Goal: Task Accomplishment & Management: Manage account settings

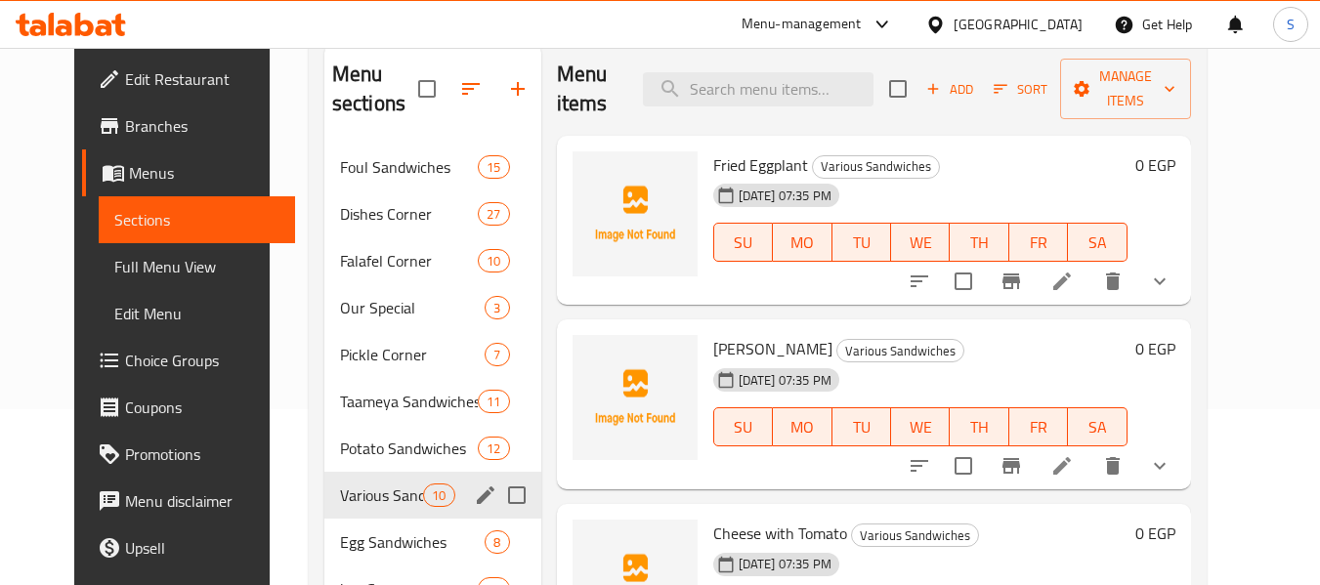
scroll to position [274, 0]
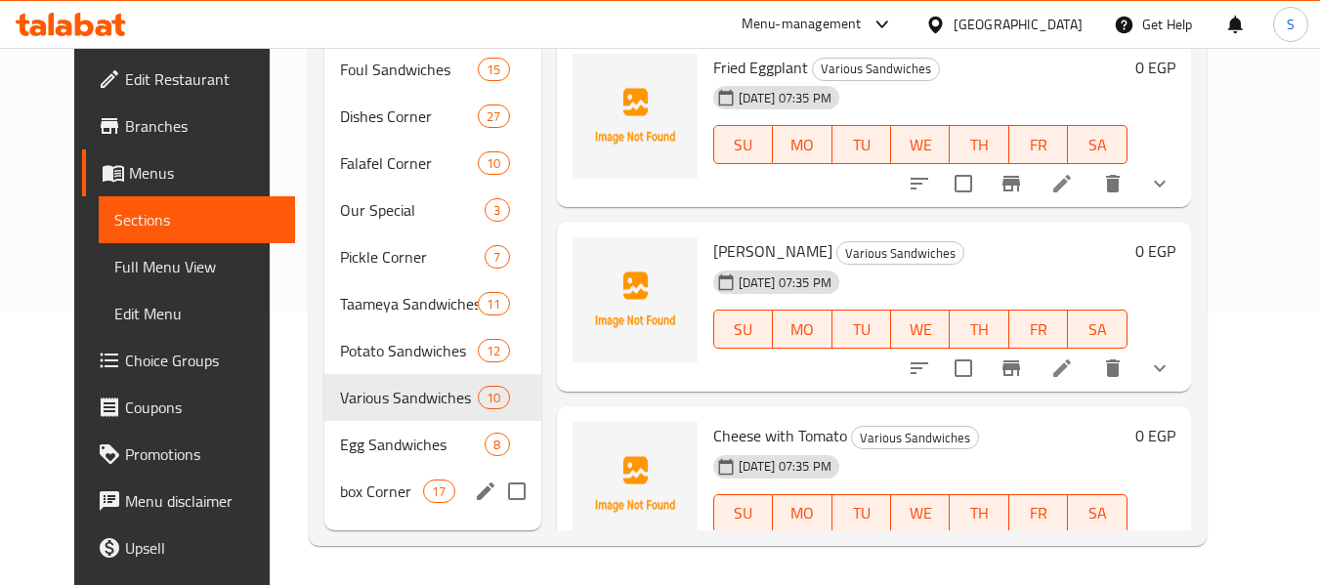
click at [340, 494] on span "box Corner" at bounding box center [381, 491] width 83 height 23
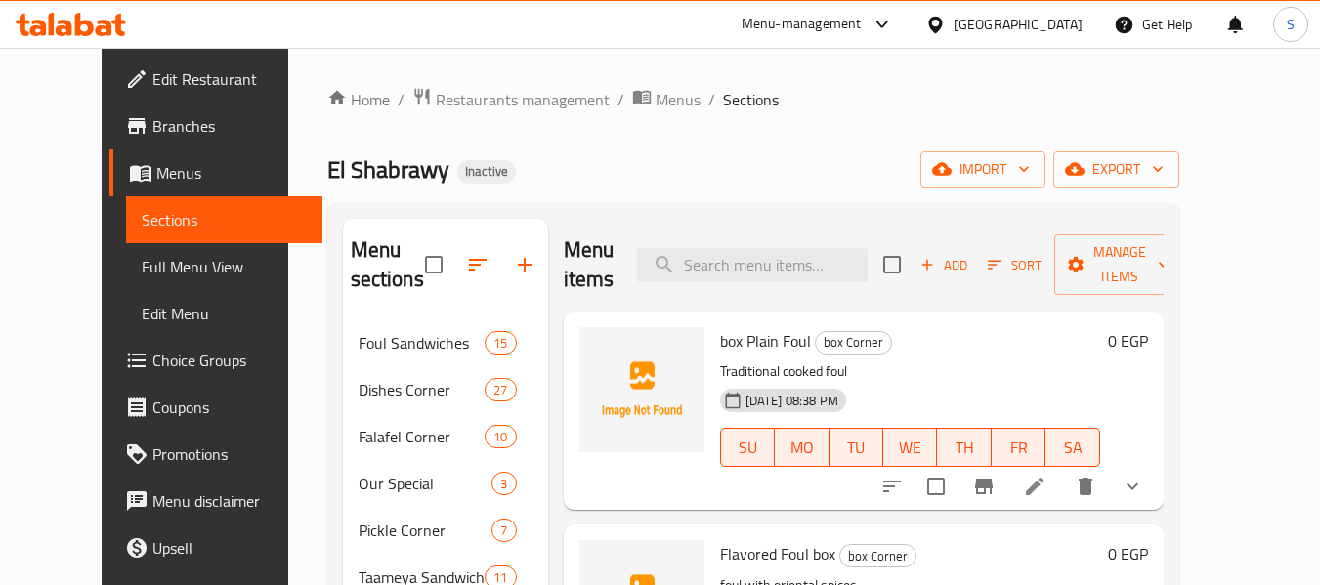
click at [969, 263] on span "Add" at bounding box center [943, 265] width 53 height 22
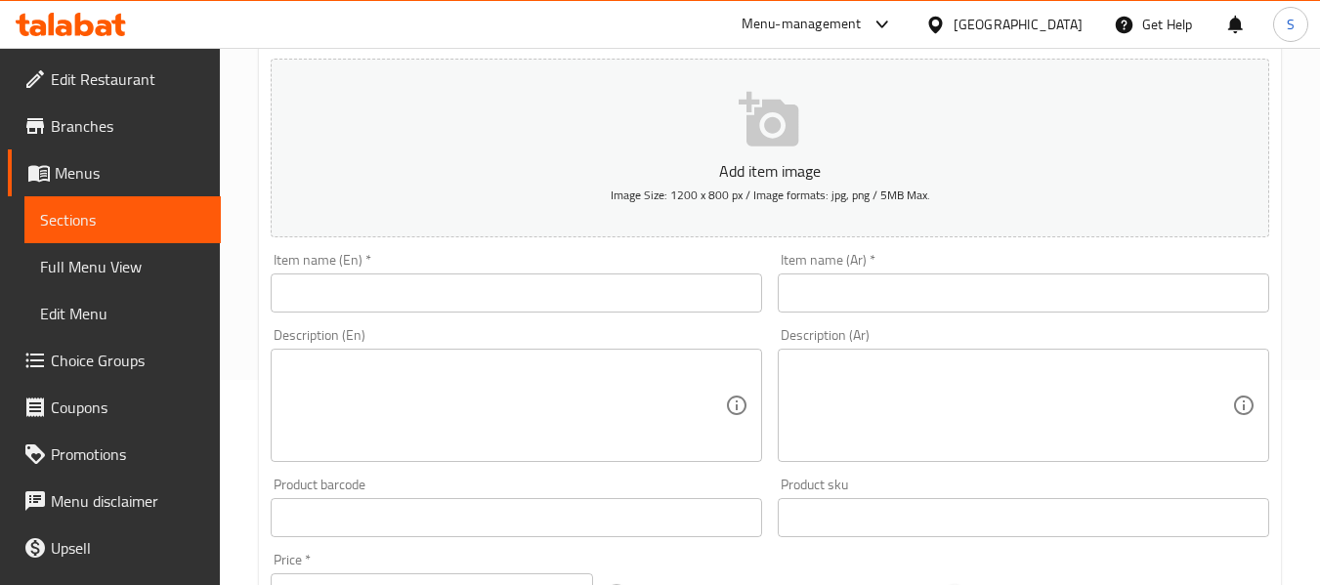
scroll to position [293, 0]
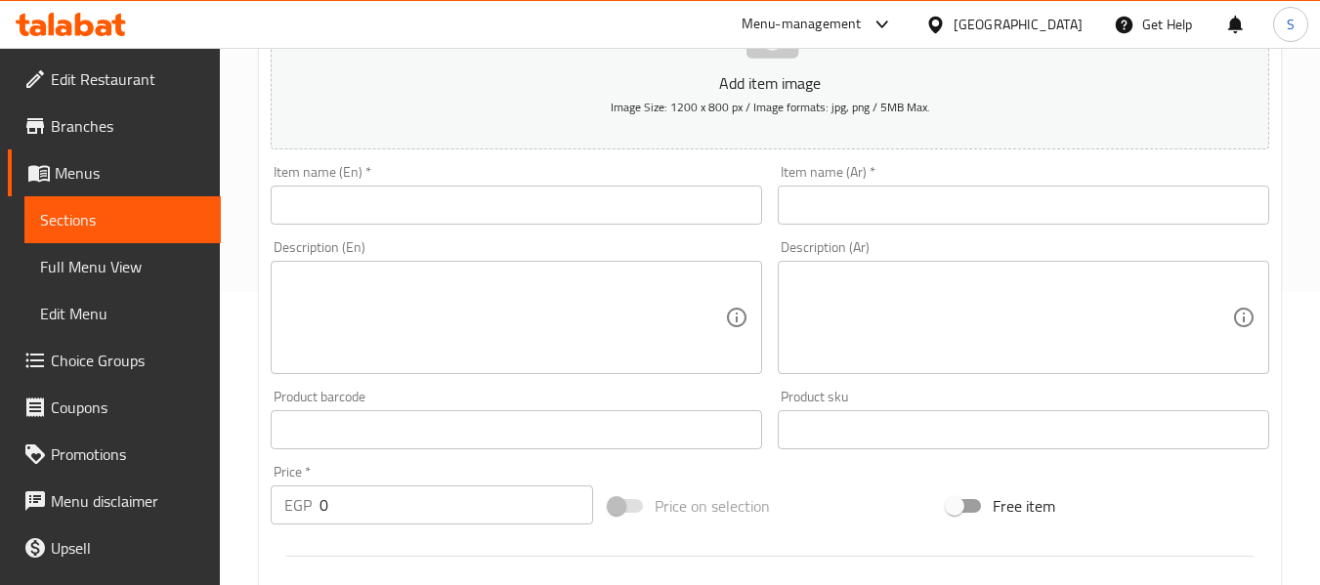
click at [888, 207] on input "text" at bounding box center [1023, 205] width 491 height 39
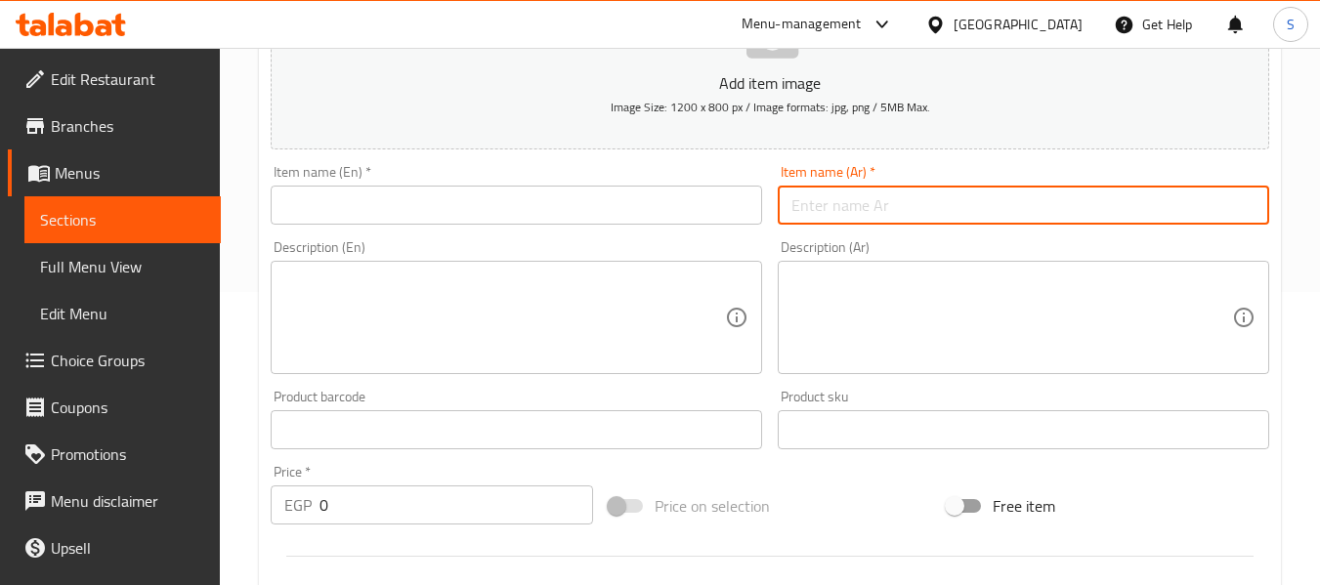
paste input "علبة مسقعة بالسجق"
type input "علبة مسقعة بالسجق"
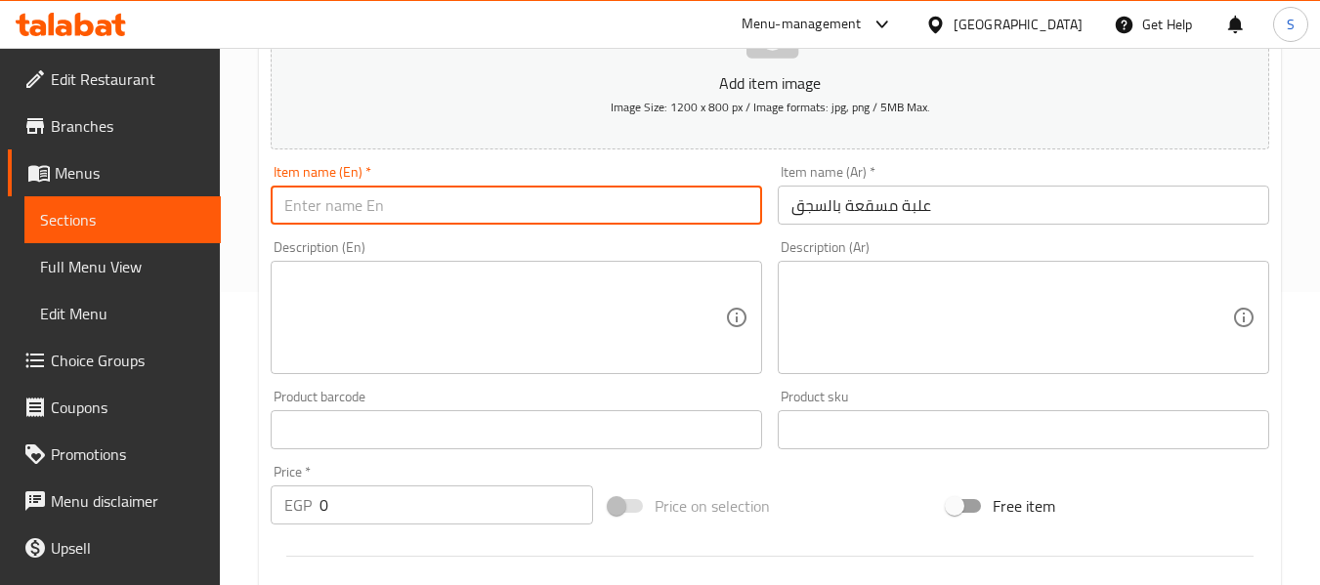
click at [587, 202] on input "text" at bounding box center [516, 205] width 491 height 39
paste input "مسقعة بخلطة سجق."
type input "مسقعة بخلطة سجق."
click at [896, 287] on div "Description (Ar)" at bounding box center [1023, 317] width 491 height 113
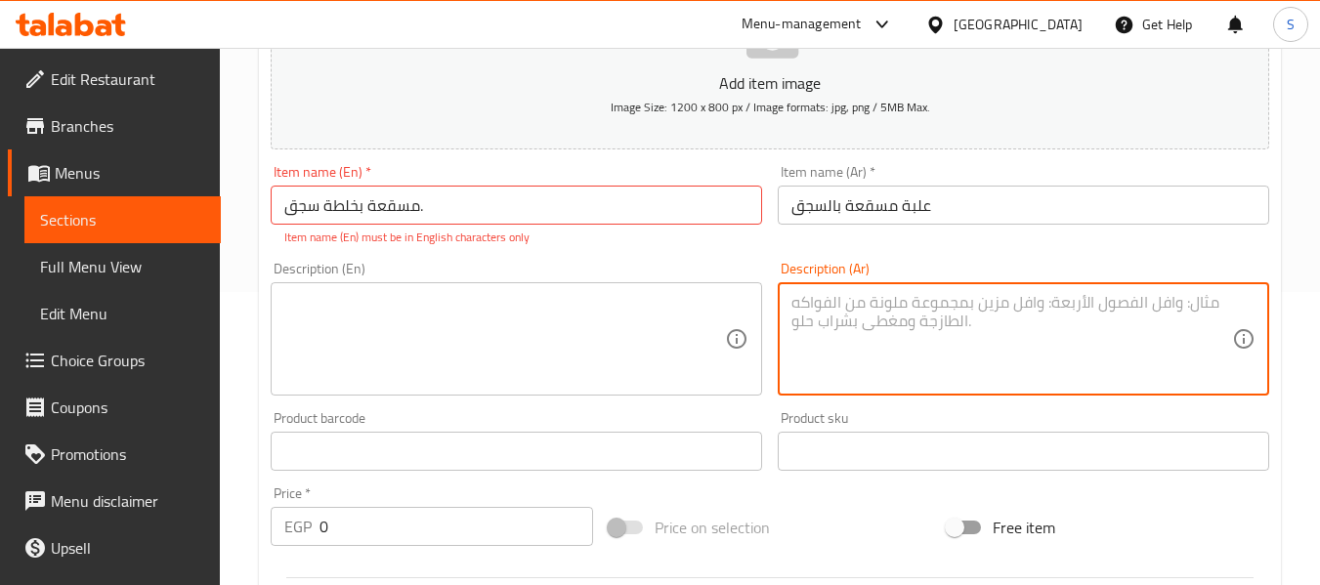
paste textarea "مسقعة بخلطة سجق."
type textarea "مسقعة بخلطة سجق."
click at [477, 195] on input "مسقعة بخلطة سجق." at bounding box center [516, 205] width 491 height 39
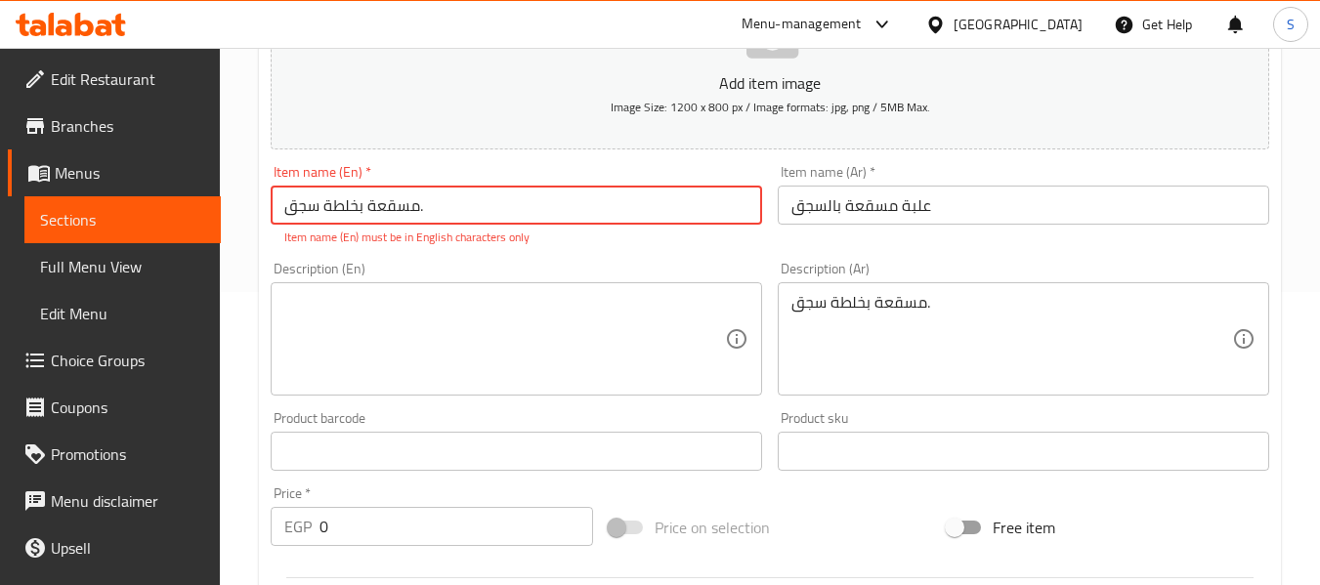
click at [477, 195] on input "مسقعة بخلطة سجق." at bounding box center [516, 205] width 491 height 39
click at [439, 213] on input "مسقعة بخلطة سجق." at bounding box center [516, 205] width 491 height 39
paste input "Mesakaa Box with"
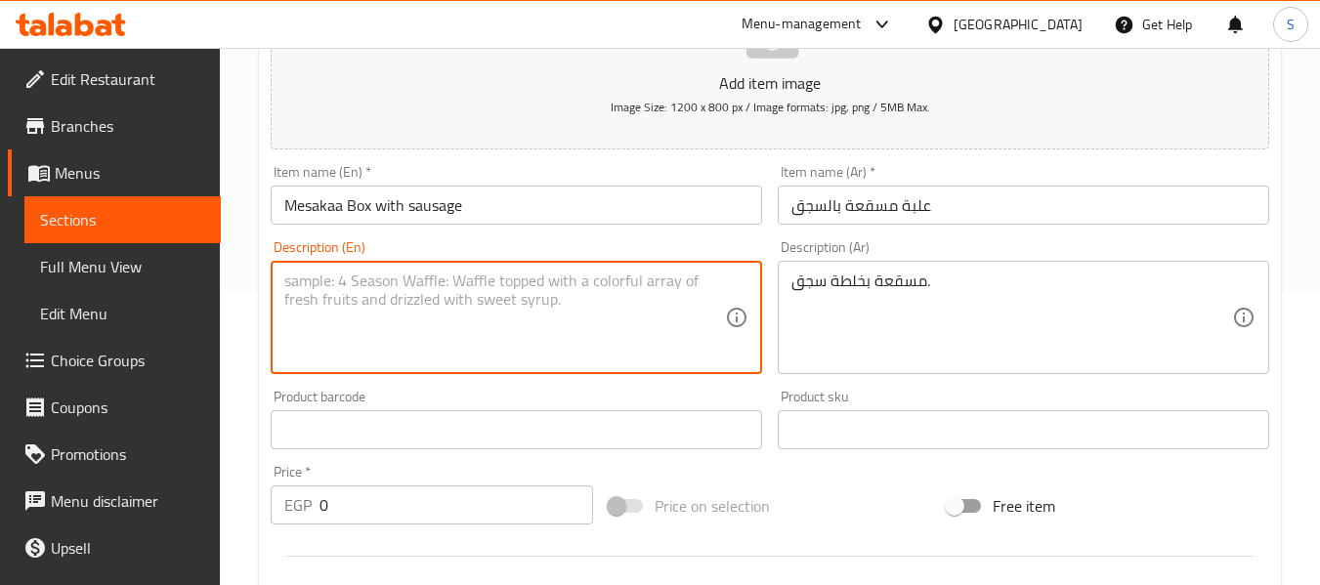
click at [431, 314] on textarea at bounding box center [504, 318] width 441 height 93
click at [359, 207] on input "Mesakaa Box with sausage" at bounding box center [516, 205] width 491 height 39
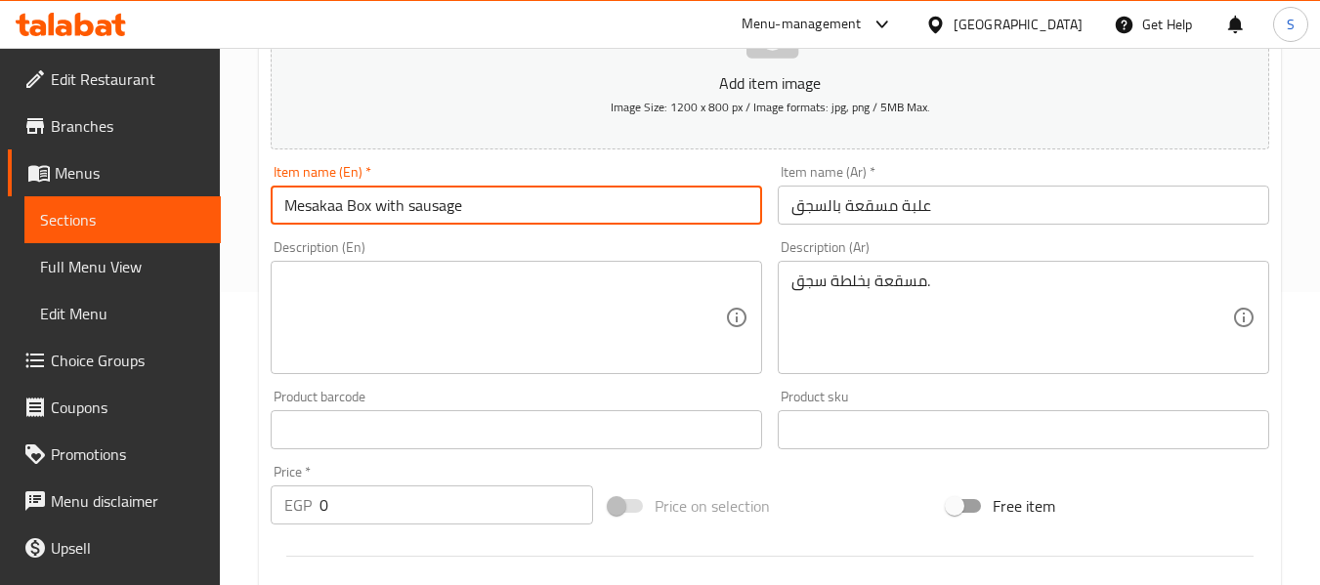
click at [359, 207] on input "Mesakaa Box with sausage" at bounding box center [516, 205] width 491 height 39
paste input "text"
click at [436, 203] on input "Mesakaa Box with" at bounding box center [516, 205] width 491 height 39
paste input "Mesakaa Box with"
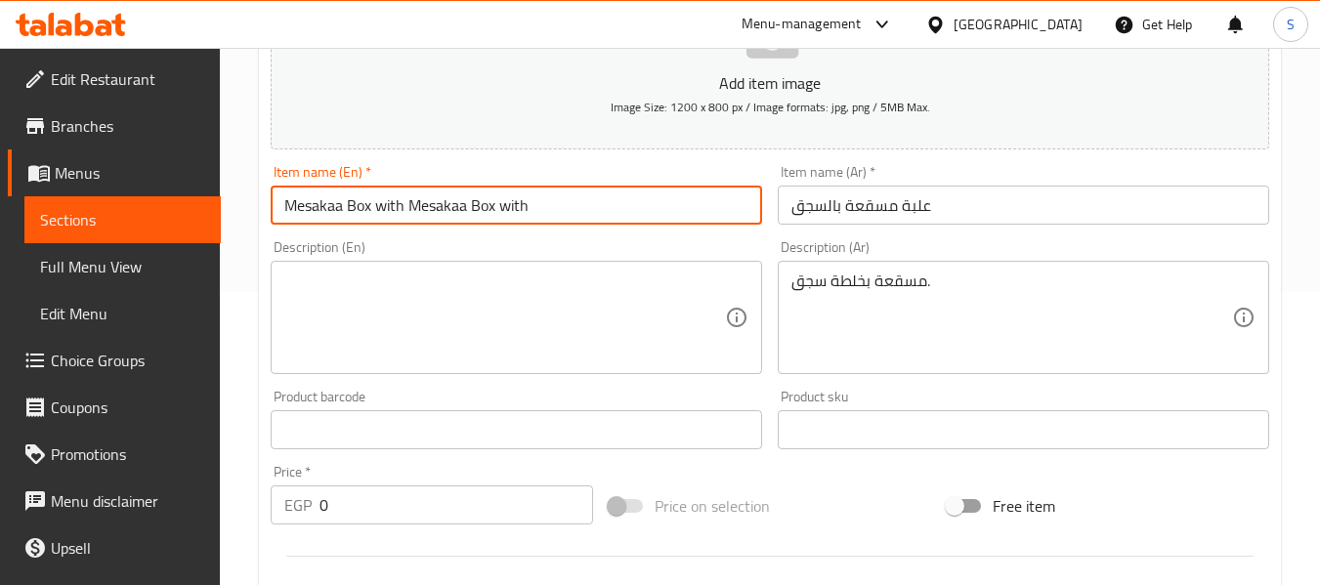
click at [436, 202] on input "Mesakaa Box with Mesakaa Box with" at bounding box center [516, 205] width 491 height 39
drag, startPoint x: 411, startPoint y: 205, endPoint x: 597, endPoint y: 200, distance: 185.7
click at [597, 200] on input "Mesakaa Box with Mesakaa Box with" at bounding box center [516, 205] width 491 height 39
type input "Mesakaa Box with sausage"
click at [568, 299] on textarea at bounding box center [504, 318] width 441 height 93
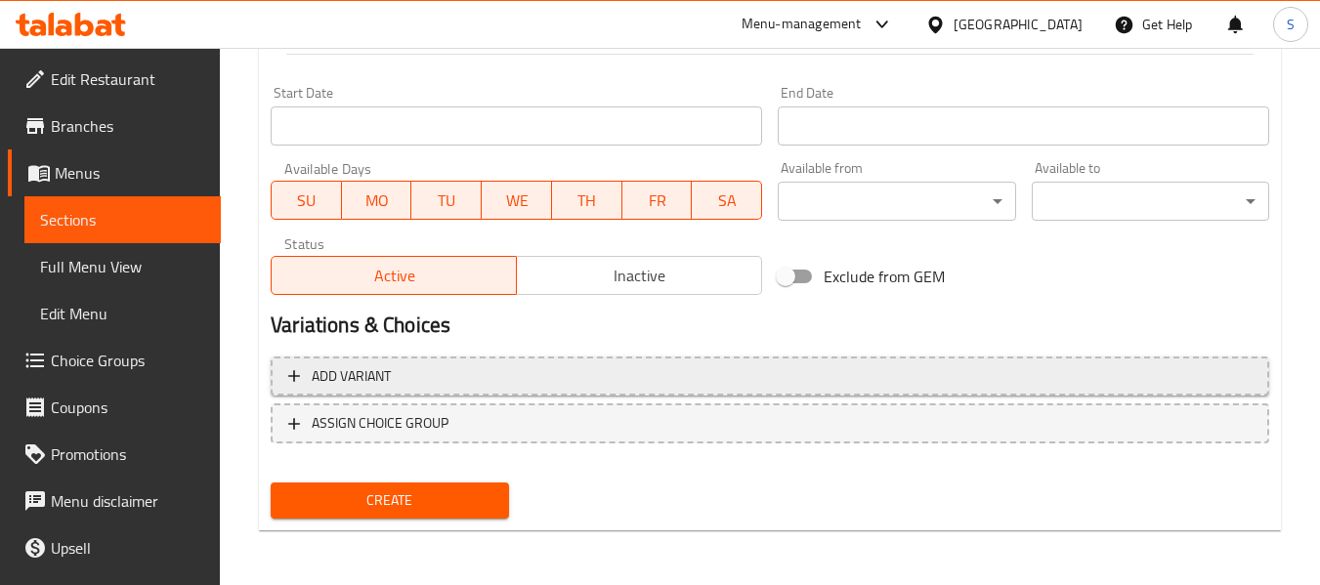
type textarea "mesakaa with sausage mixture"
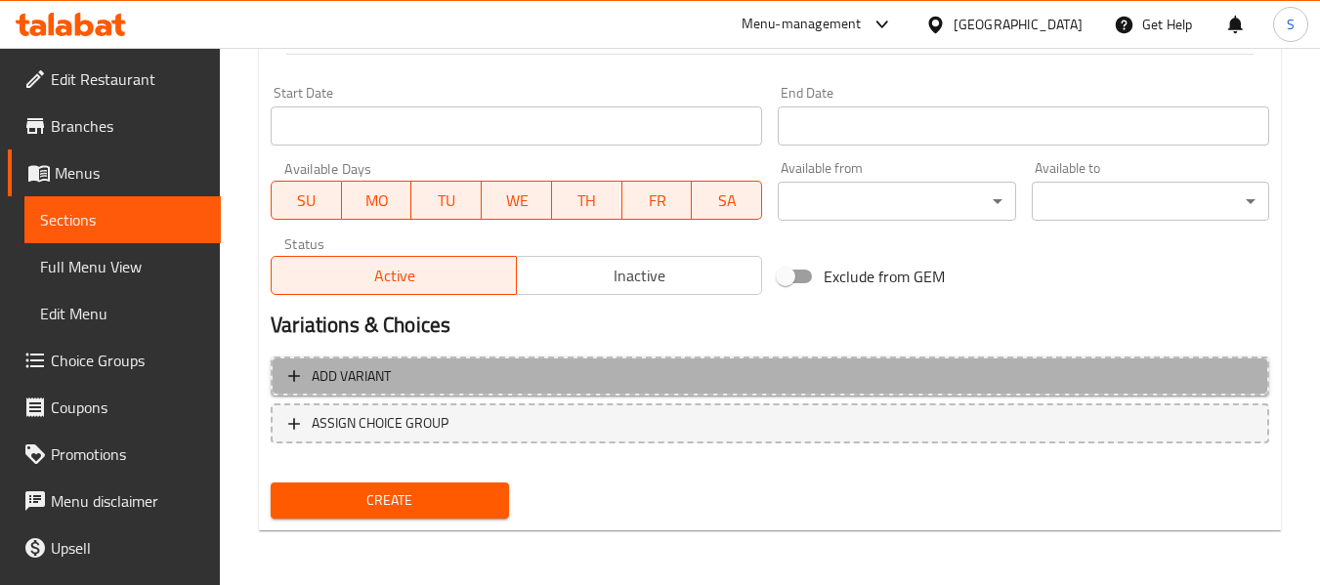
click at [481, 371] on span "Add variant" at bounding box center [769, 376] width 963 height 24
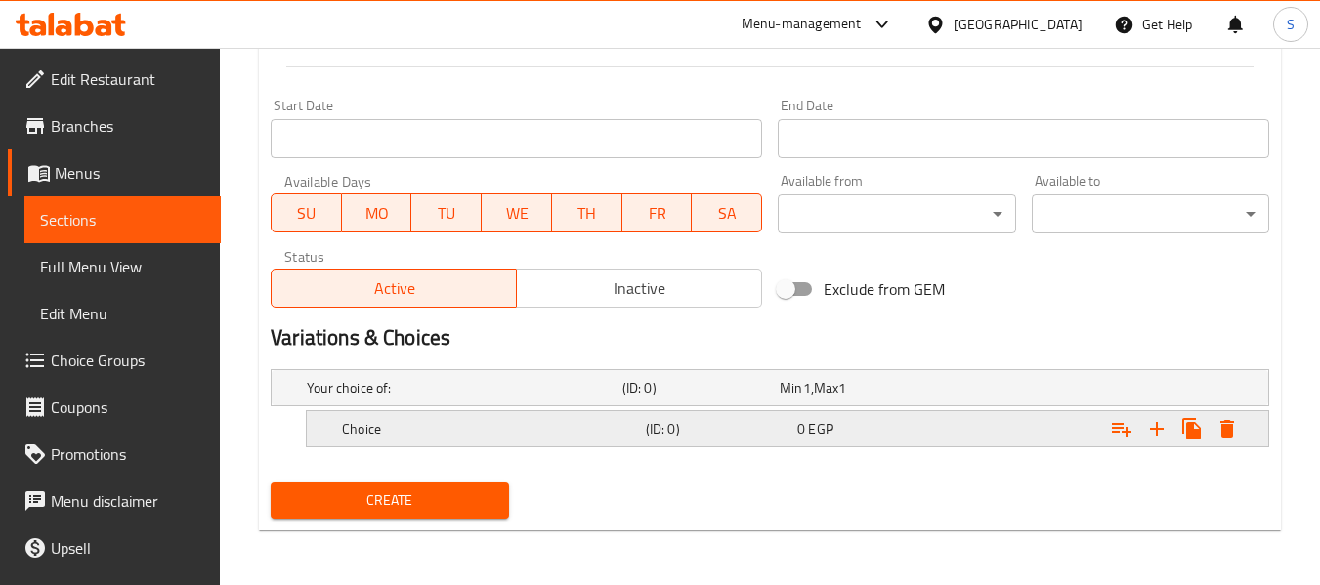
click at [743, 433] on h5 "(ID: 0)" at bounding box center [718, 429] width 144 height 20
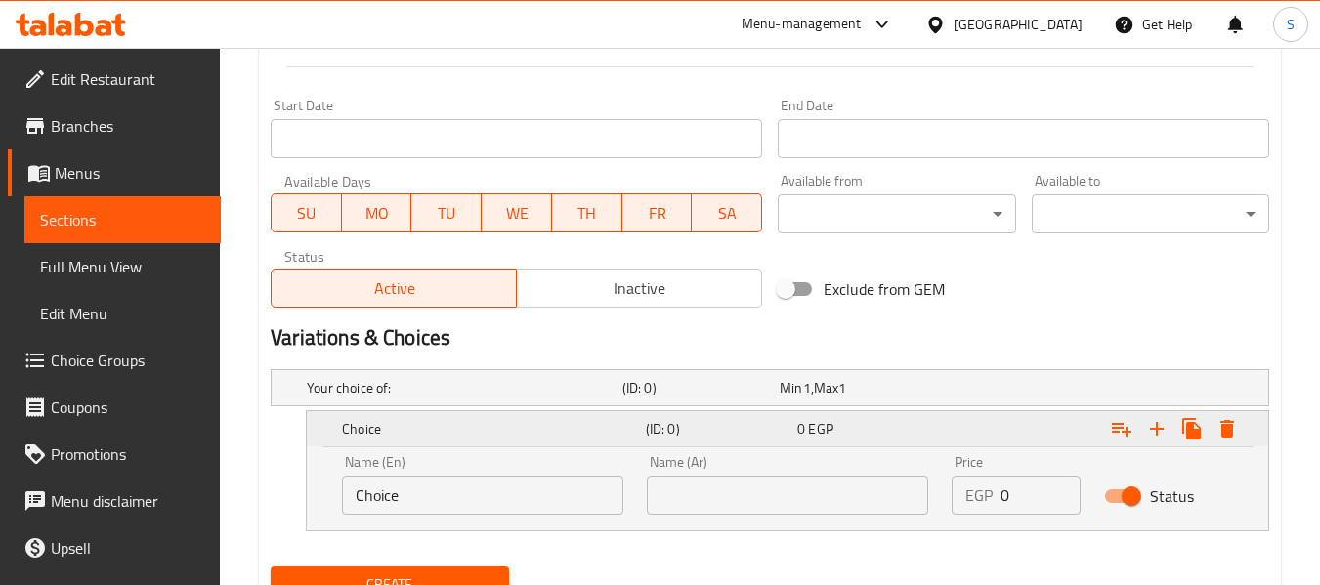
scroll to position [866, 0]
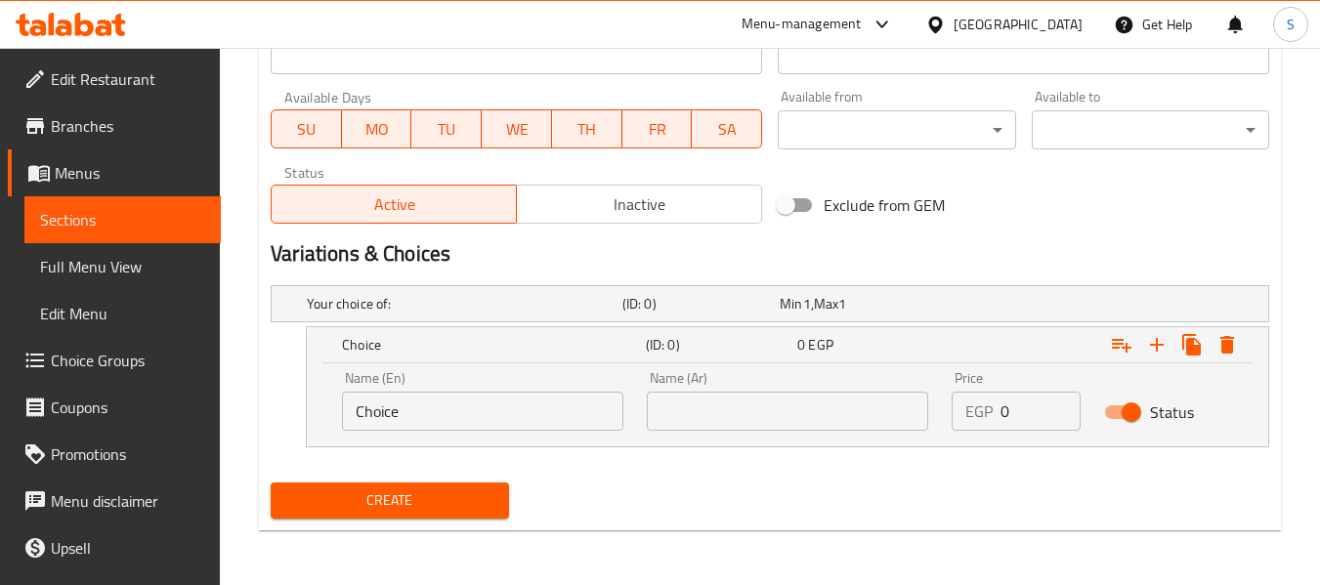
click at [514, 418] on input "Choice" at bounding box center [482, 411] width 281 height 39
paste input "small"
type input "small"
click at [769, 404] on input "text" at bounding box center [787, 411] width 281 height 39
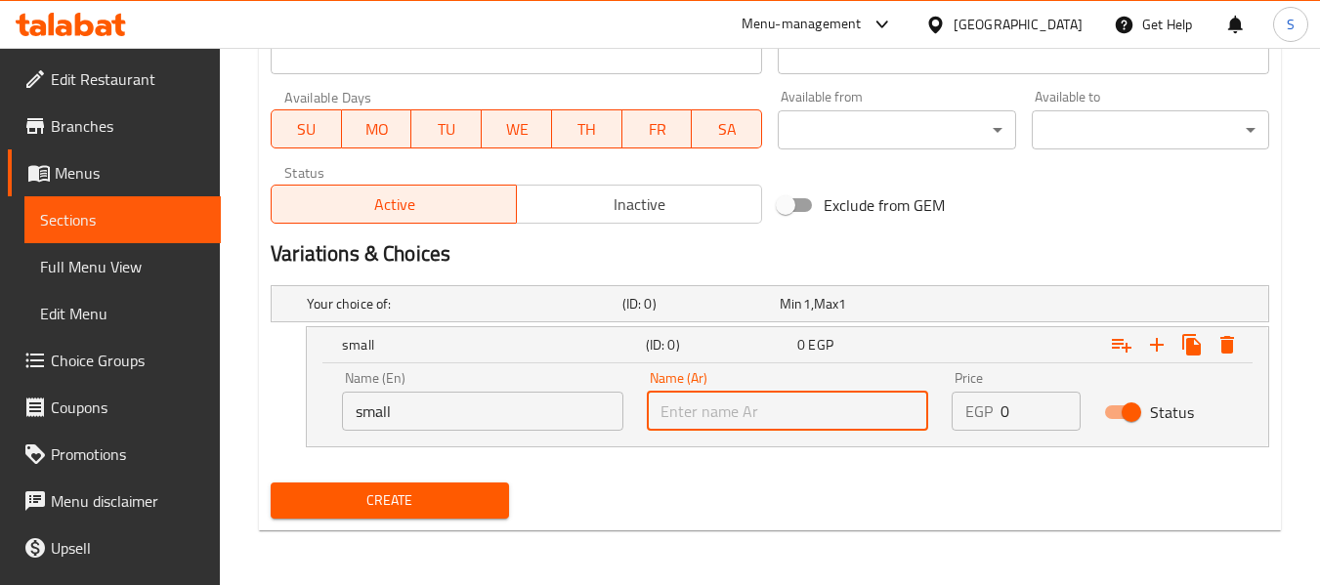
paste input "صغير"
type input "صغير"
click at [1020, 422] on input "0" at bounding box center [1040, 411] width 80 height 39
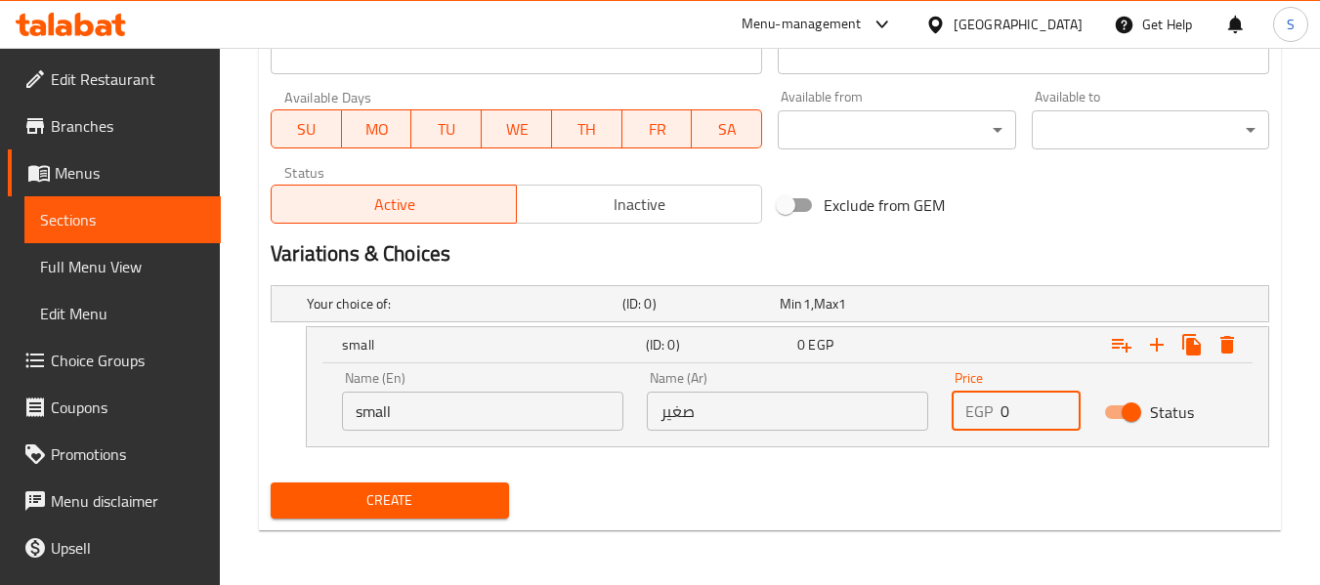
click at [1020, 422] on input "0" at bounding box center [1040, 411] width 80 height 39
type input "29"
click at [1155, 349] on icon "Expand" at bounding box center [1156, 344] width 23 height 23
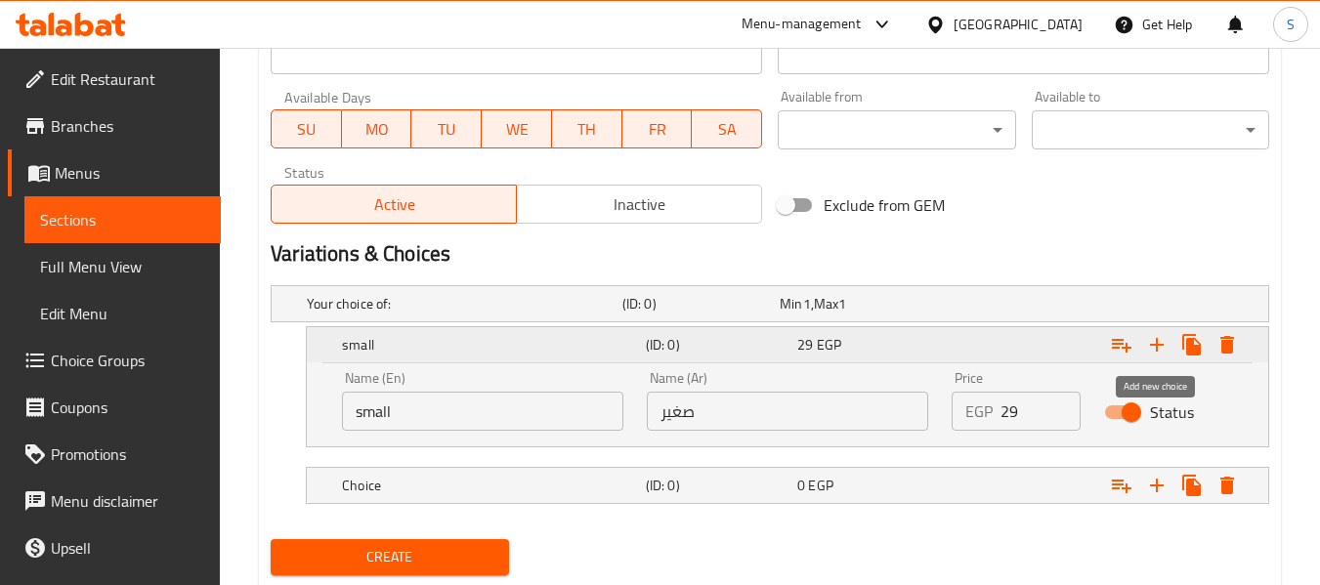
click at [1155, 349] on icon "Expand" at bounding box center [1156, 344] width 23 height 23
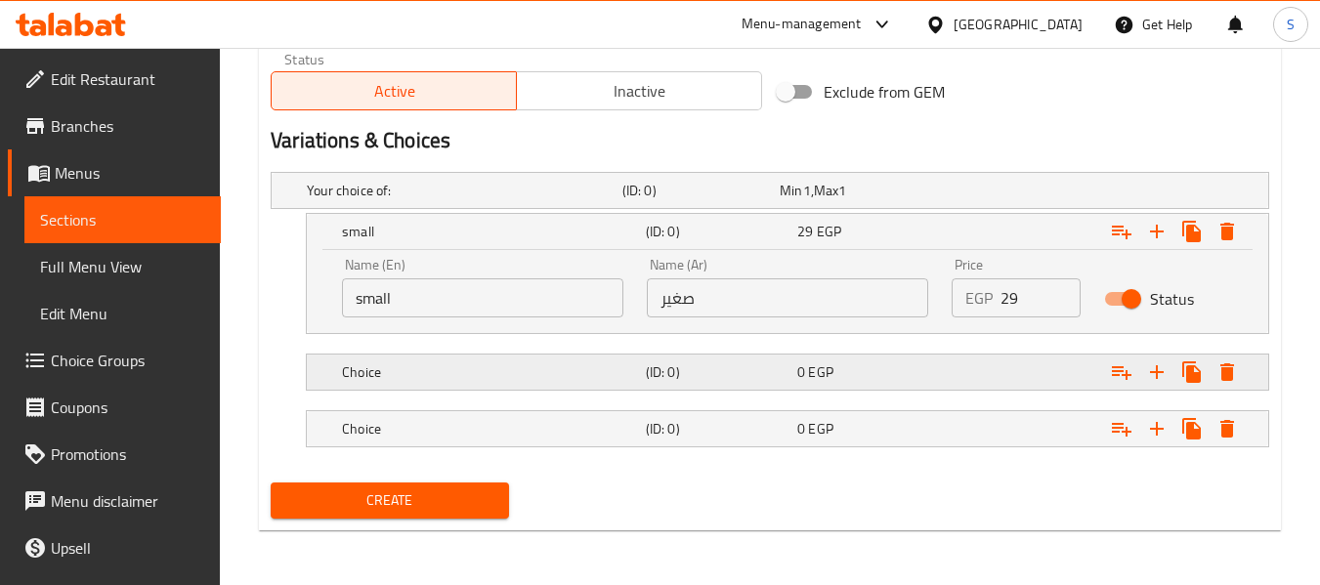
click at [697, 376] on h5 "(ID: 0)" at bounding box center [718, 372] width 144 height 20
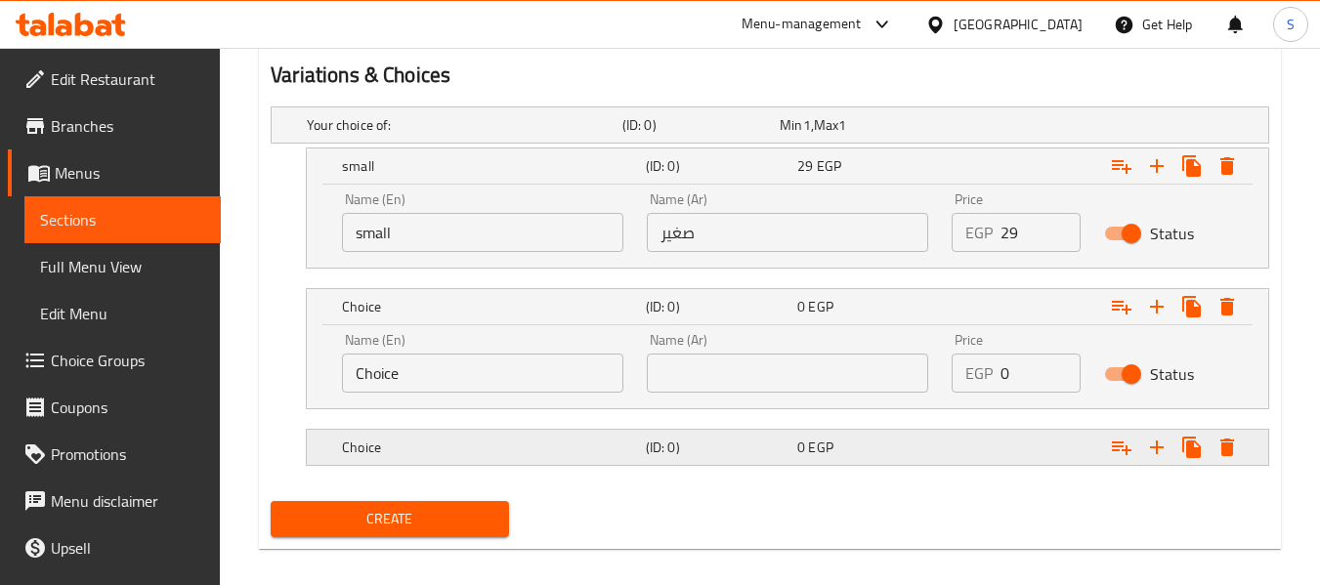
scroll to position [1064, 0]
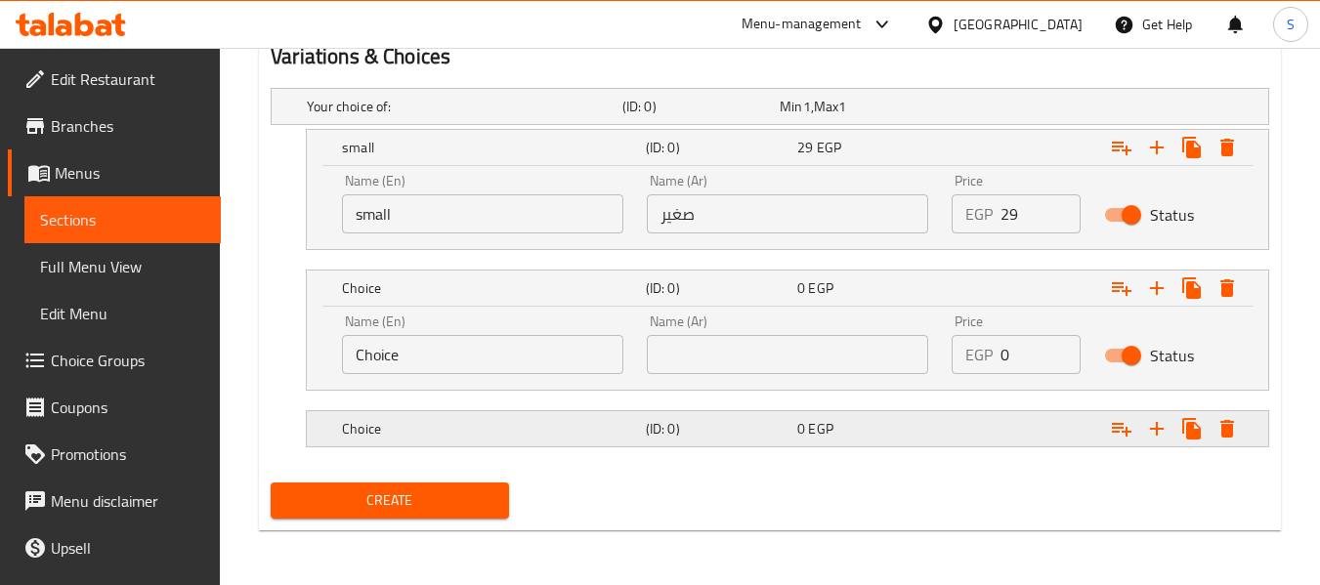
click at [650, 423] on h5 "(ID: 0)" at bounding box center [718, 429] width 144 height 20
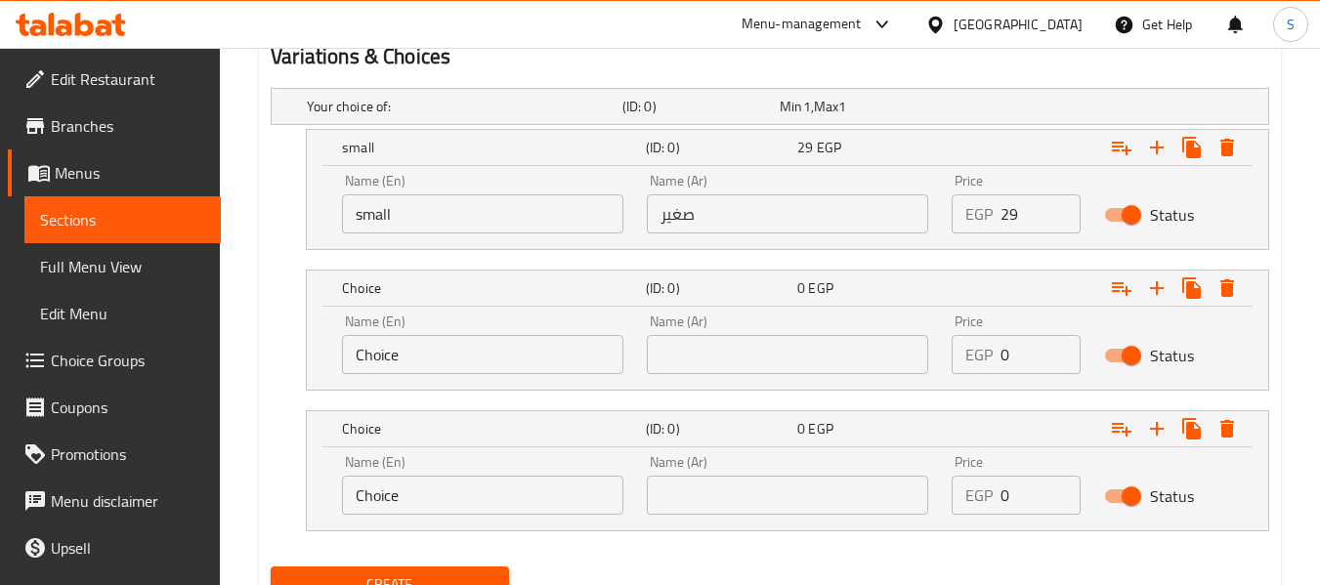
click at [533, 357] on input "Choice" at bounding box center [482, 354] width 281 height 39
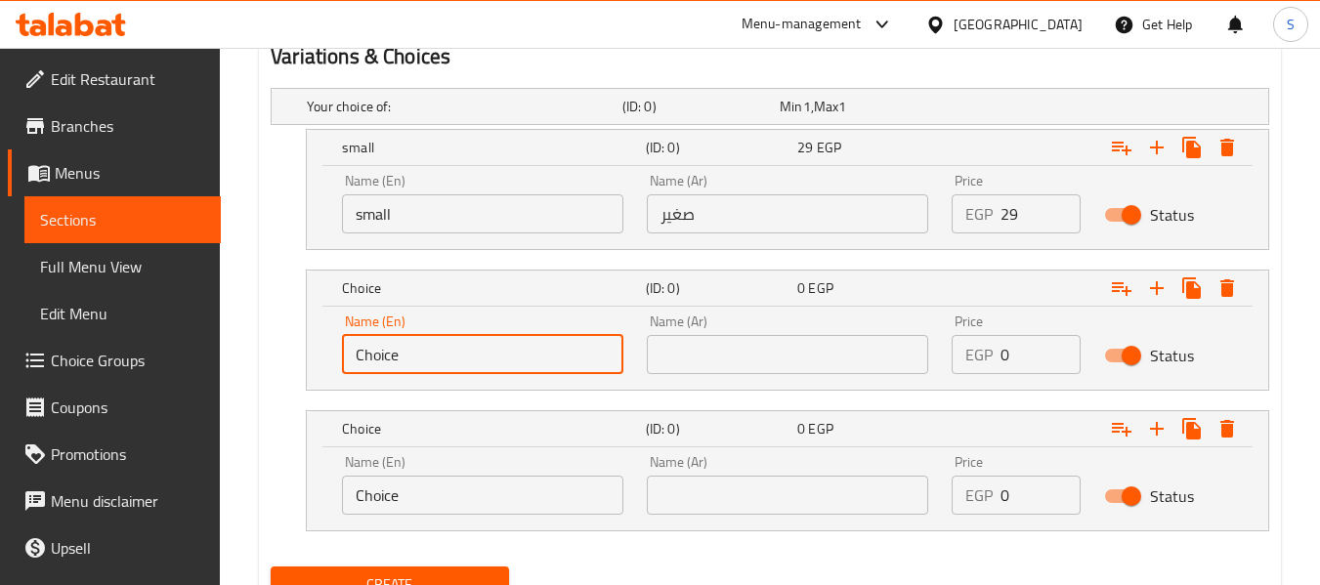
click at [533, 357] on input "Choice" at bounding box center [482, 354] width 281 height 39
paste input "medium"
type input "medium"
click at [728, 362] on input "text" at bounding box center [787, 354] width 281 height 39
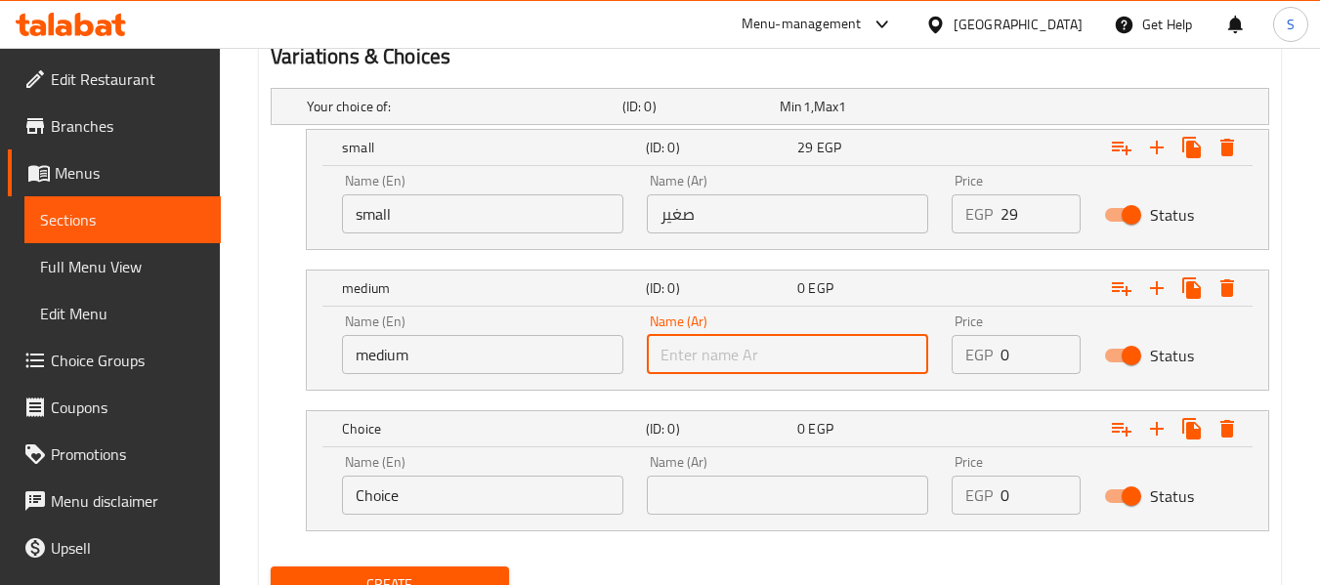
paste input "وسط"
type input "وسط"
click at [546, 482] on input "Choice" at bounding box center [482, 495] width 281 height 39
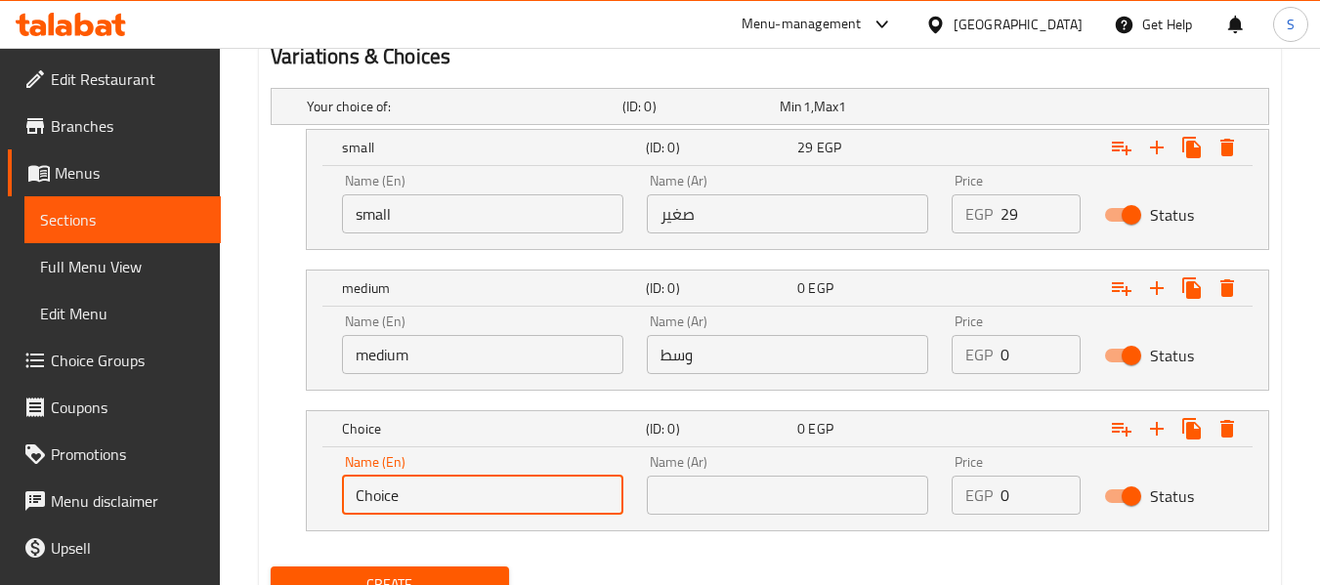
click at [546, 482] on input "Choice" at bounding box center [482, 495] width 281 height 39
paste input "larg"
type input "large"
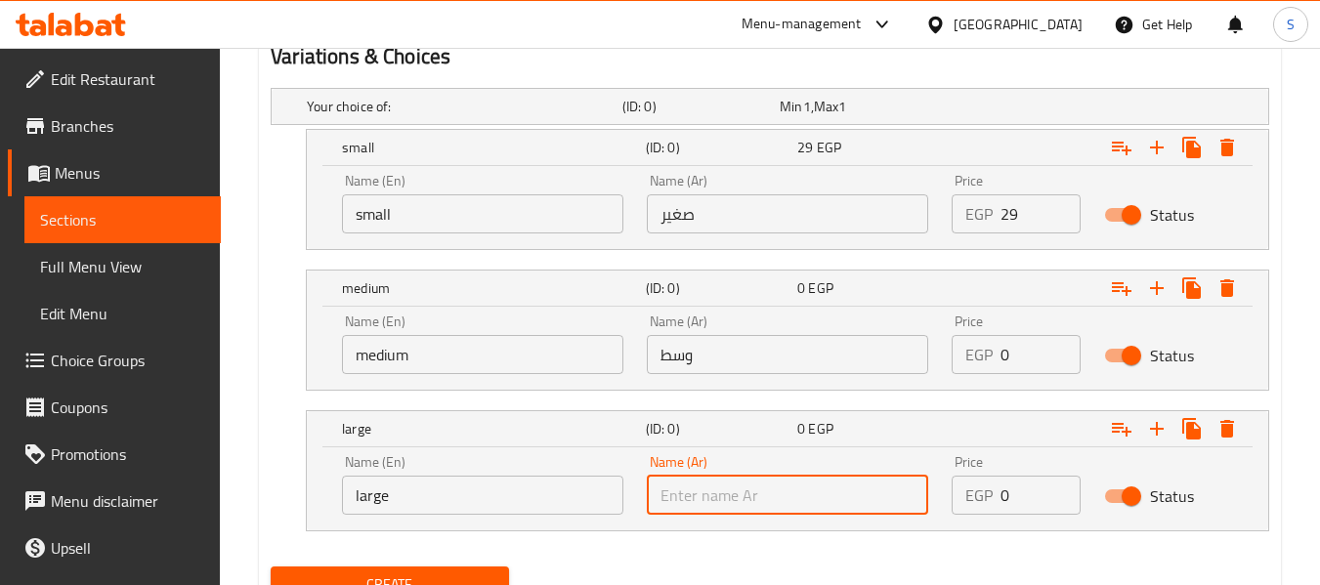
click at [748, 479] on input "text" at bounding box center [787, 495] width 281 height 39
paste input "كبير"
type input "كبير"
click at [1014, 353] on input "0" at bounding box center [1040, 354] width 80 height 39
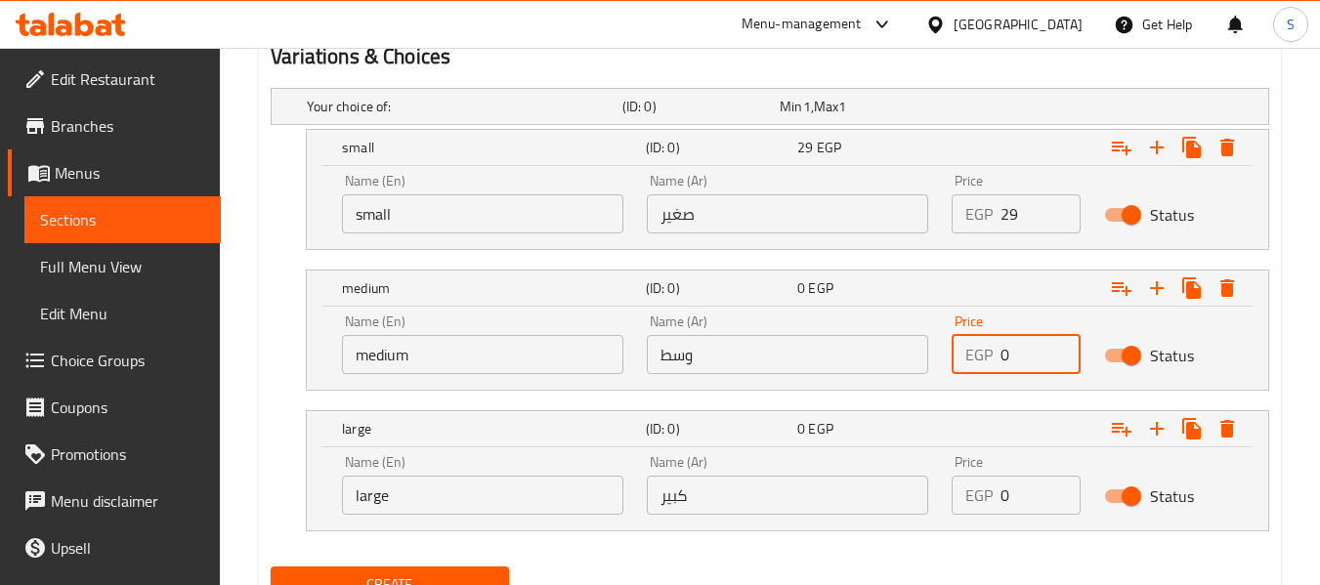
click at [1014, 353] on input "0" at bounding box center [1040, 354] width 80 height 39
type input "40"
click at [1036, 483] on input "0" at bounding box center [1040, 495] width 80 height 39
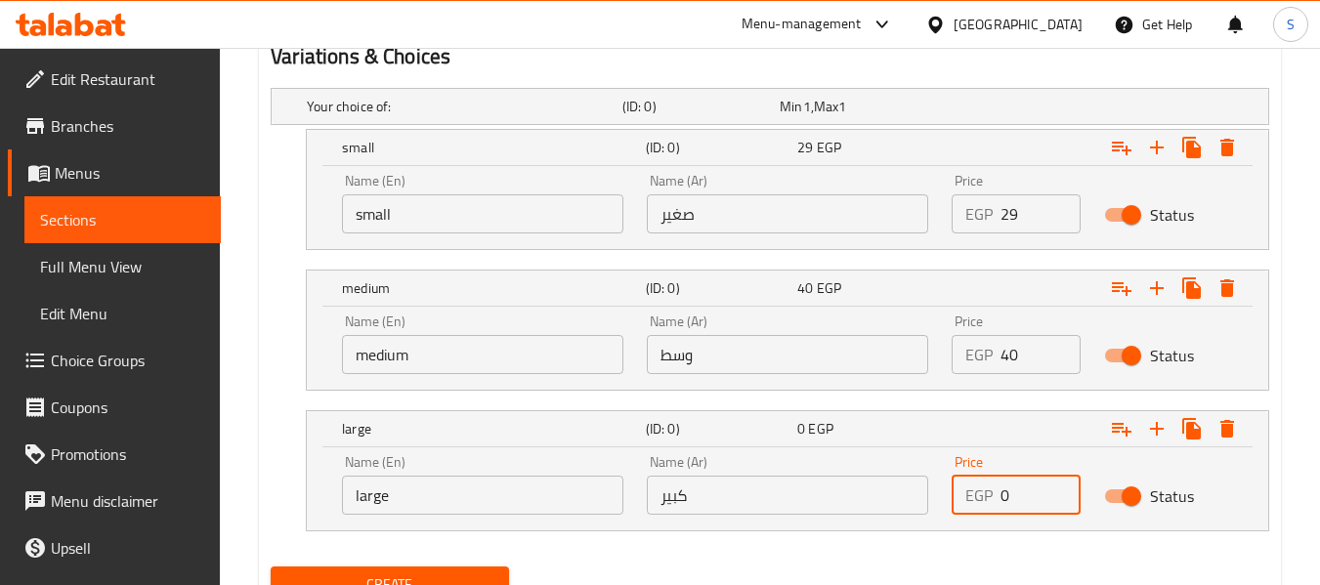
click at [1036, 483] on input "0" at bounding box center [1040, 495] width 80 height 39
click at [1036, 482] on input "0" at bounding box center [1040, 495] width 80 height 39
click at [1035, 481] on input "05" at bounding box center [1040, 495] width 80 height 39
click at [1034, 481] on input "05" at bounding box center [1040, 495] width 80 height 39
click at [1033, 481] on input "05" at bounding box center [1040, 495] width 80 height 39
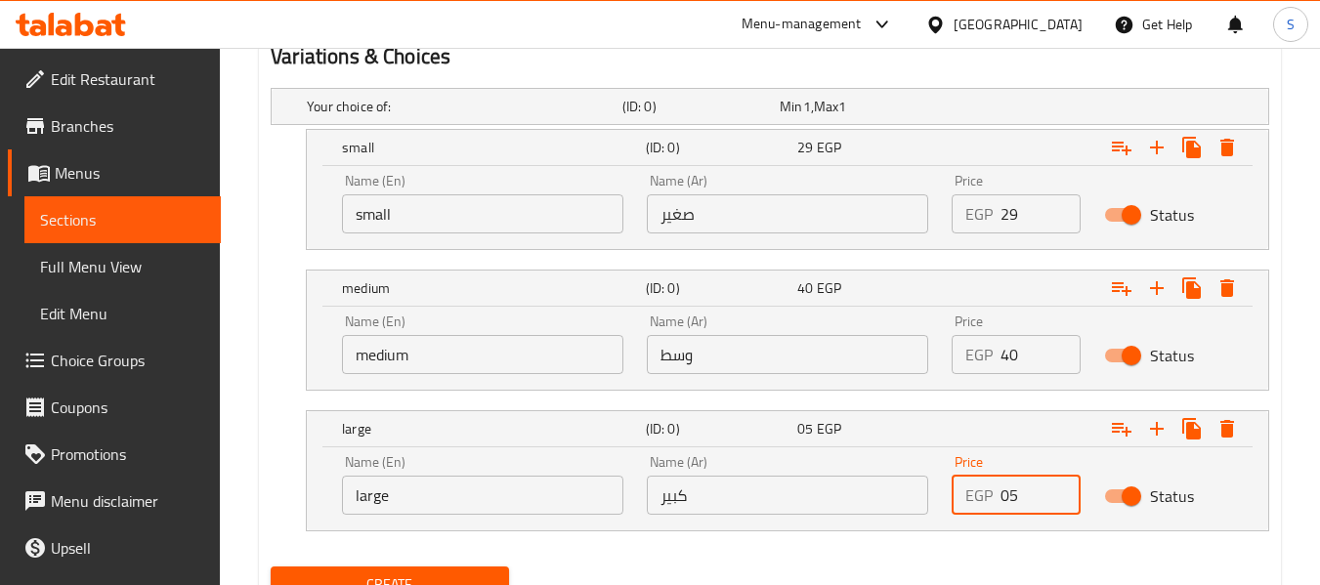
click at [1026, 500] on input "05" at bounding box center [1040, 495] width 80 height 39
click at [1026, 499] on input "05" at bounding box center [1040, 495] width 80 height 39
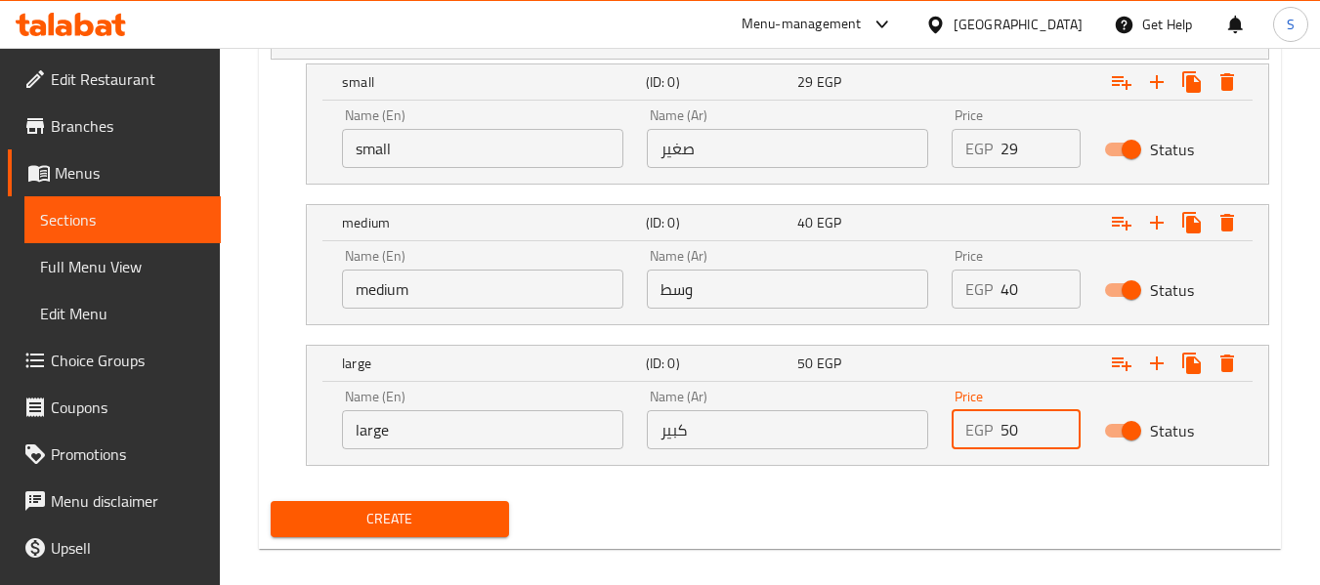
scroll to position [1148, 0]
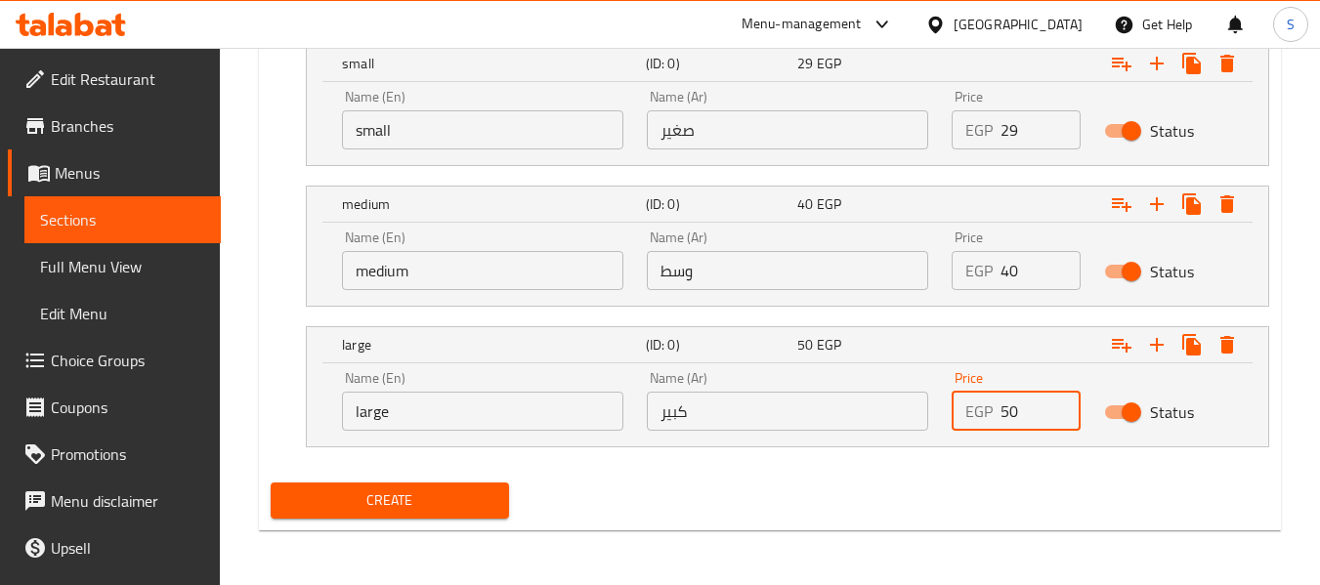
type input "50"
drag, startPoint x: 440, startPoint y: 489, endPoint x: 705, endPoint y: 338, distance: 305.8
click at [440, 486] on button "Create" at bounding box center [389, 501] width 237 height 36
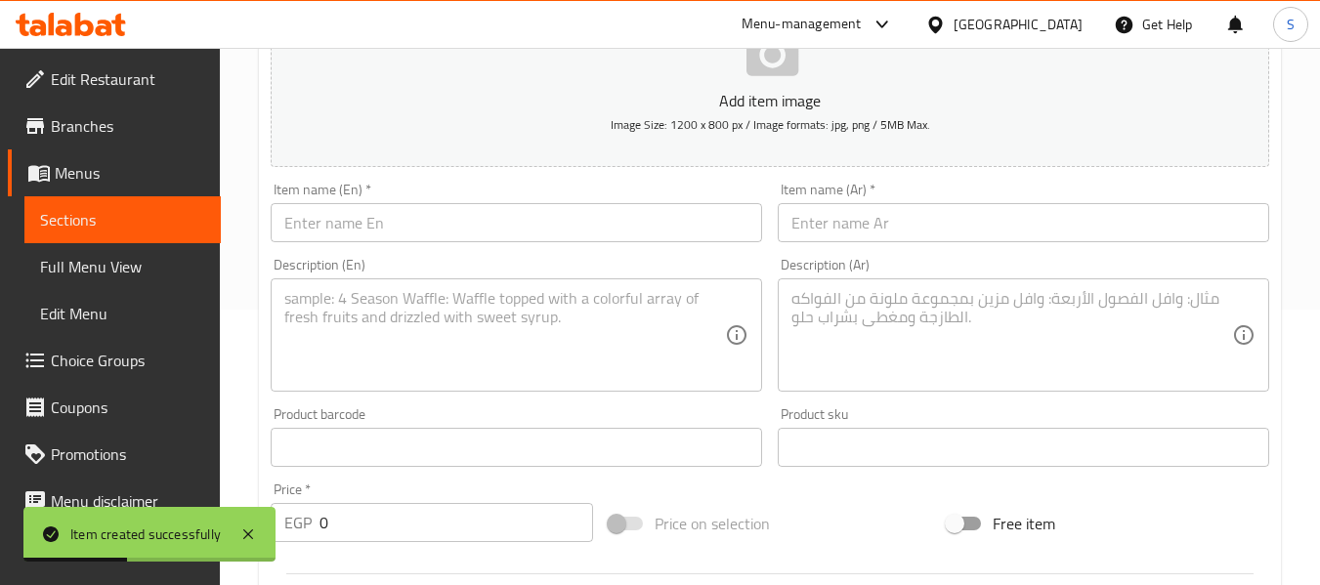
scroll to position [269, 0]
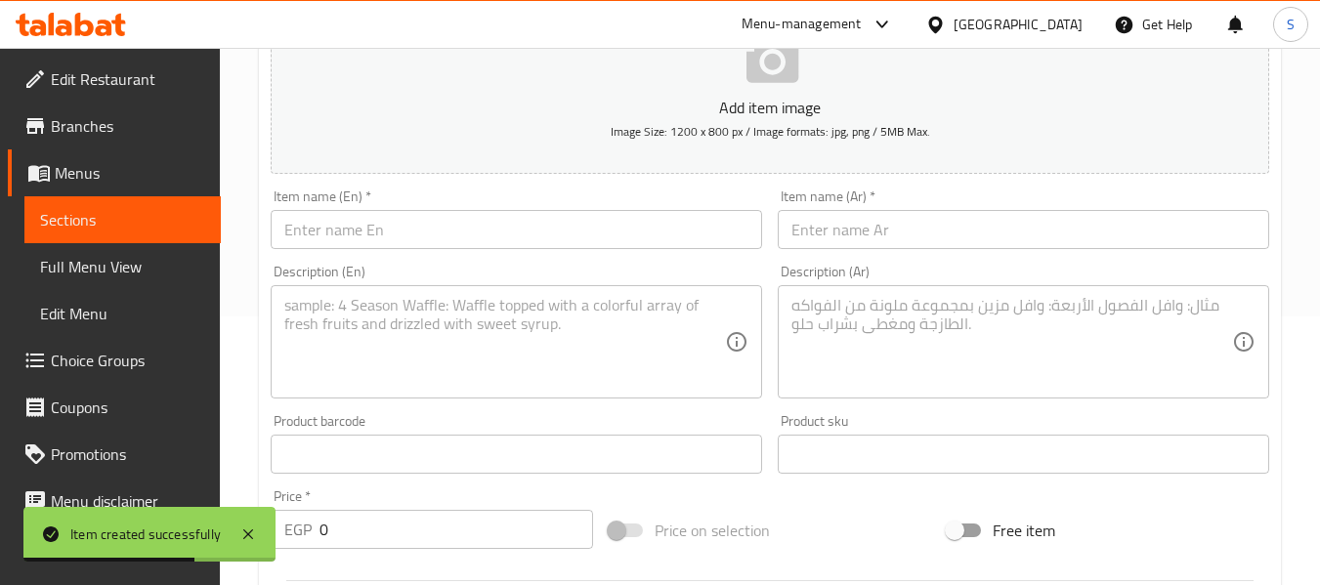
click at [934, 226] on input "text" at bounding box center [1023, 229] width 491 height 39
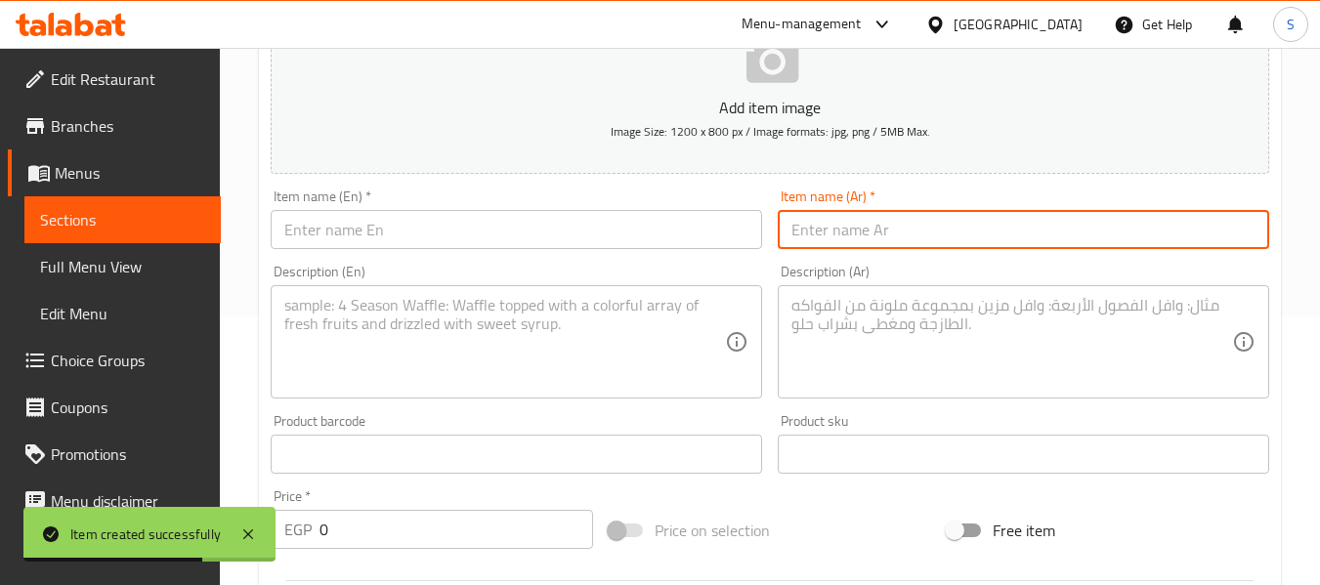
paste input "علبة مسقعة بالسوسيس"
type input "علبة مسقعة بالسوسيس"
click at [542, 236] on input "text" at bounding box center [516, 229] width 491 height 39
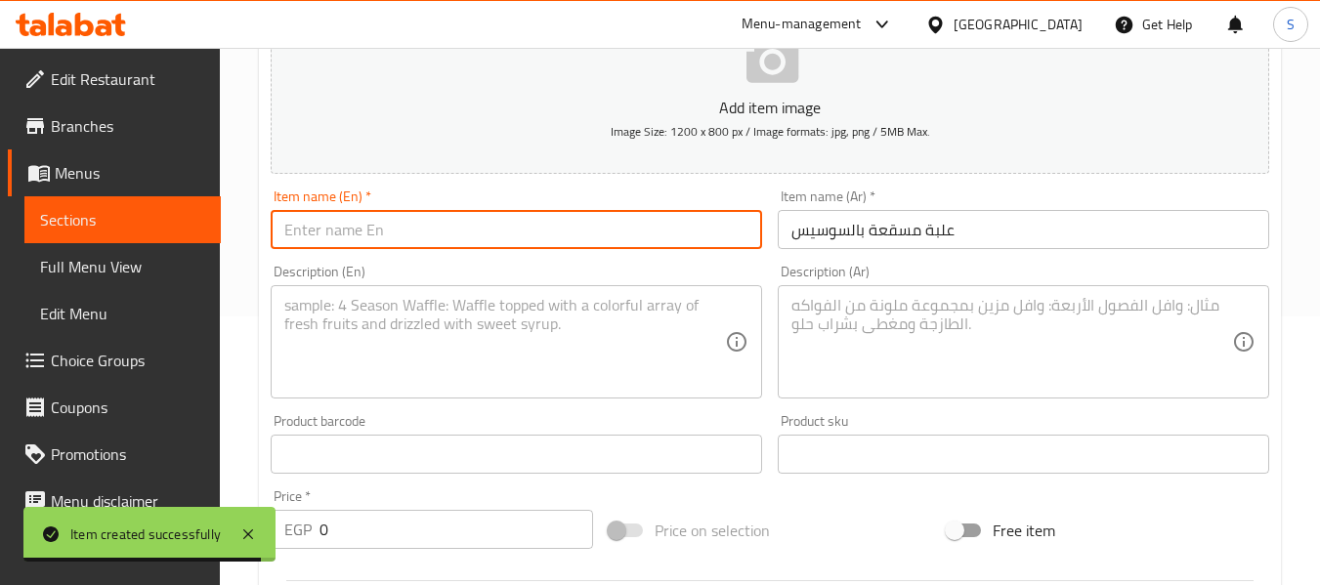
paste input "Mesakaa Box with"
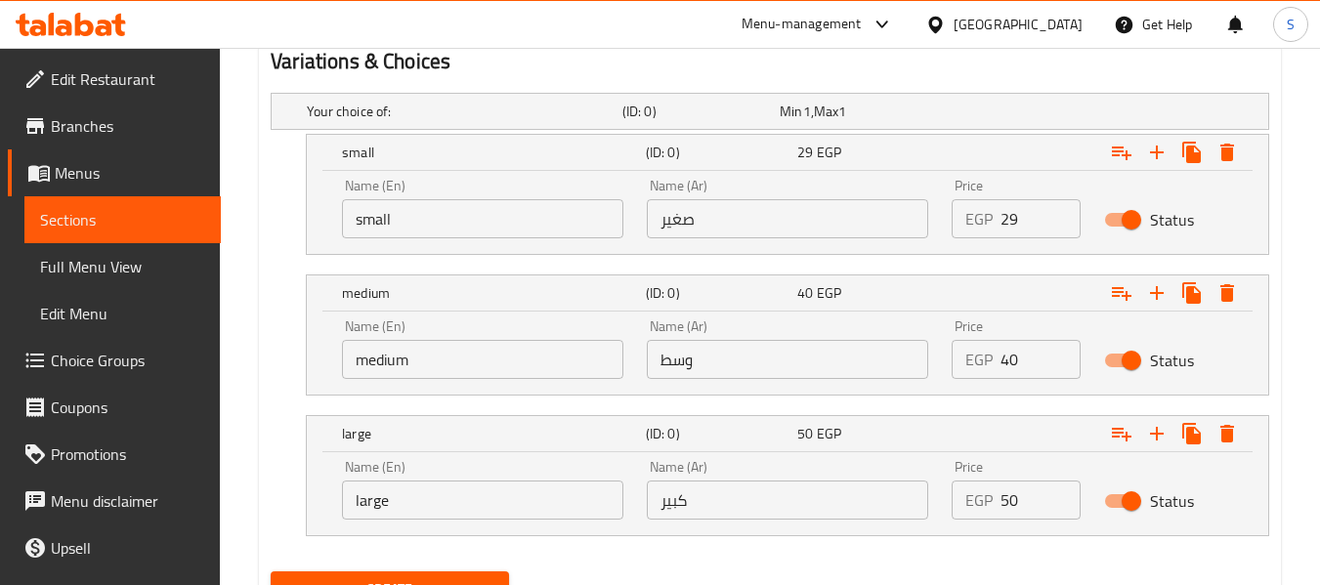
scroll to position [1050, 0]
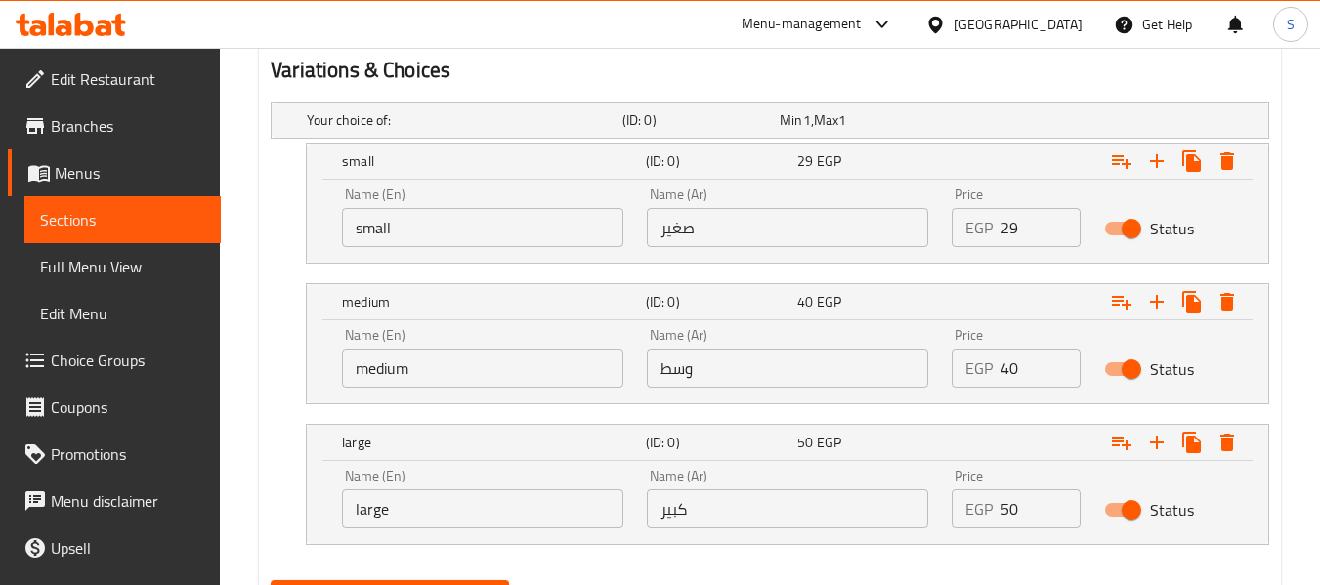
type input "Mesakaa Box with hot dog"
click at [547, 221] on input "small" at bounding box center [482, 227] width 281 height 39
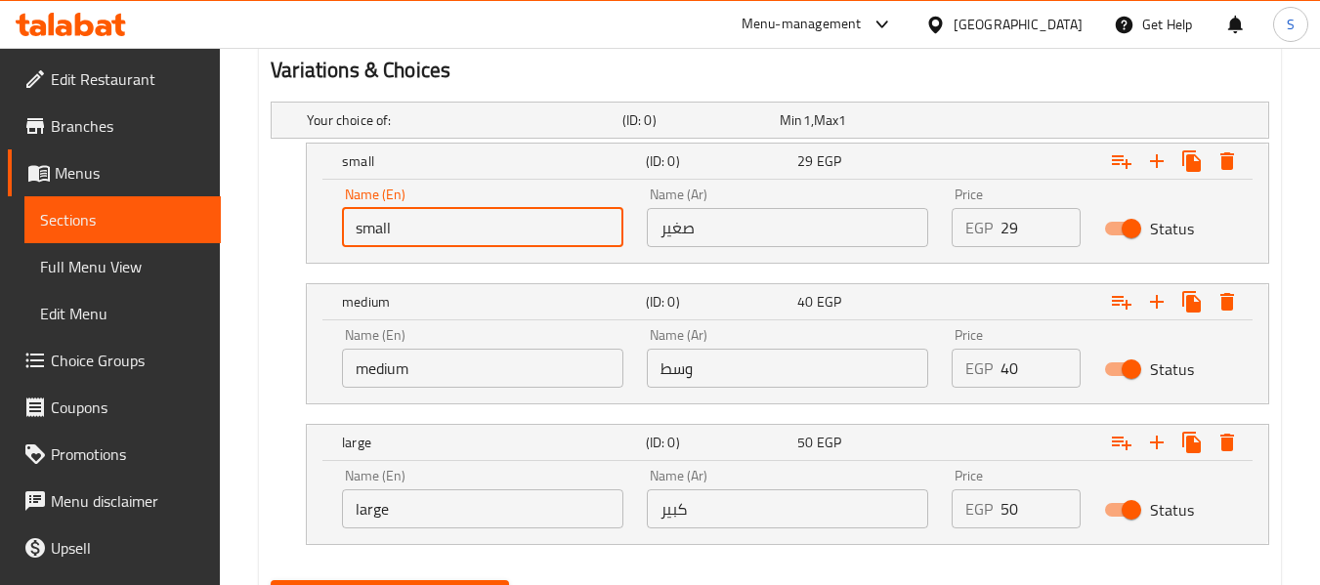
click at [547, 221] on input "small" at bounding box center [482, 227] width 281 height 39
click at [443, 227] on input "small" at bounding box center [482, 227] width 281 height 39
click at [443, 227] on input "Choice" at bounding box center [482, 227] width 281 height 39
paste input "small"
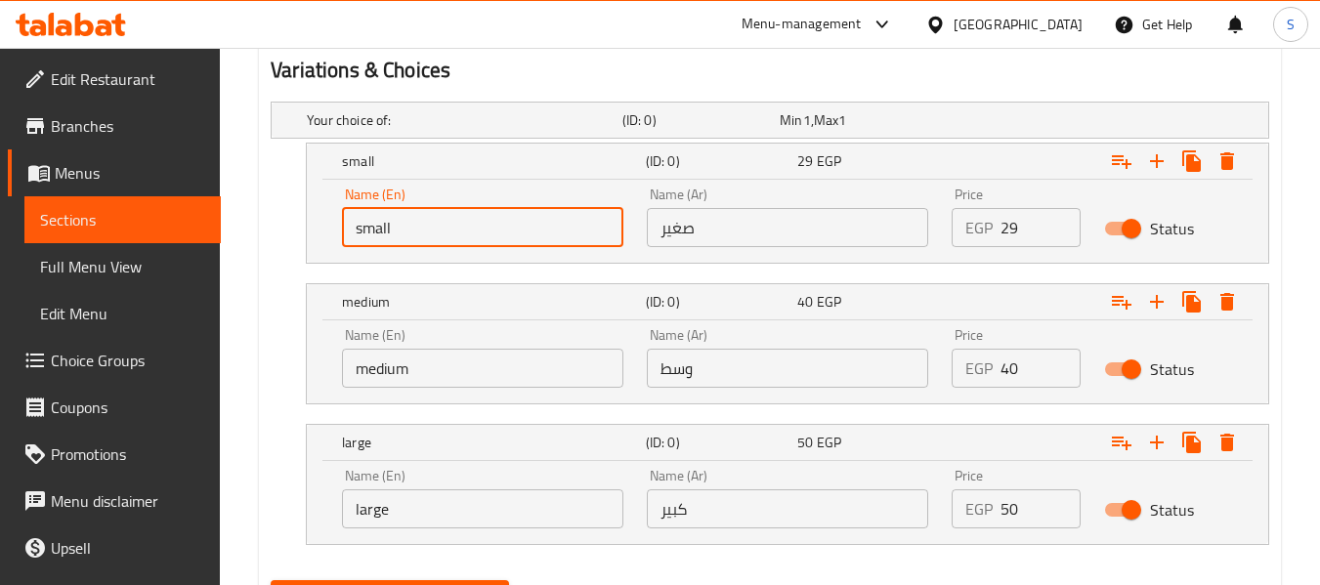
type input "small"
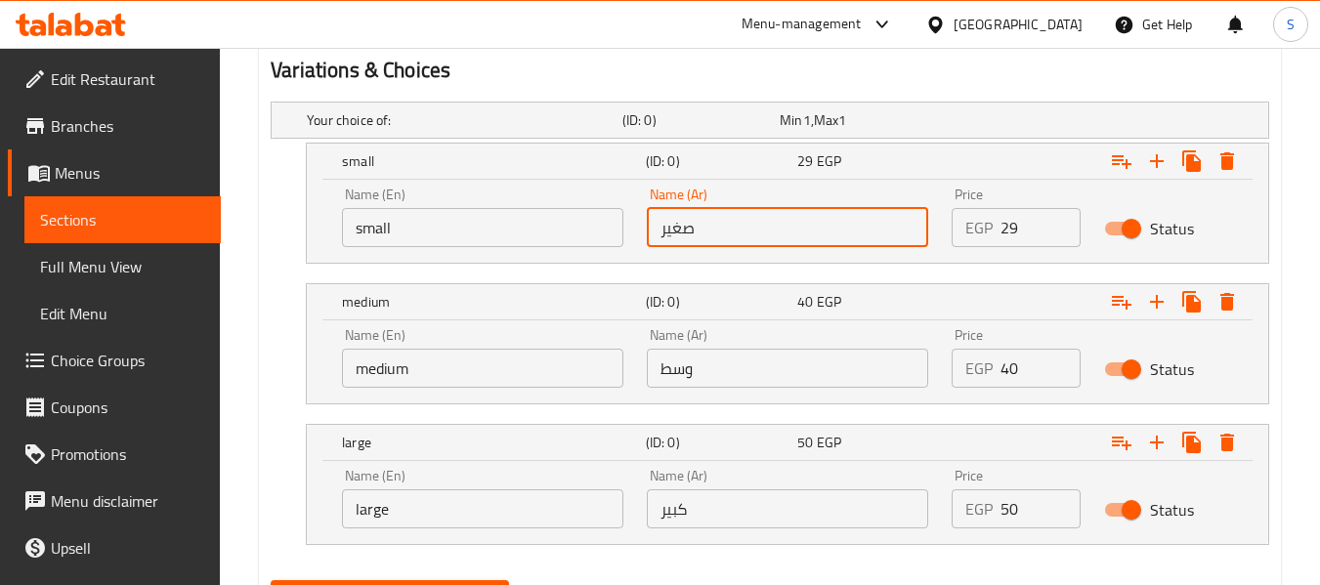
click at [746, 221] on input "صغير" at bounding box center [787, 227] width 281 height 39
type input "صغير"
click at [463, 378] on input "medium" at bounding box center [482, 368] width 281 height 39
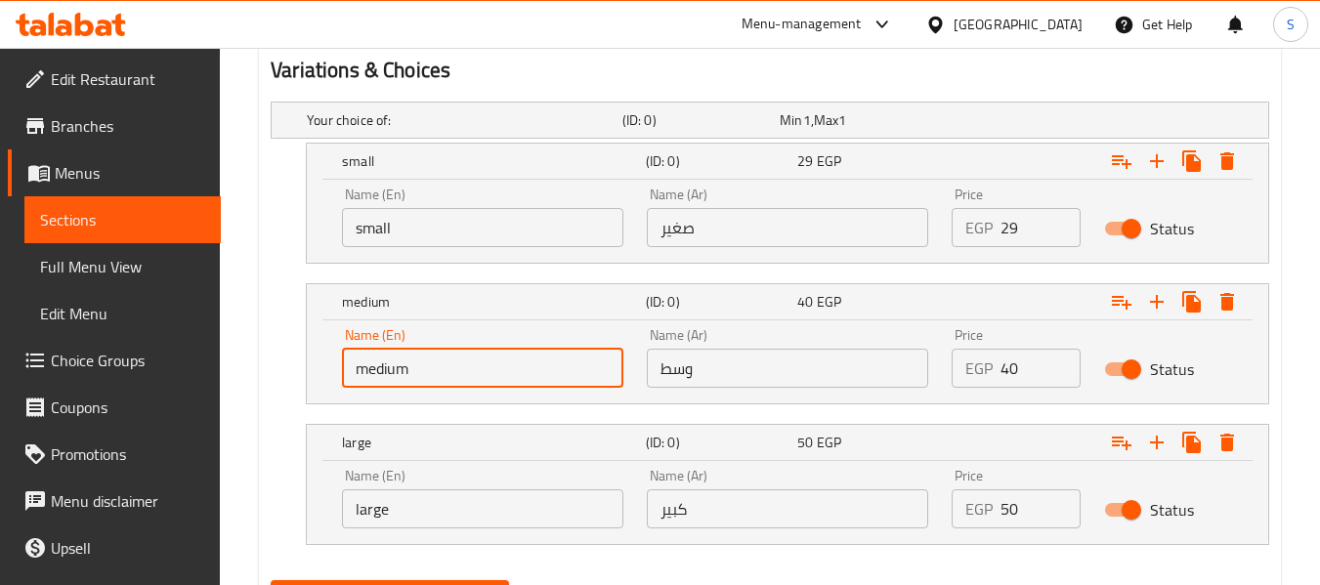
click at [463, 378] on input "medium" at bounding box center [482, 368] width 281 height 39
type input "Choice"
click at [463, 378] on input "text" at bounding box center [482, 368] width 281 height 39
type input "Medium"
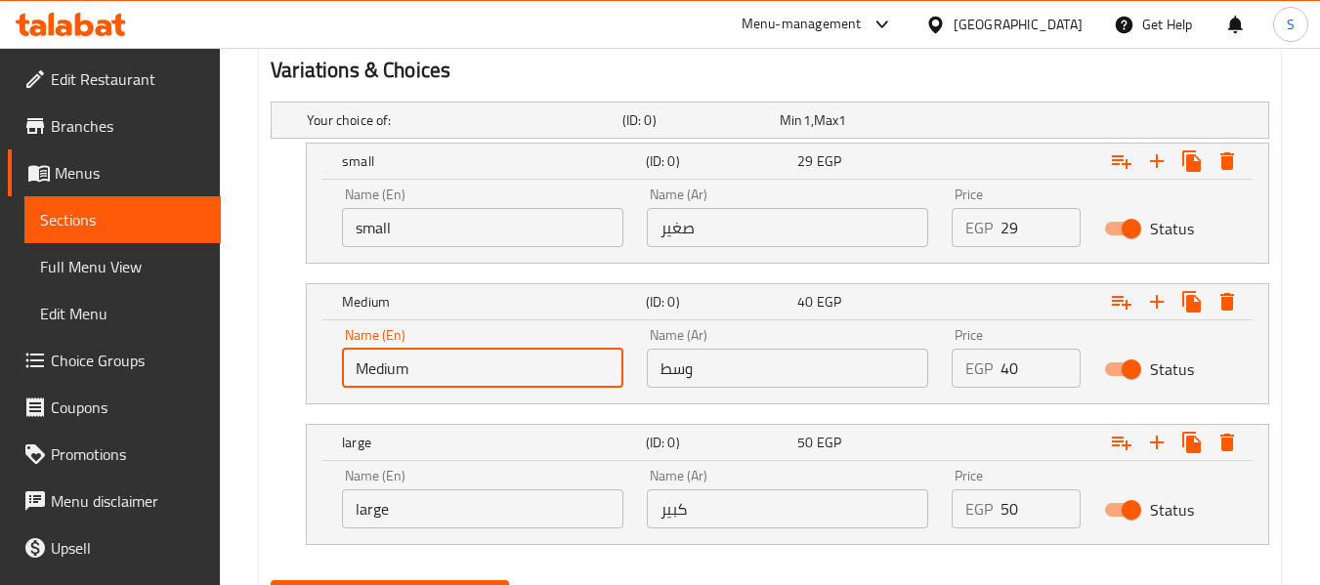
click at [754, 376] on input "وسط" at bounding box center [787, 368] width 281 height 39
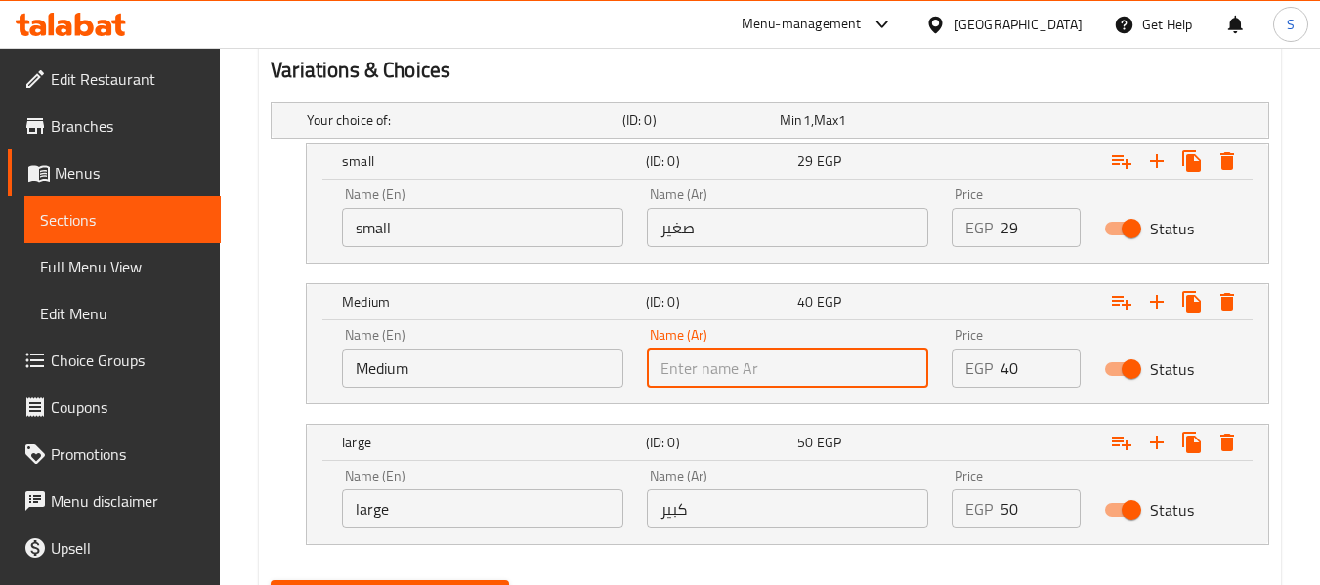
type input "وسط"
click at [502, 500] on input "large" at bounding box center [482, 508] width 281 height 39
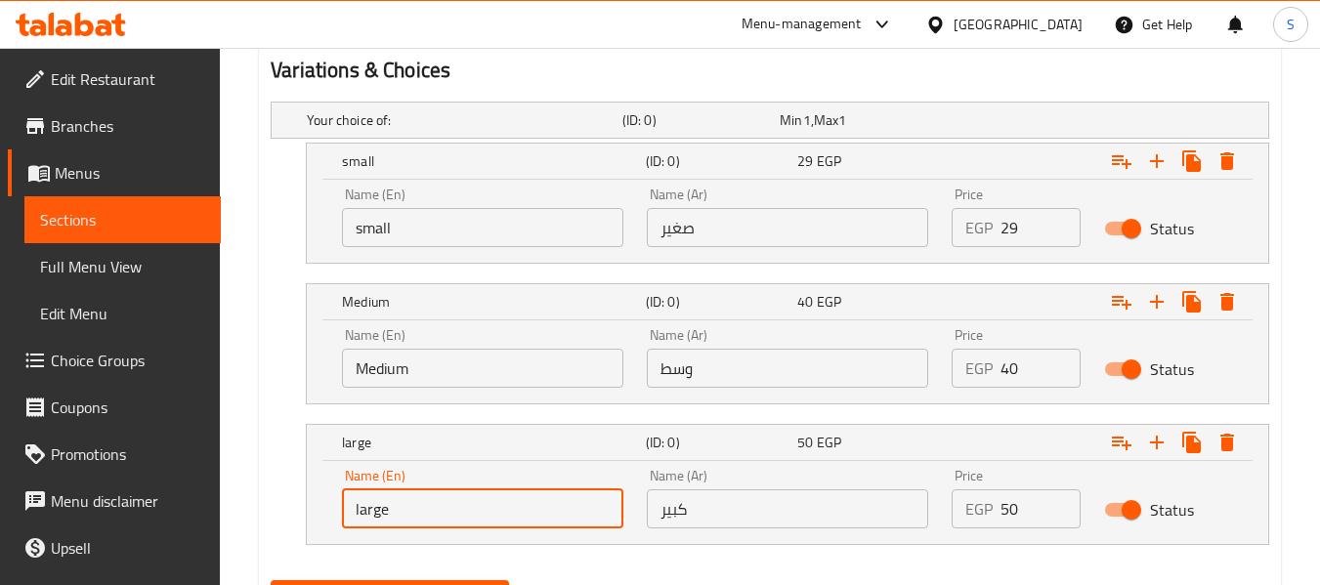
click at [502, 500] on input "large" at bounding box center [482, 508] width 281 height 39
type input "Choice"
click at [502, 500] on input "text" at bounding box center [482, 508] width 281 height 39
type input "Large"
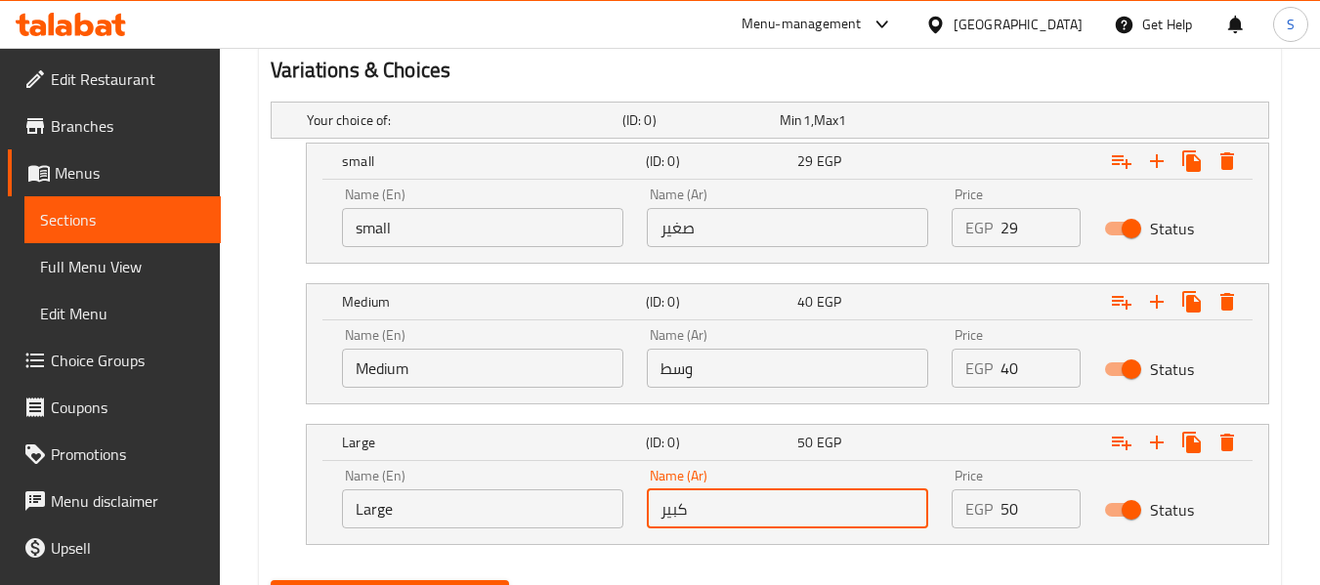
click at [750, 512] on input "كبير" at bounding box center [787, 508] width 281 height 39
type input "كبير"
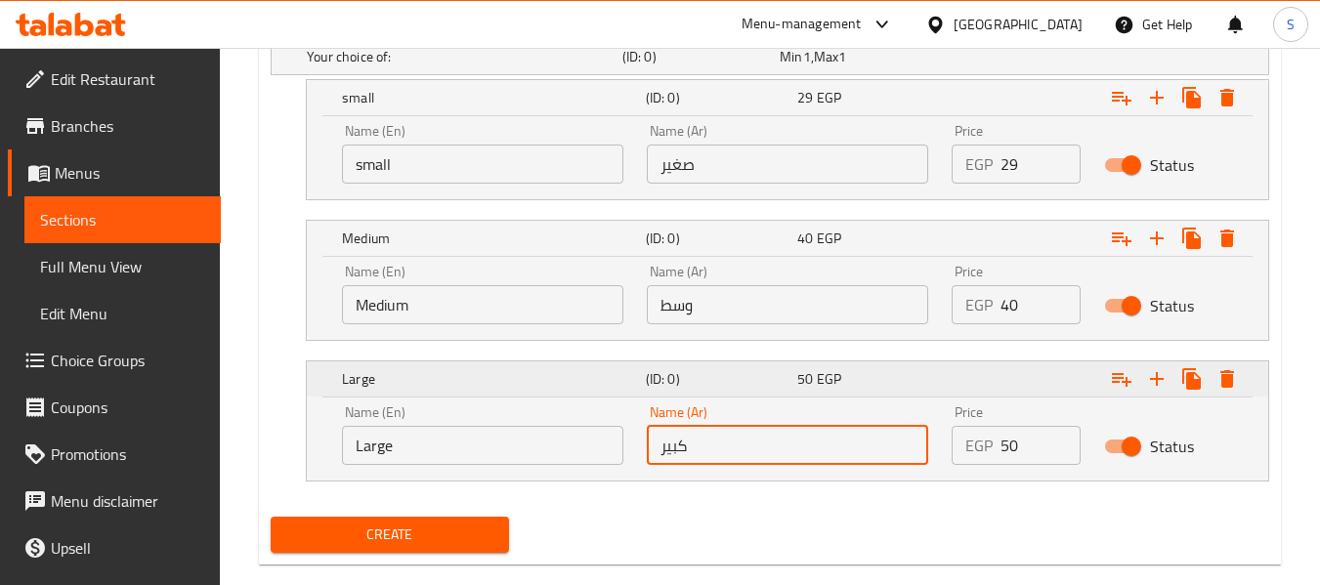
scroll to position [1148, 0]
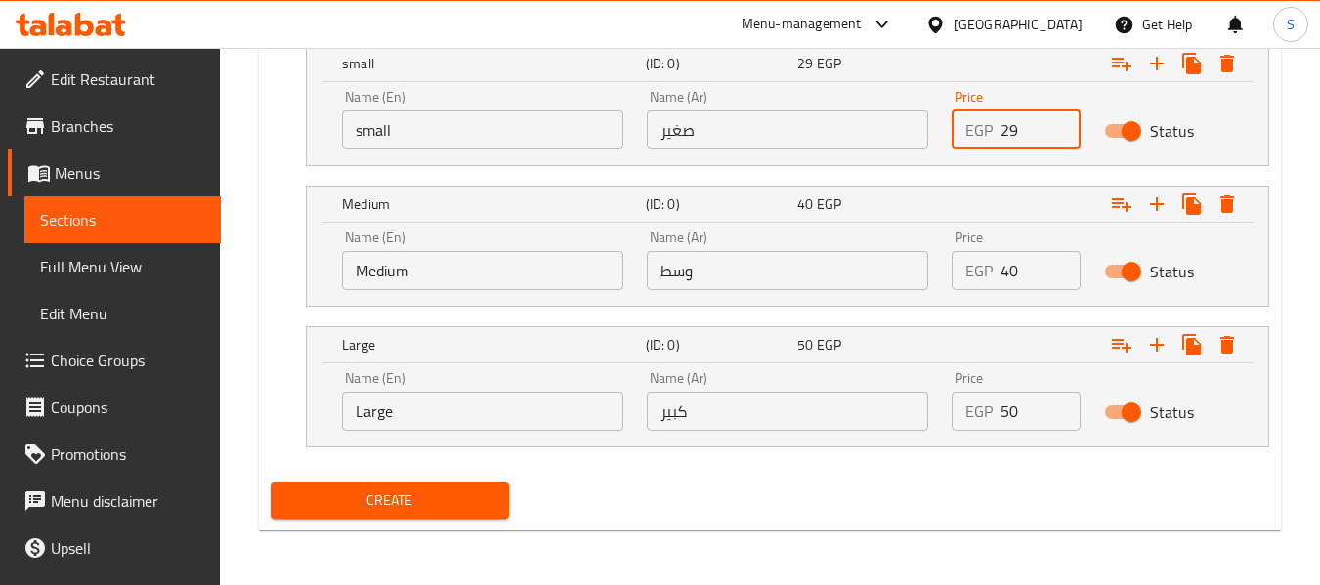
click at [1015, 135] on input "29" at bounding box center [1040, 129] width 80 height 39
type input "29"
click at [1000, 268] on input "40" at bounding box center [1040, 270] width 80 height 39
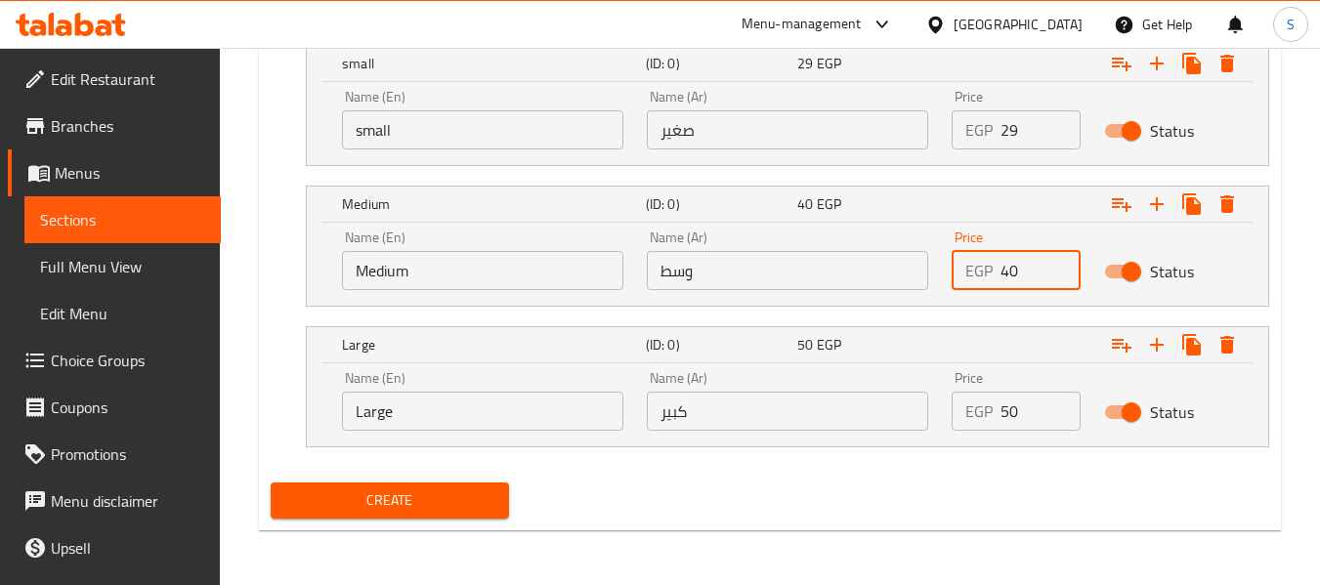
type input "40"
click at [999, 416] on div "EGP 50 Price" at bounding box center [1015, 411] width 129 height 39
click at [1000, 416] on input "50" at bounding box center [1040, 411] width 80 height 39
click at [1003, 412] on input "50" at bounding box center [1040, 411] width 80 height 39
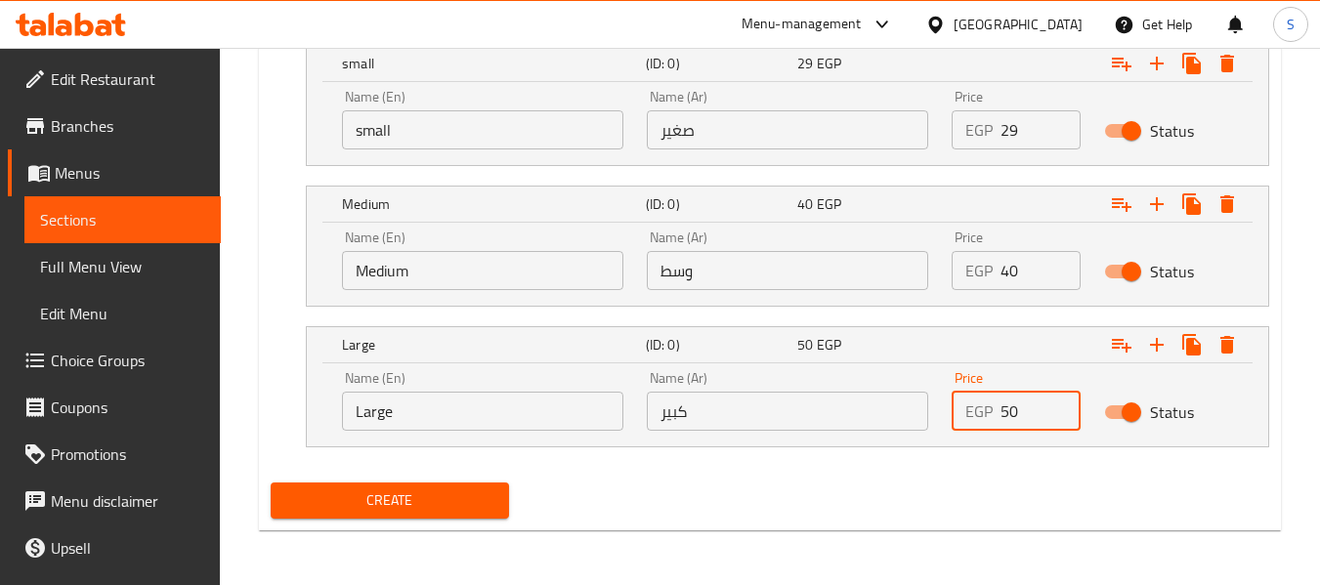
type input "50"
click at [407, 512] on span "Create" at bounding box center [389, 500] width 206 height 24
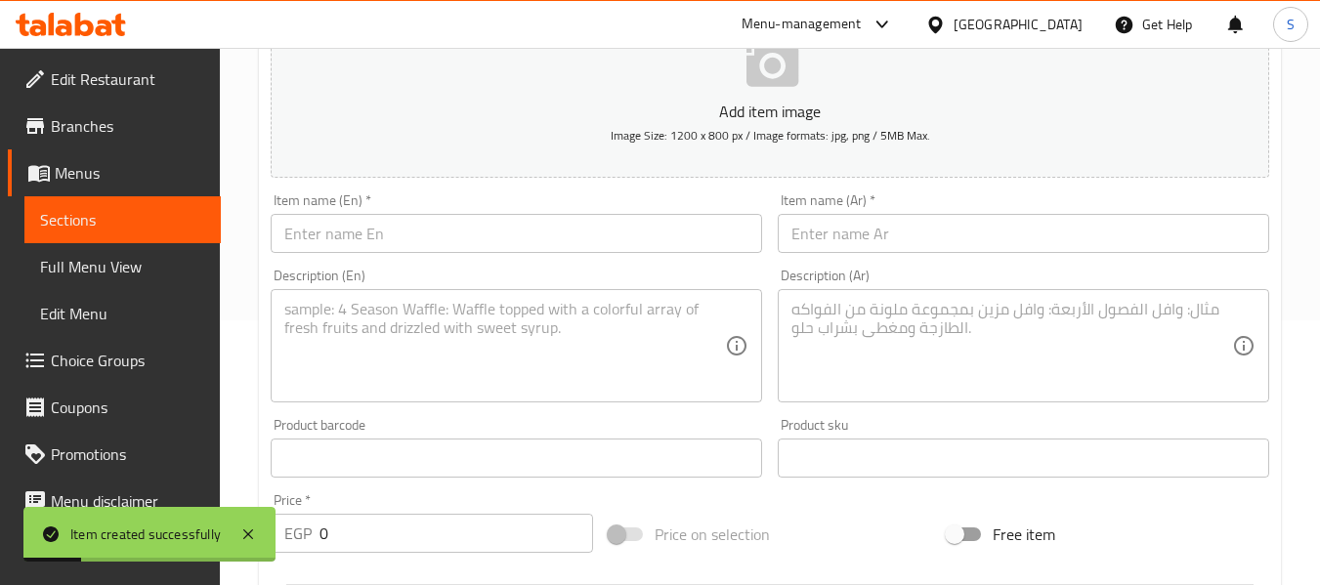
scroll to position [171, 0]
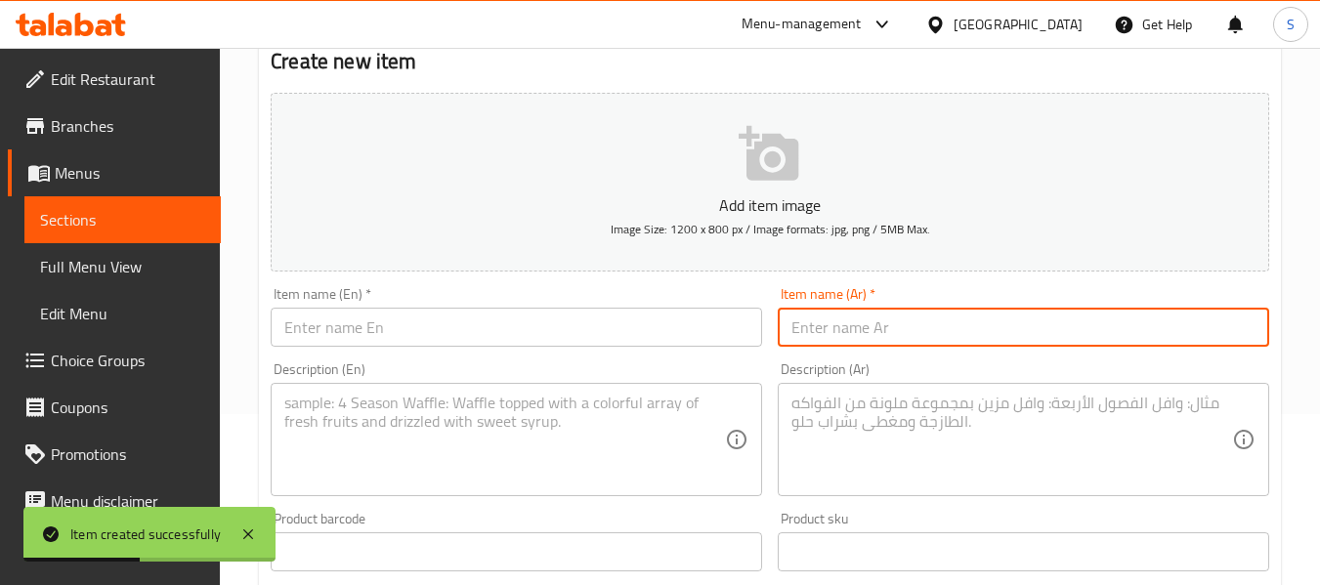
click at [828, 325] on input "text" at bounding box center [1023, 327] width 491 height 39
paste input "علبة عجينة طعمية"
type input "علبة عجينة طعمية"
click at [631, 344] on input "text" at bounding box center [516, 327] width 491 height 39
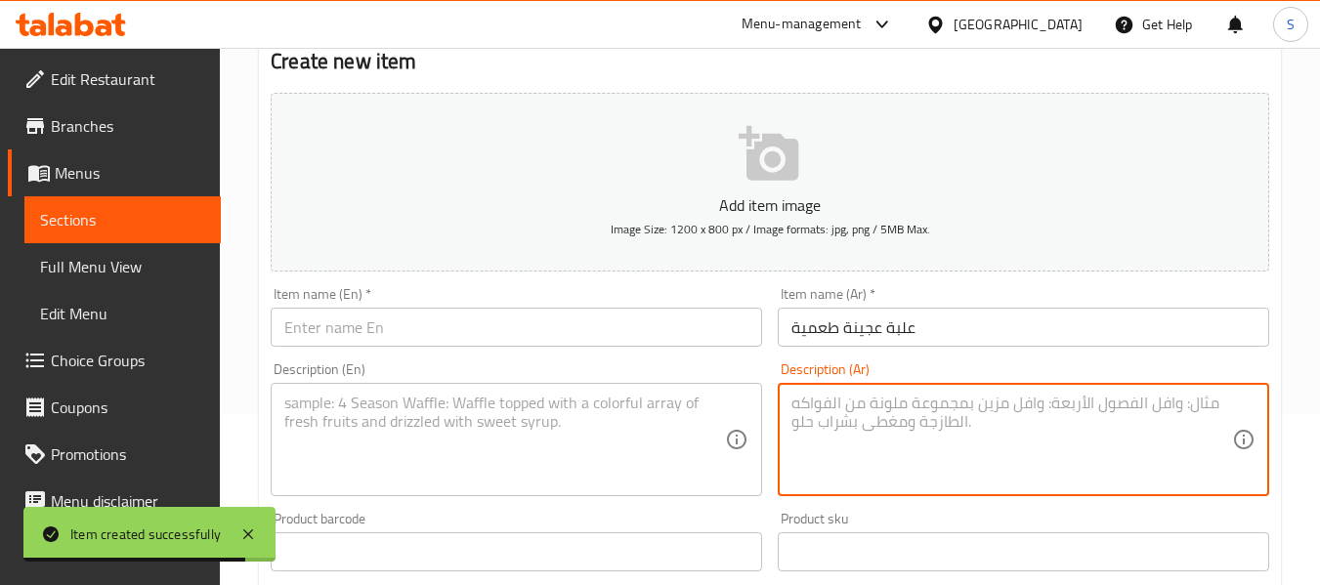
click at [838, 418] on textarea at bounding box center [1011, 440] width 441 height 93
paste textarea "عجينة جاهزة لتحضير الطعمية."
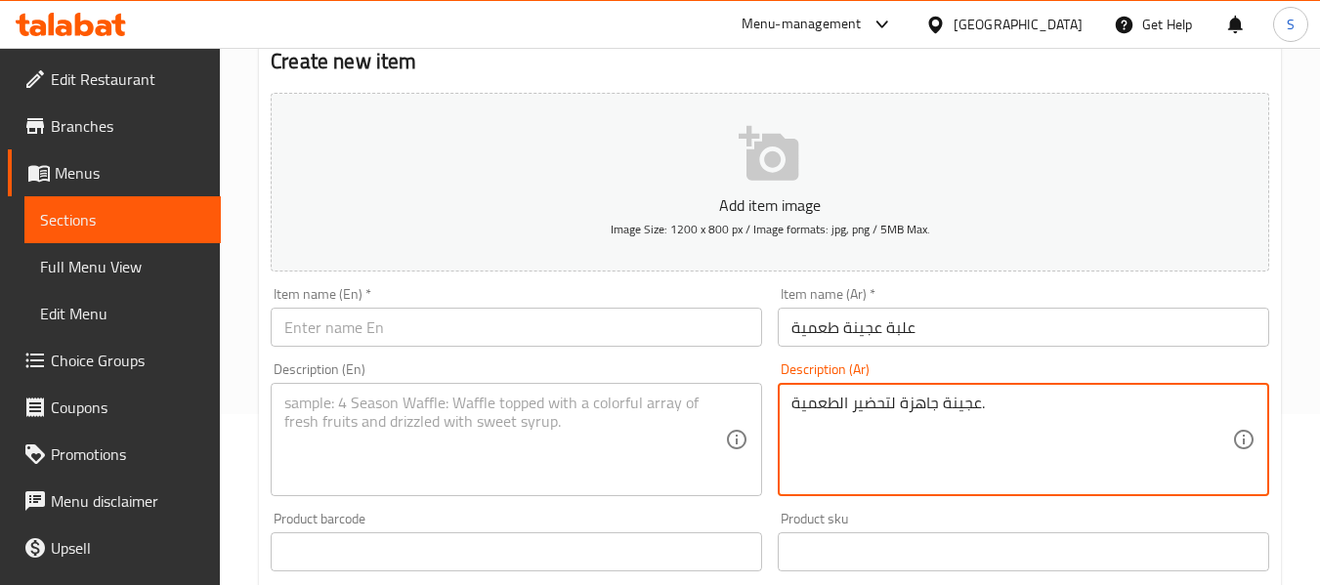
type textarea "عجينة جاهزة لتحضير الطعمية."
click at [585, 333] on input "text" at bounding box center [516, 327] width 491 height 39
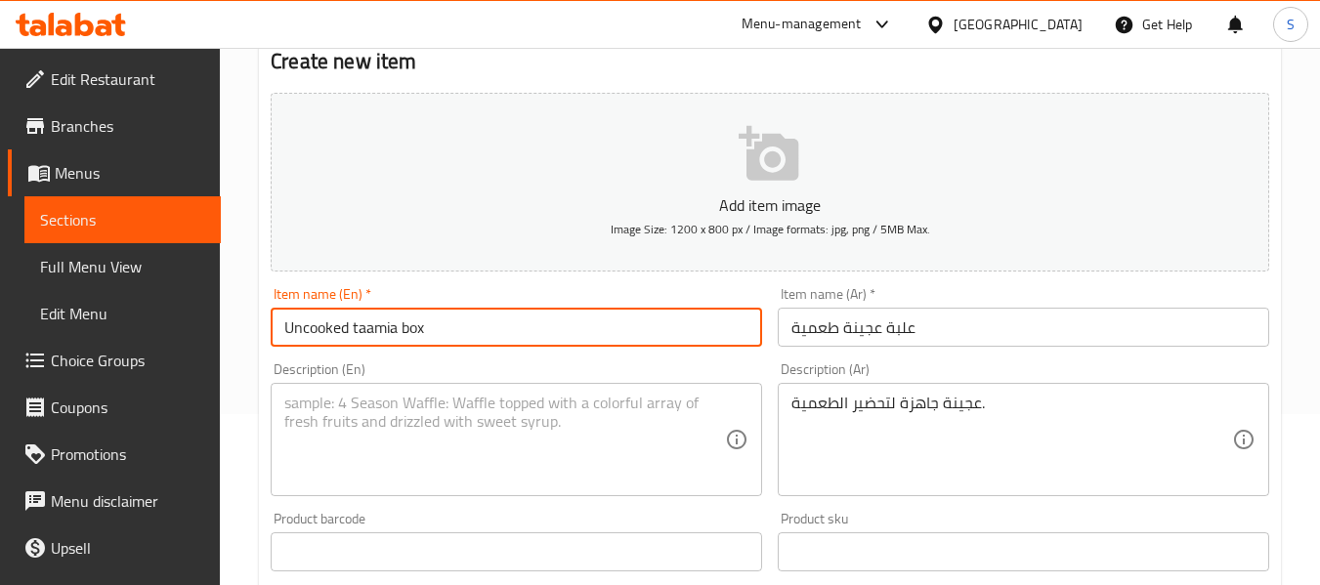
type input "Uncooked taamia box"
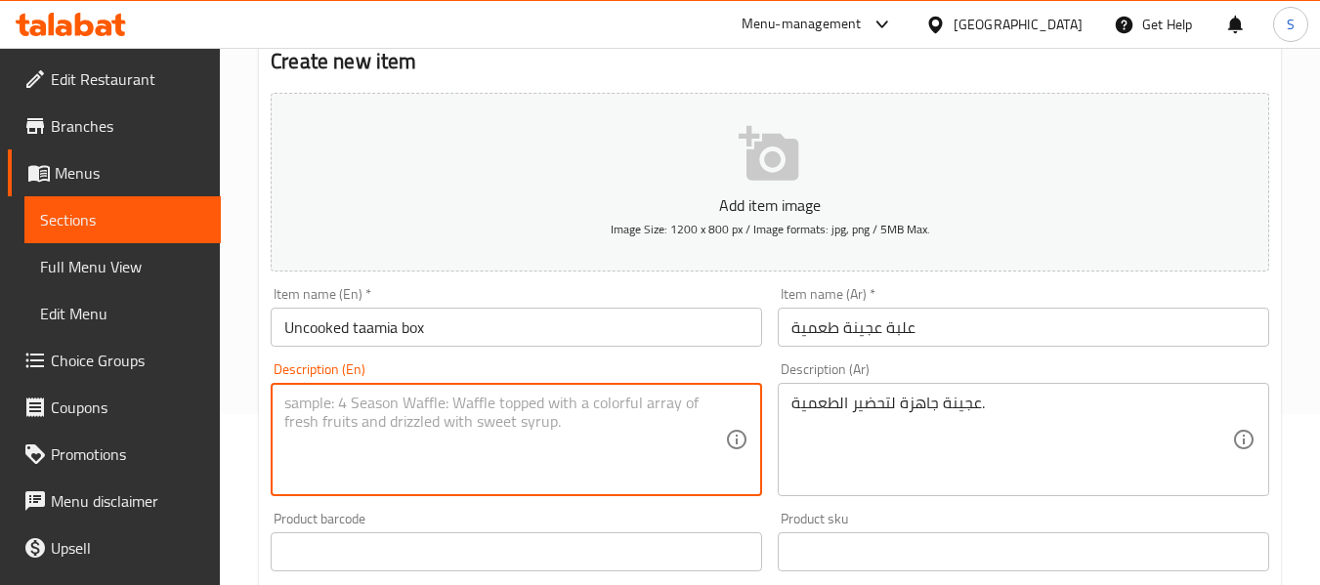
click at [566, 439] on textarea at bounding box center [504, 440] width 441 height 93
type textarea "ready to cooked taamia dough"
click at [532, 329] on input "Uncooked taamia box" at bounding box center [516, 327] width 491 height 39
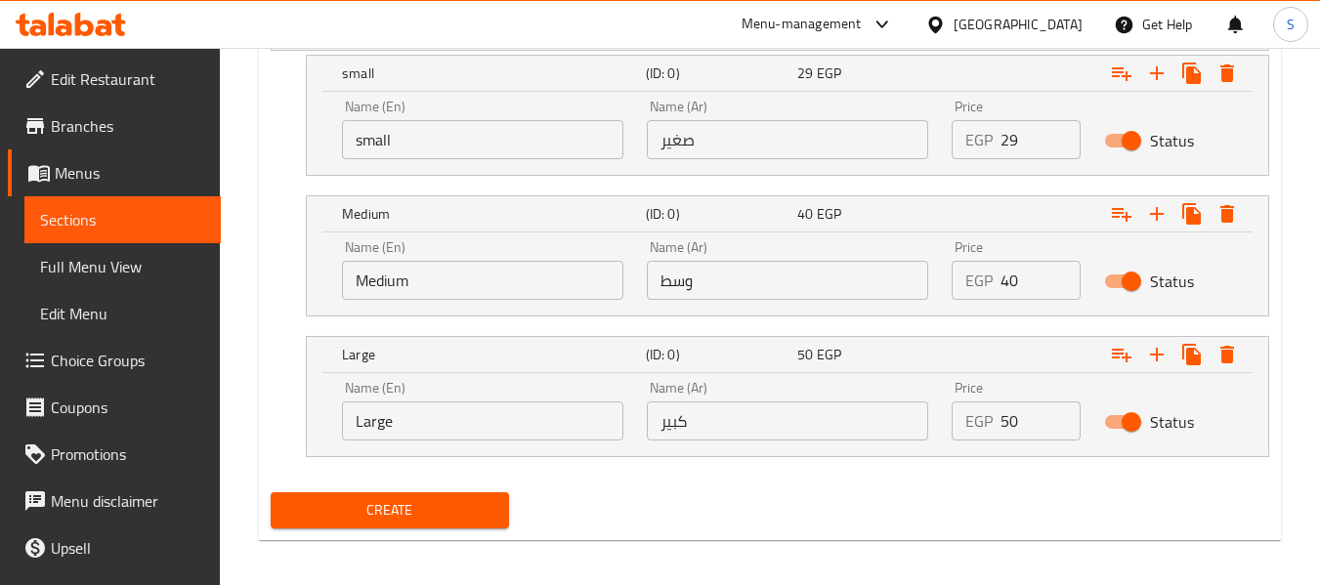
scroll to position [1148, 0]
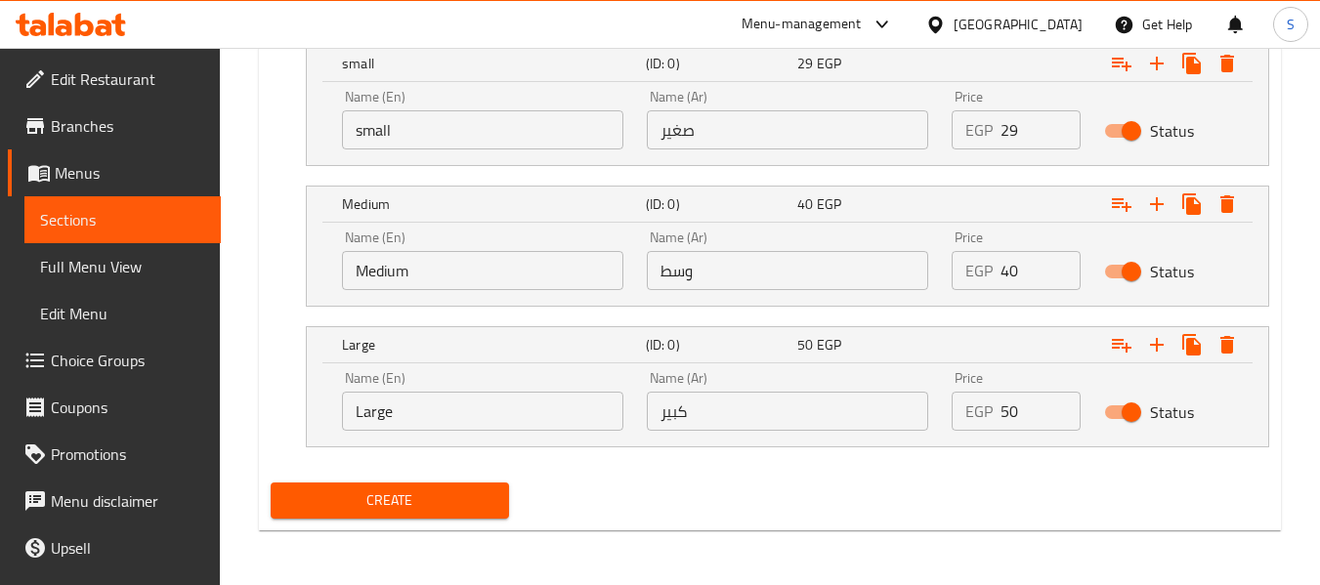
click at [489, 129] on input "small" at bounding box center [482, 129] width 281 height 39
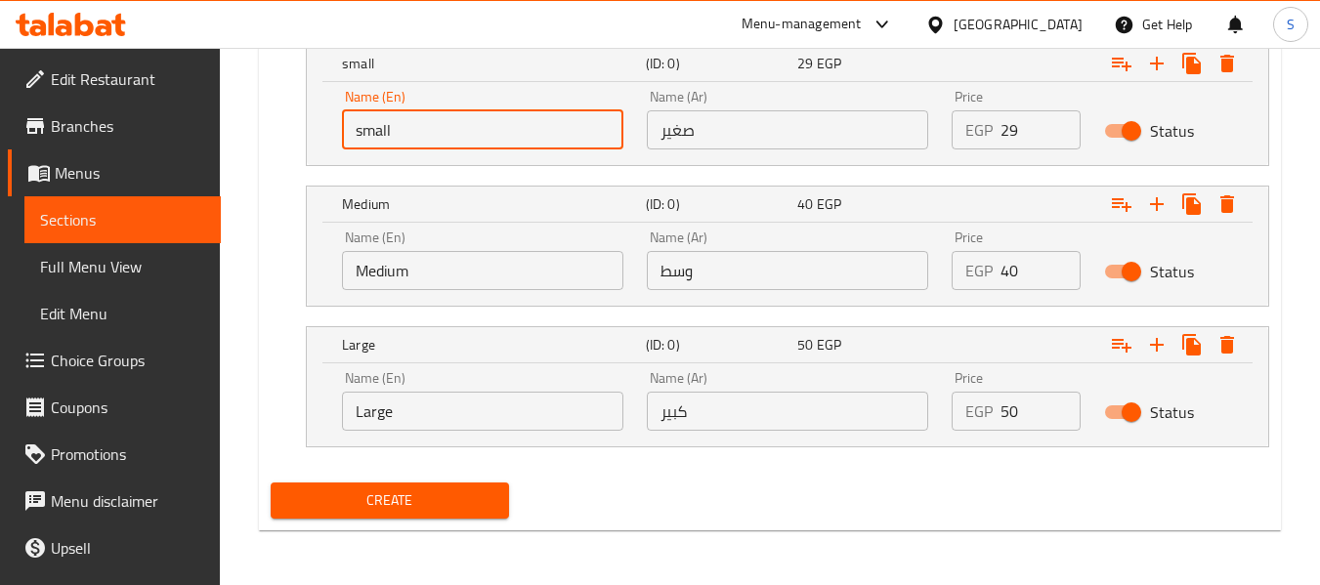
click at [489, 129] on input "small" at bounding box center [482, 129] width 281 height 39
type input "Choice"
click at [489, 129] on input "text" at bounding box center [482, 129] width 281 height 39
type input "Shami"
click at [490, 128] on input "Shami" at bounding box center [482, 129] width 281 height 39
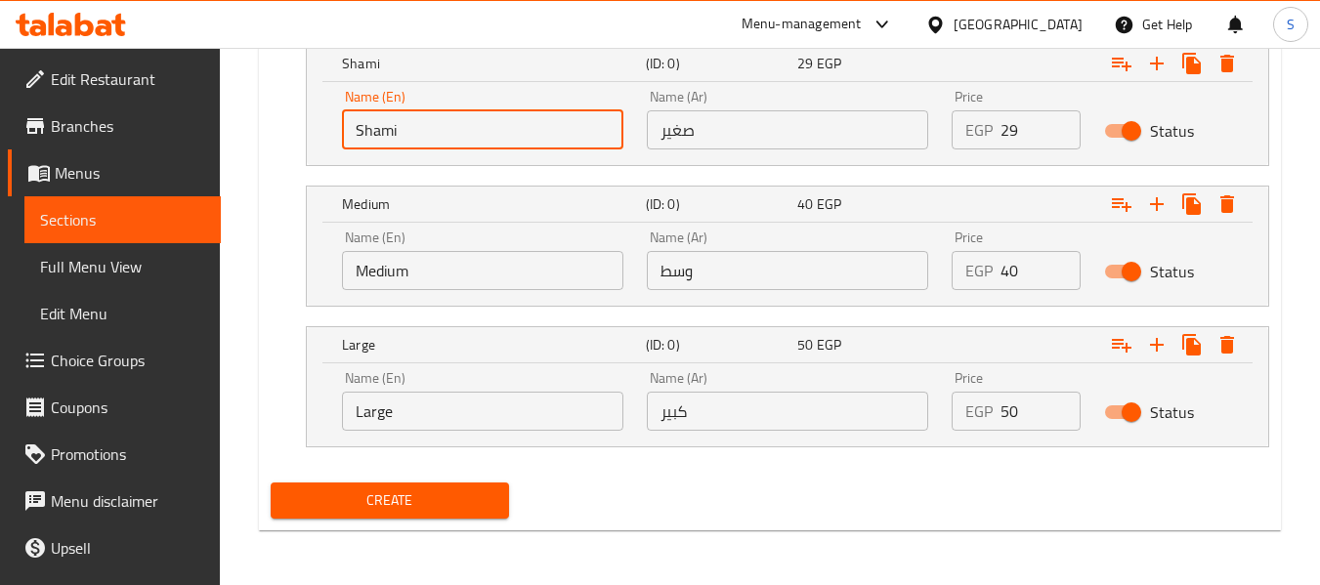
click at [490, 128] on input "Shami" at bounding box center [482, 129] width 281 height 39
click at [490, 128] on input "text" at bounding box center [482, 129] width 281 height 39
type input "Small"
click at [710, 145] on input "صغير" at bounding box center [787, 129] width 281 height 39
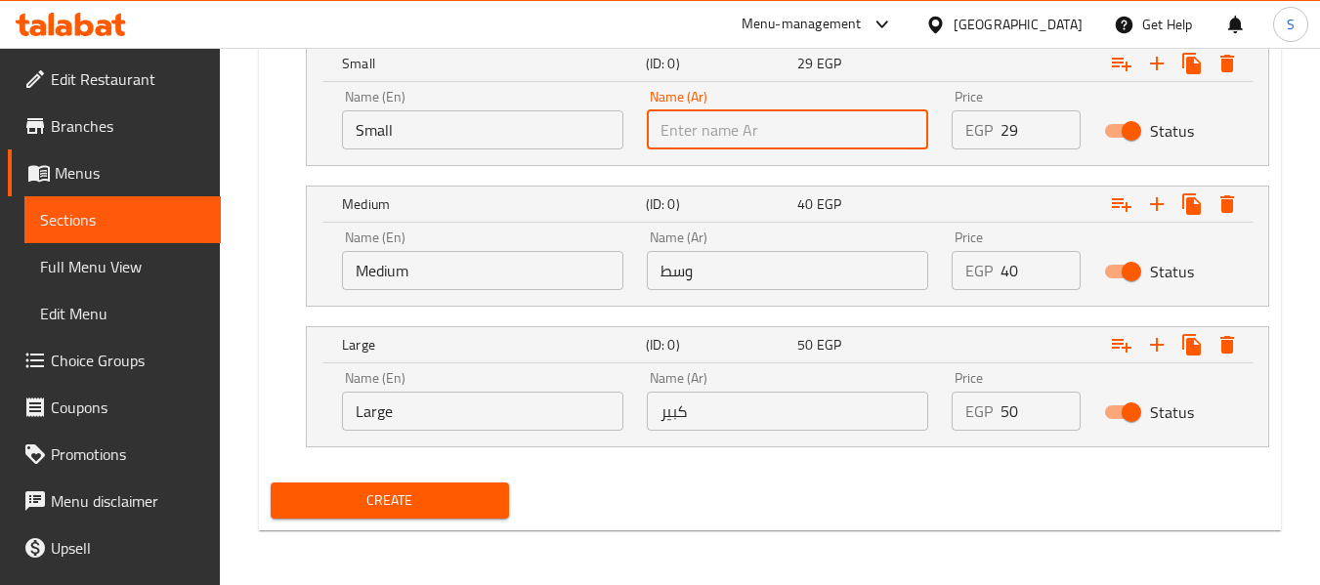
type input "صغير"
click at [482, 260] on input "Medium" at bounding box center [482, 270] width 281 height 39
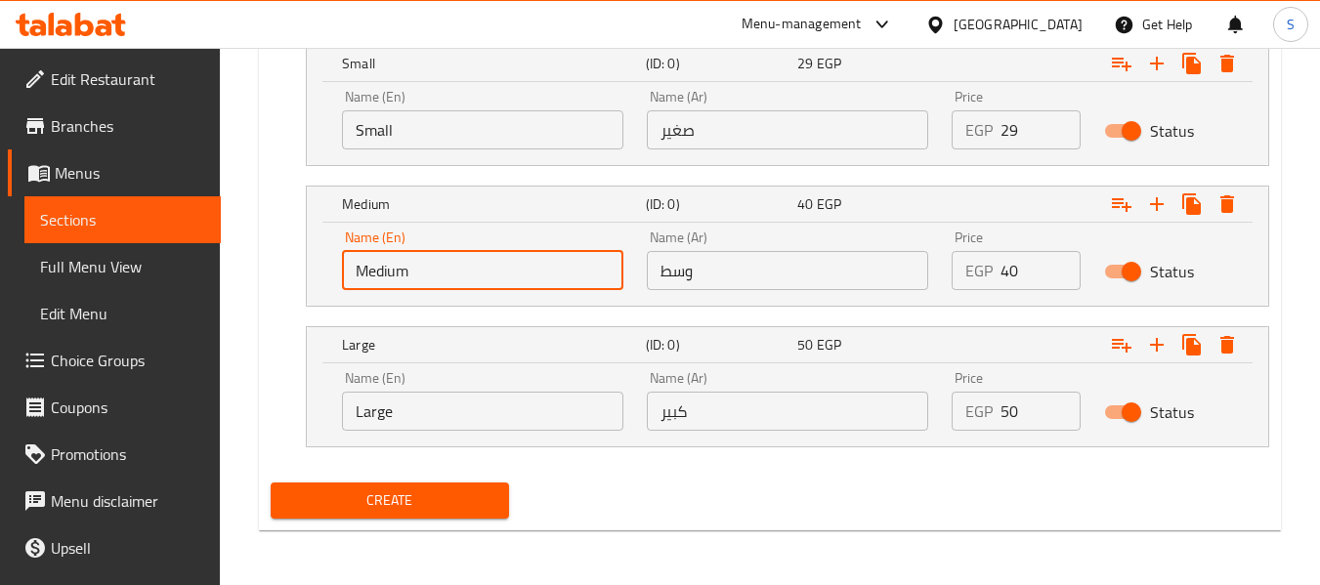
click at [482, 260] on input "Medium" at bounding box center [482, 270] width 281 height 39
type input "Choice"
click at [482, 260] on input "text" at bounding box center [482, 270] width 281 height 39
type input "Medium"
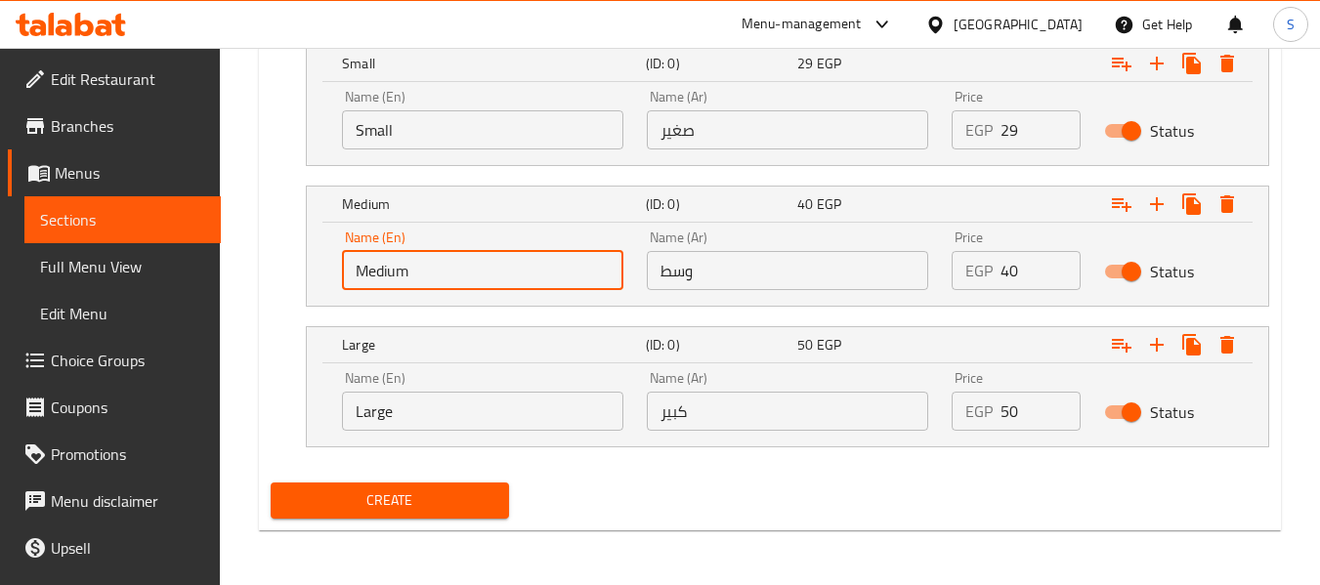
click at [719, 287] on input "وسط" at bounding box center [787, 270] width 281 height 39
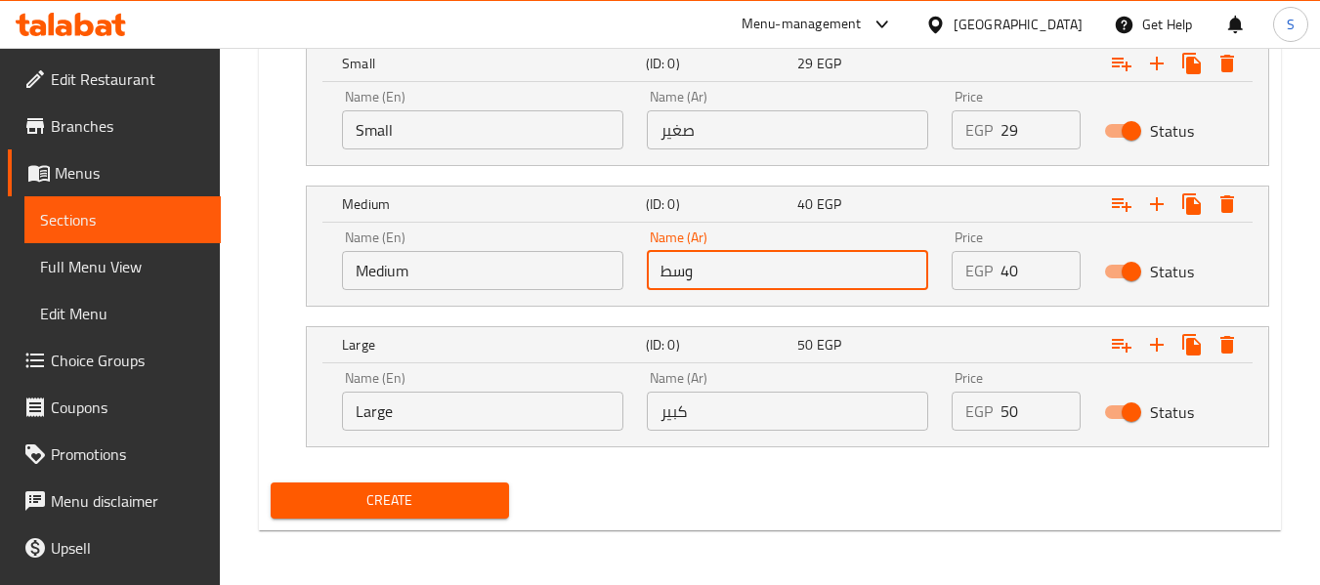
type input "وسط"
click at [425, 422] on input "Large" at bounding box center [482, 411] width 281 height 39
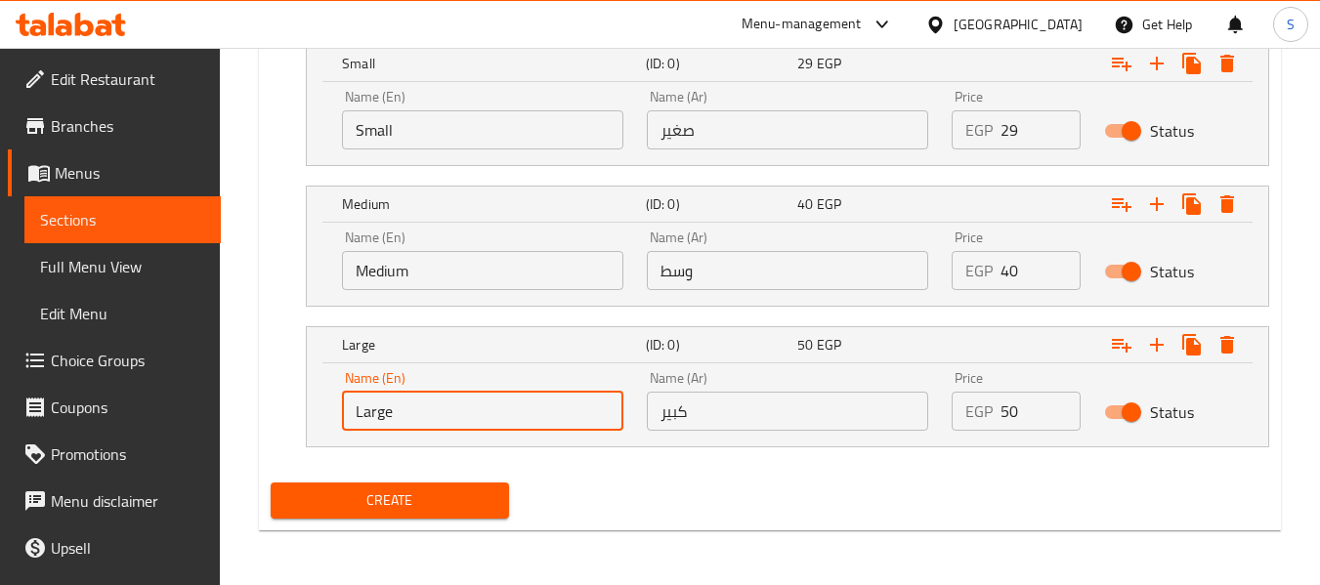
click at [425, 422] on input "Large" at bounding box center [482, 411] width 281 height 39
type input "Choice"
click at [425, 422] on input "text" at bounding box center [482, 411] width 281 height 39
type input "Large"
click at [739, 402] on input "كبير" at bounding box center [787, 411] width 281 height 39
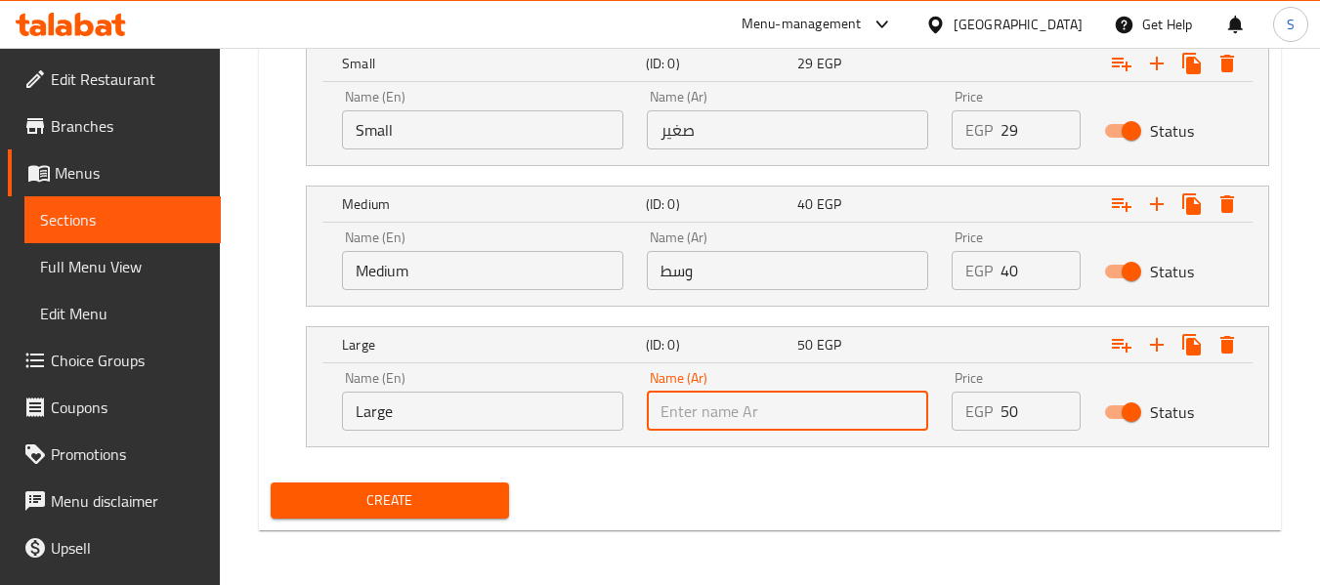
type input "كبير"
click at [1029, 135] on input "29" at bounding box center [1040, 129] width 80 height 39
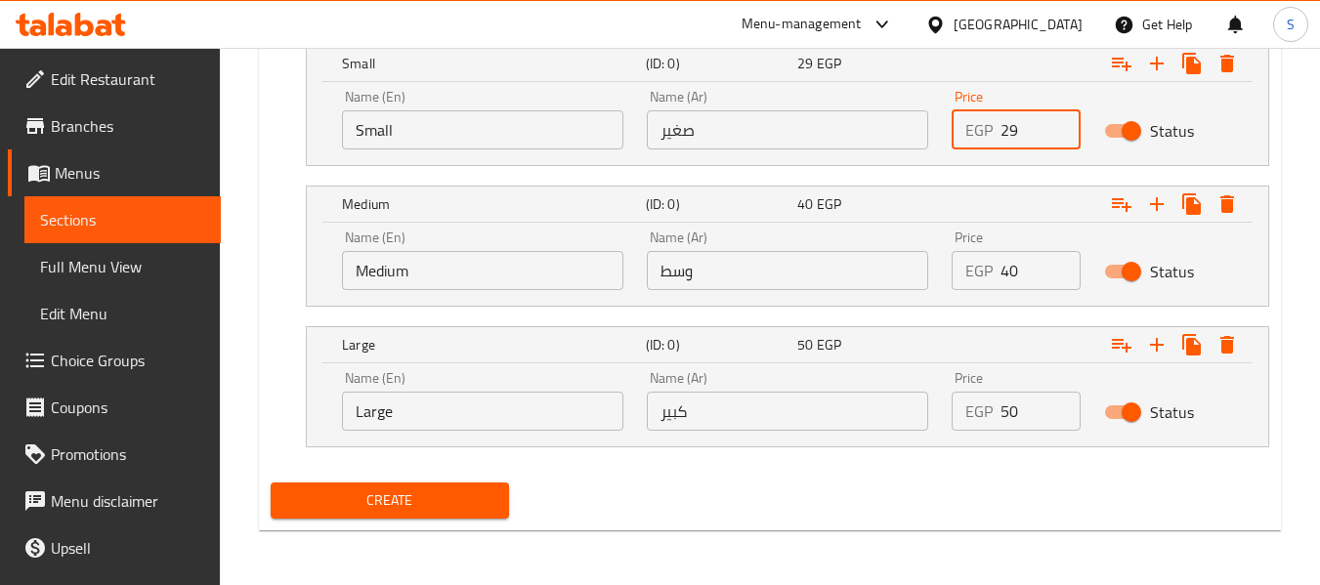
click at [1029, 135] on input "29" at bounding box center [1040, 129] width 80 height 39
type input "18"
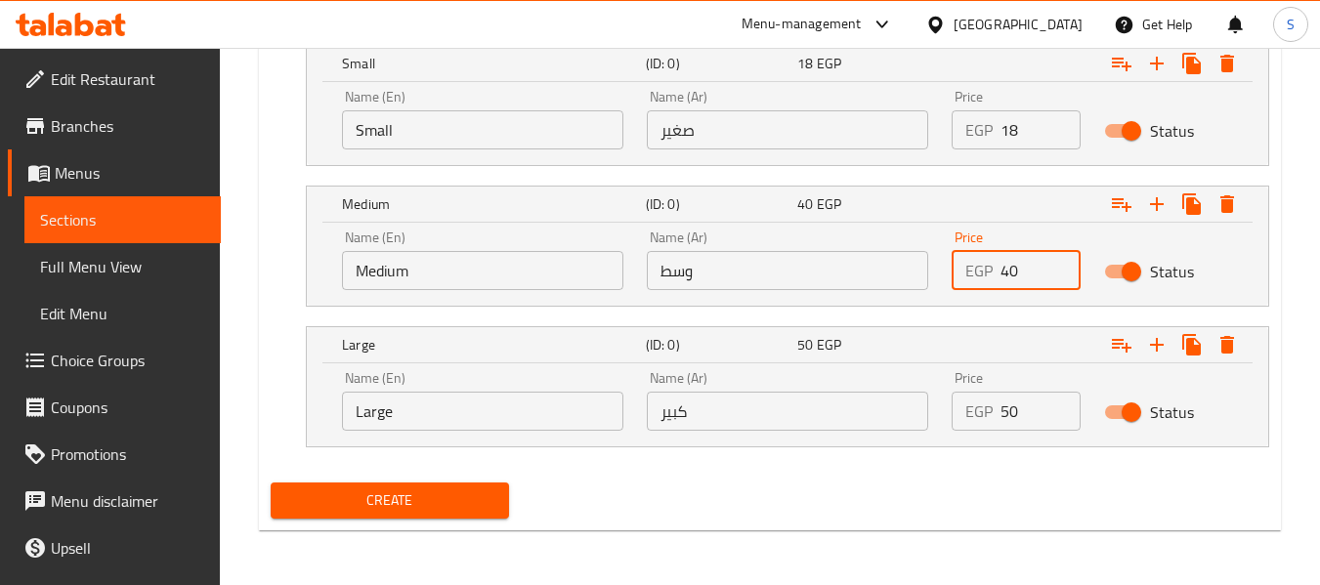
click at [1004, 274] on input "40" at bounding box center [1040, 270] width 80 height 39
click at [1004, 269] on input "0" at bounding box center [1040, 270] width 80 height 39
type input "30"
click at [1001, 417] on input "50" at bounding box center [1040, 411] width 80 height 39
type input "40"
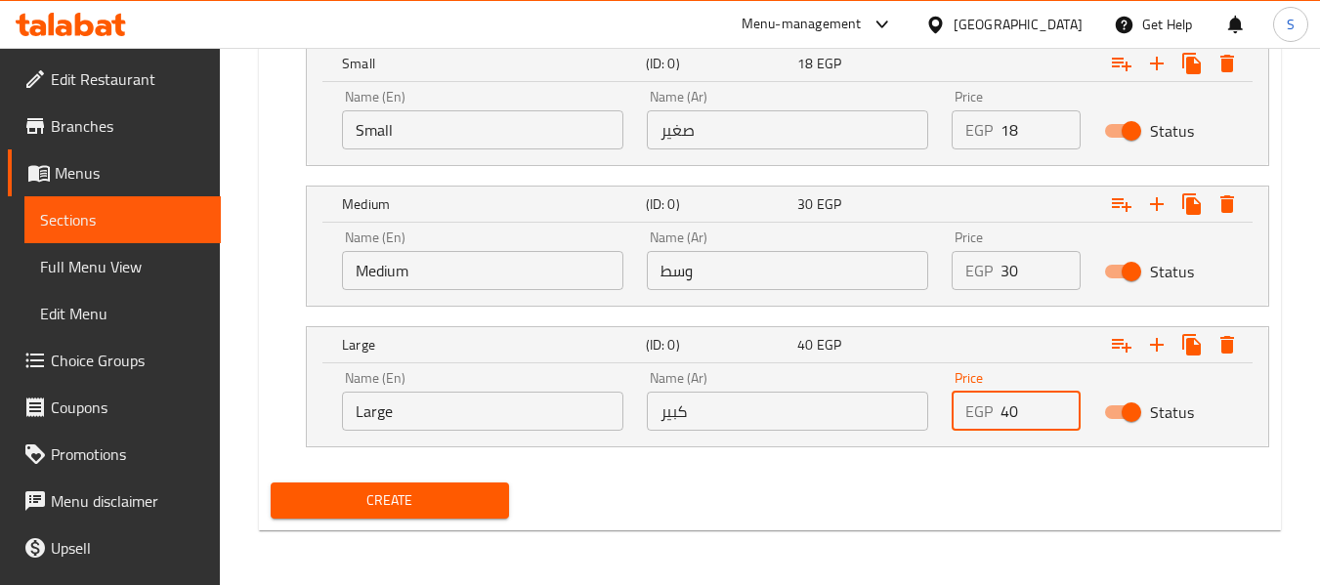
click at [451, 518] on button "Create" at bounding box center [389, 501] width 237 height 36
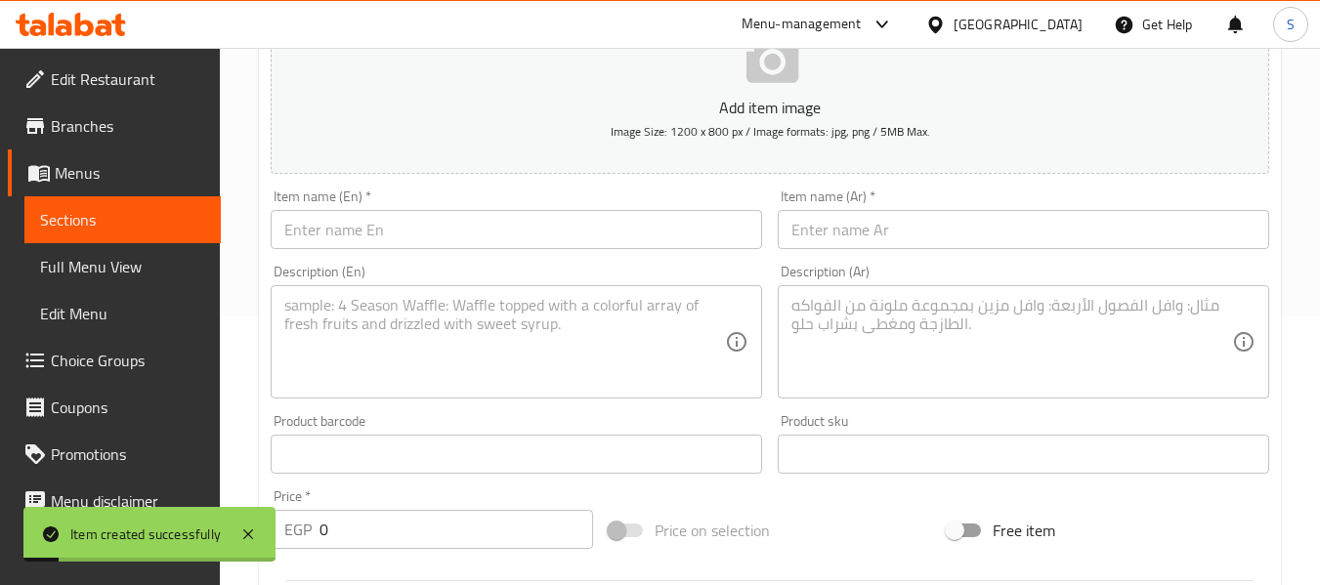
scroll to position [0, 0]
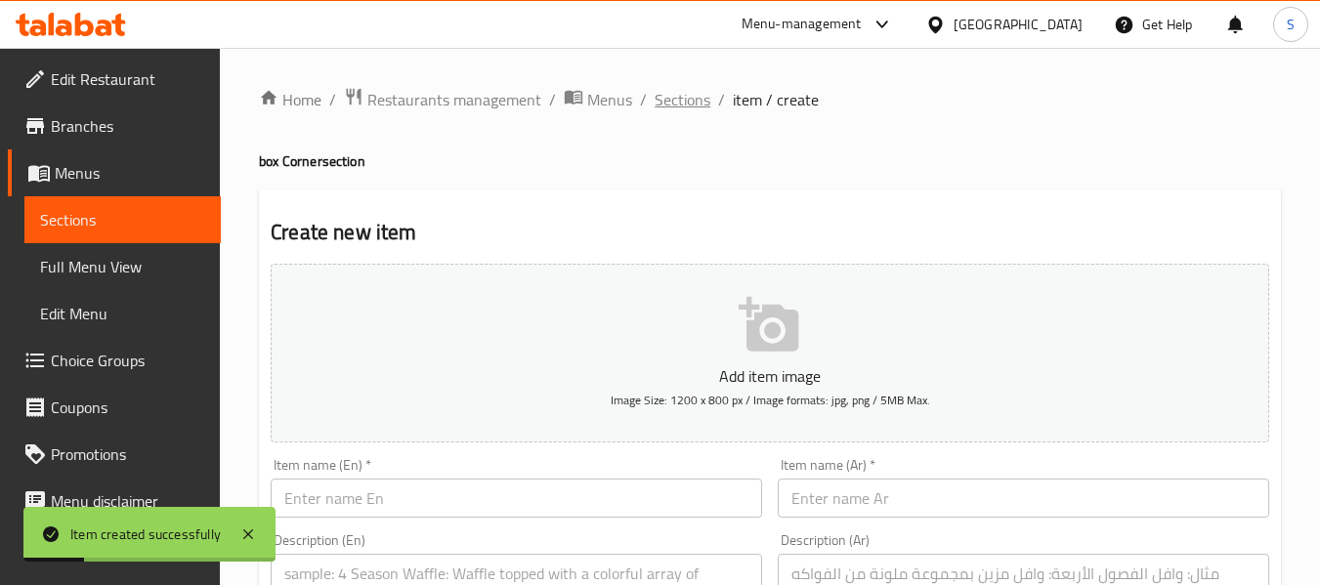
click at [669, 108] on span "Sections" at bounding box center [682, 99] width 56 height 23
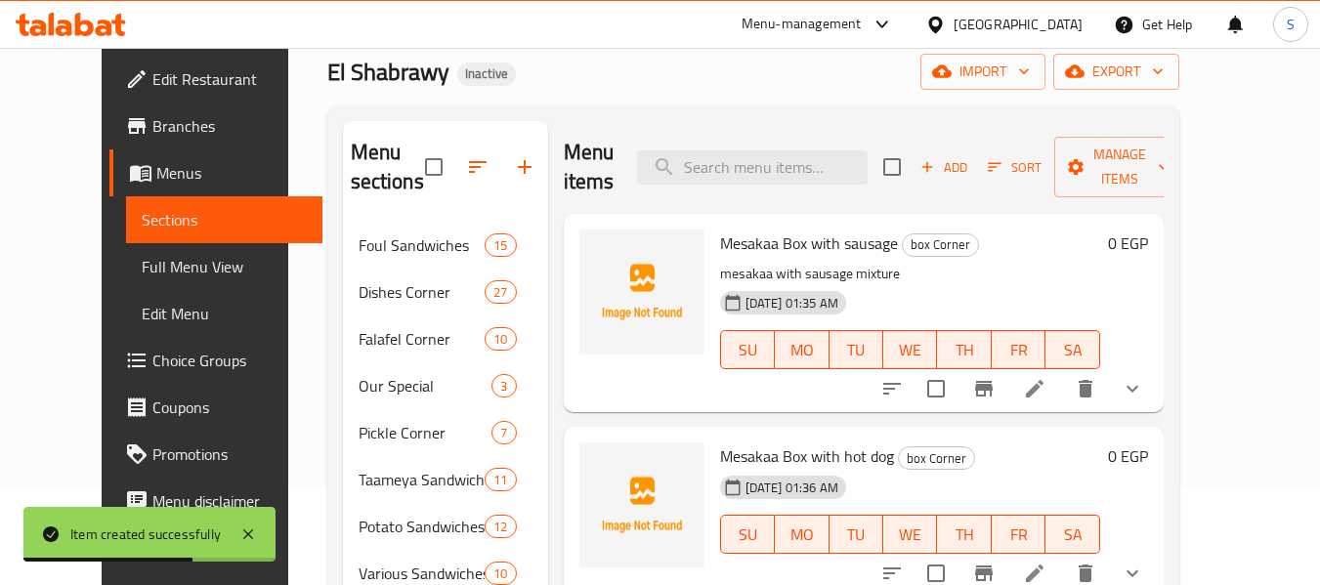
click at [757, 255] on span "Mesakaa Box with sausage" at bounding box center [809, 243] width 178 height 29
copy h6 "Mesakaa Box with sausage"
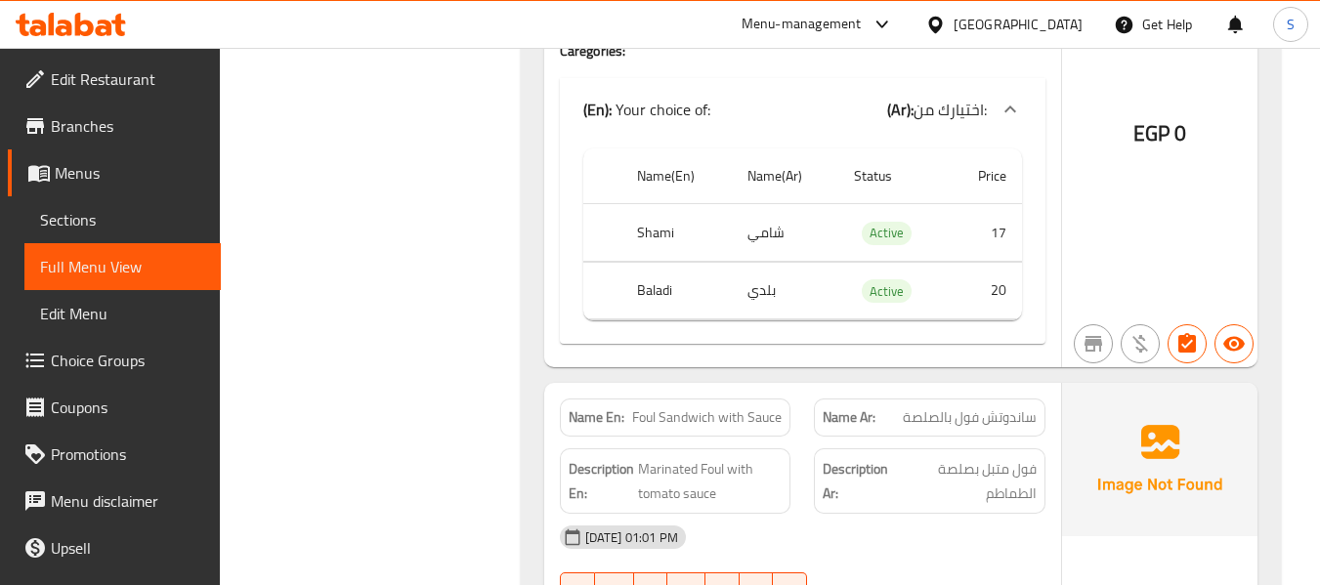
scroll to position [1250, 0]
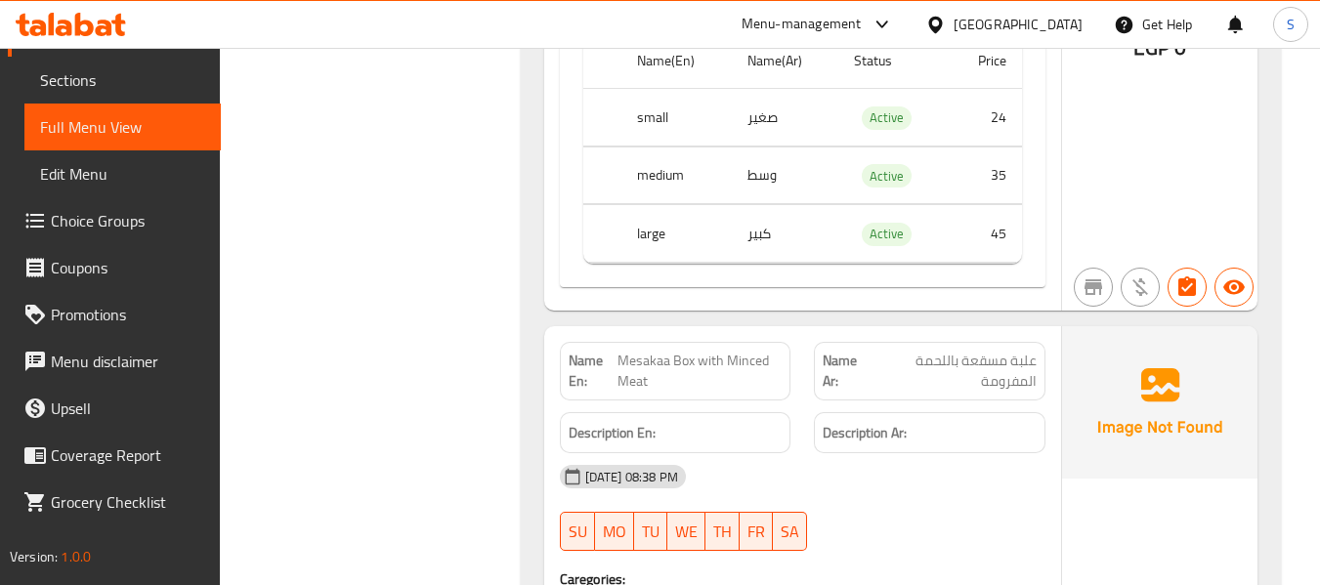
scroll to position [60239, 0]
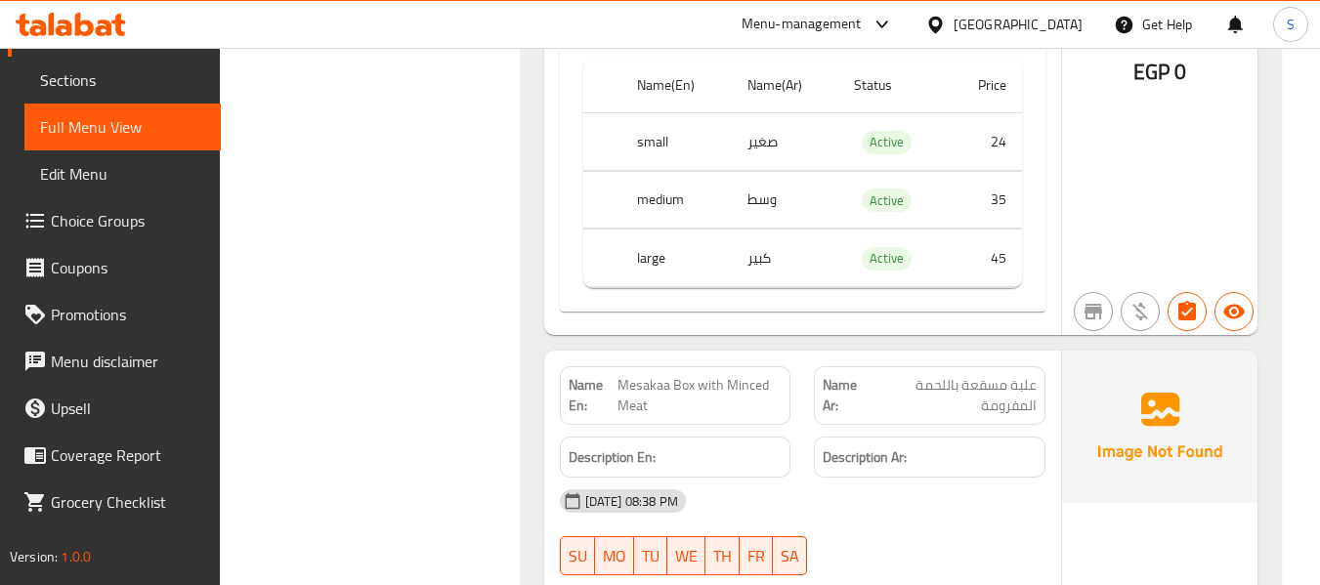
click at [734, 375] on span "Mesakaa Box with Minced Meat" at bounding box center [699, 395] width 164 height 41
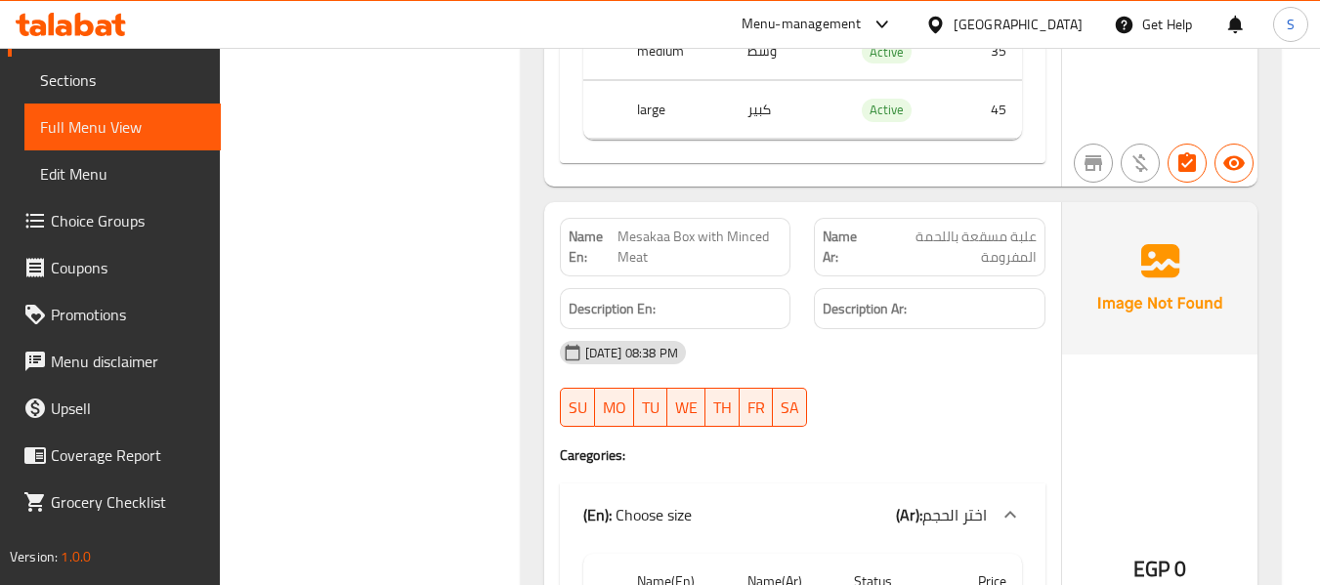
scroll to position [60290, 0]
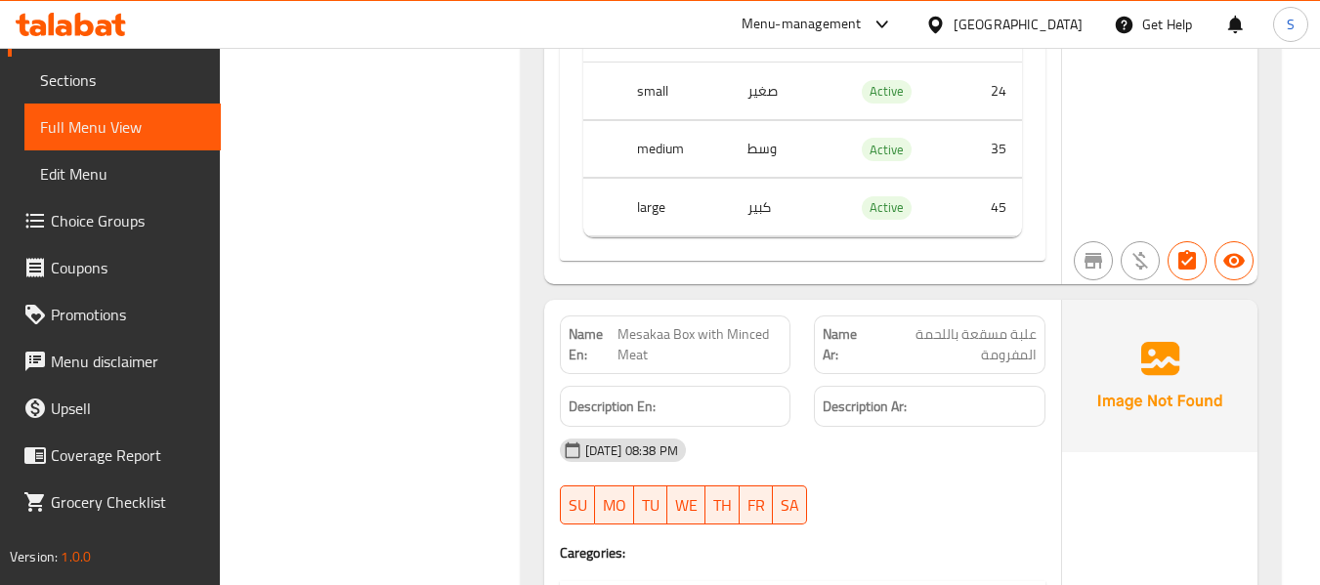
click at [646, 324] on span "Mesakaa Box with Minced Meat" at bounding box center [699, 344] width 164 height 41
click at [633, 324] on span "Mesakaa Box with Minced Meat" at bounding box center [699, 344] width 164 height 41
drag, startPoint x: 617, startPoint y: 104, endPoint x: 725, endPoint y: 108, distance: 107.6
click at [725, 324] on span "Mesakaa Box with Minced Meat" at bounding box center [699, 344] width 164 height 41
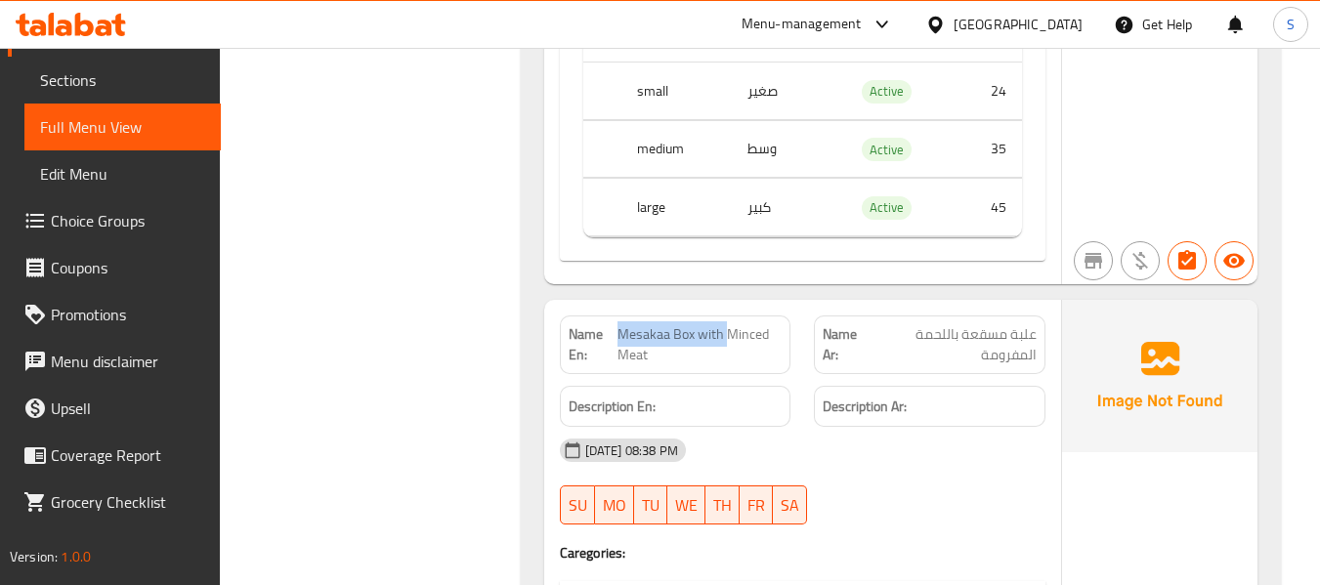
copy span "Mesakaa Box with"
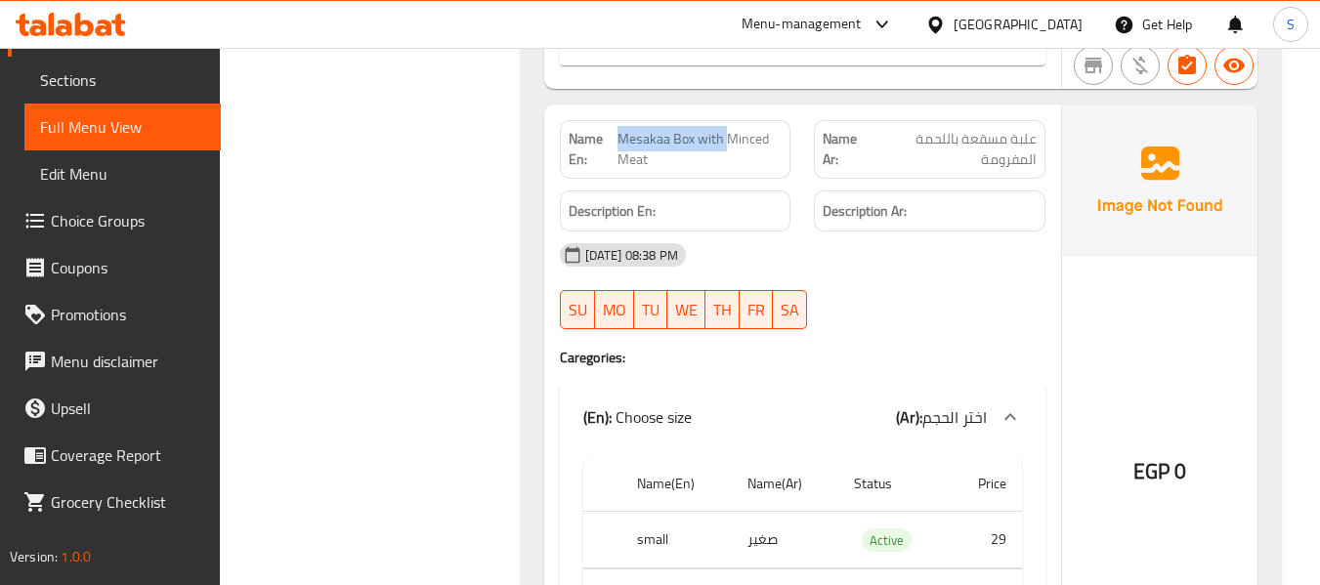
click at [660, 511] on th "small" at bounding box center [676, 540] width 110 height 58
copy th "small"
click at [770, 511] on td "صغير" at bounding box center [785, 540] width 106 height 58
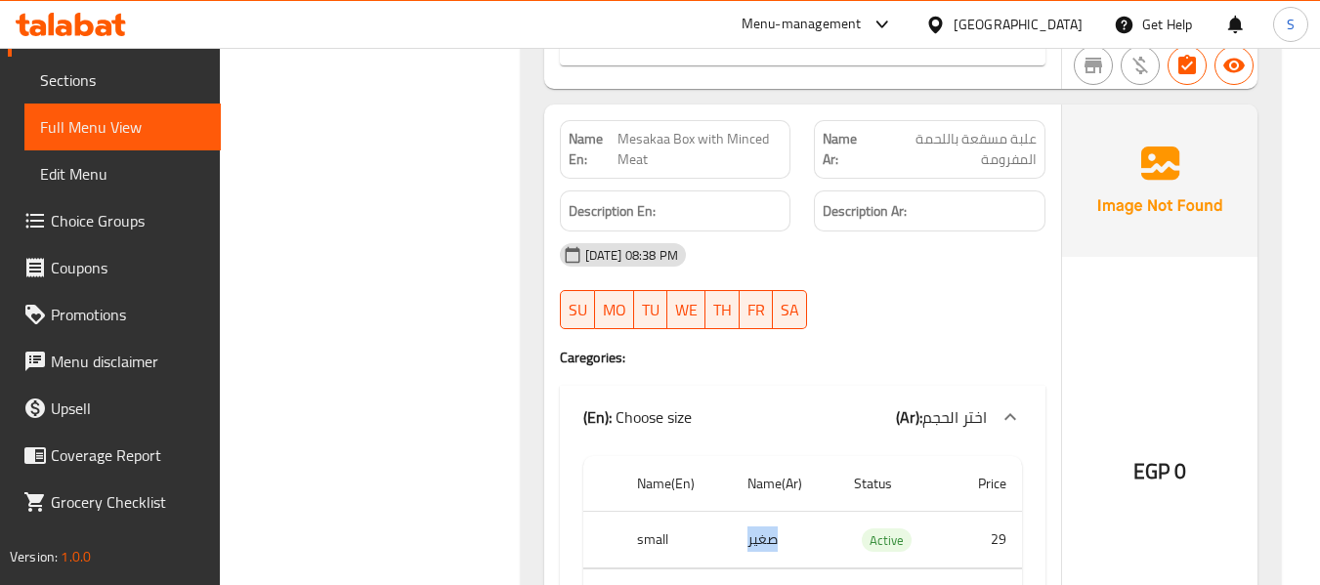
copy td "صغير"
copy th "medium"
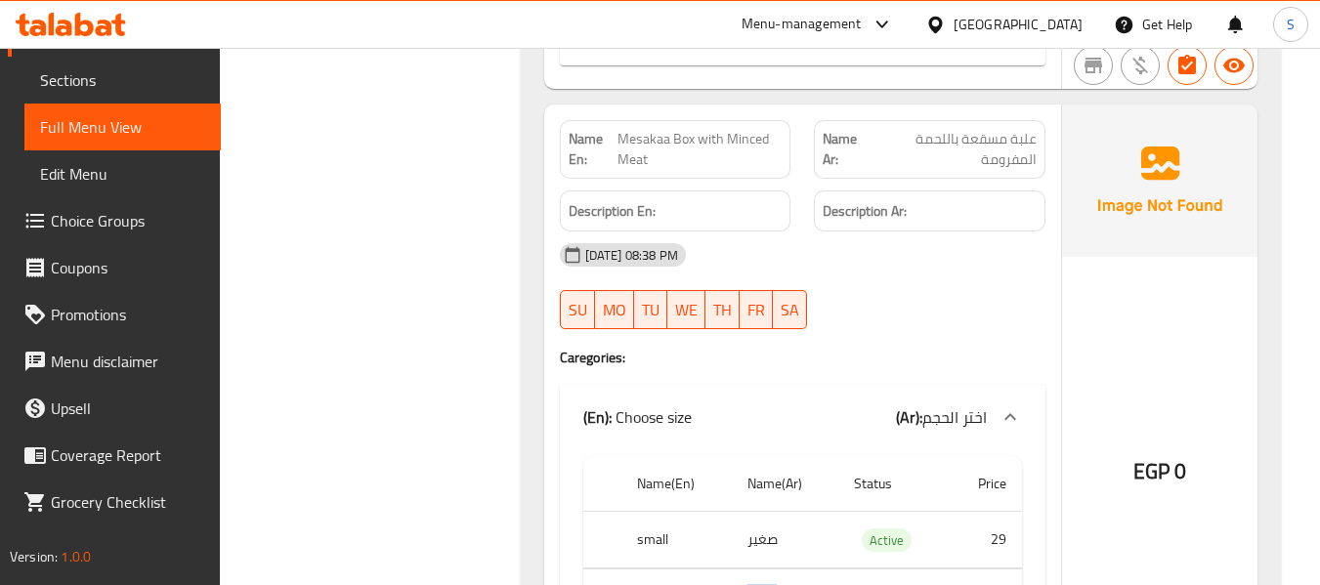
copy td "وسط"
copy th "large"
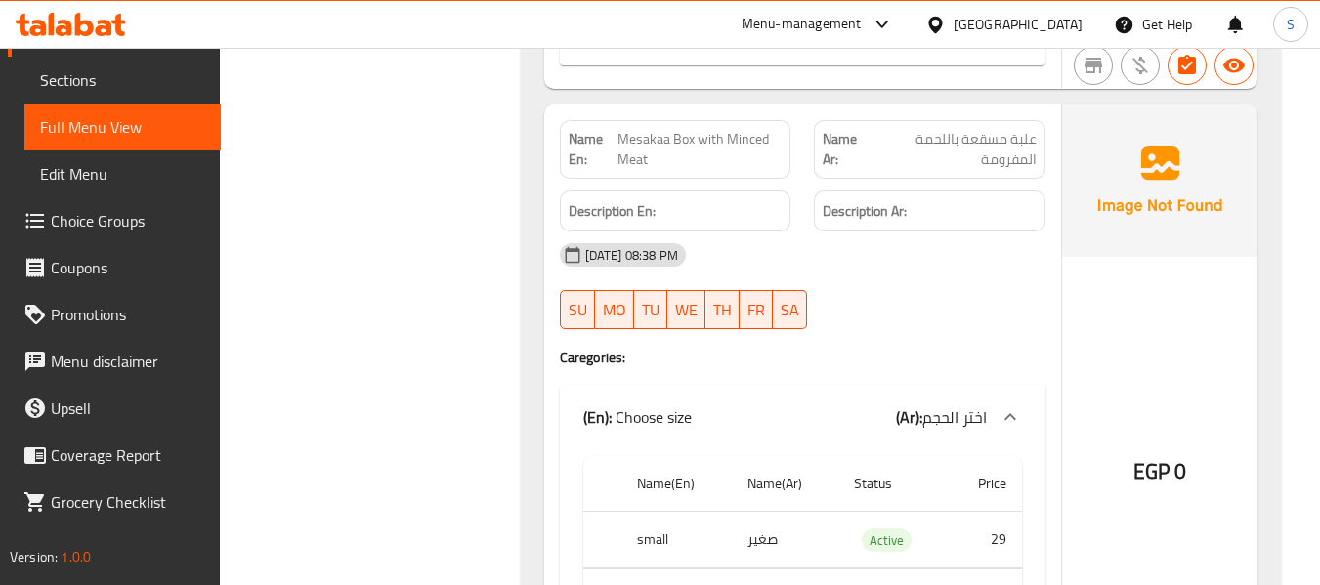
copy td "كبير"
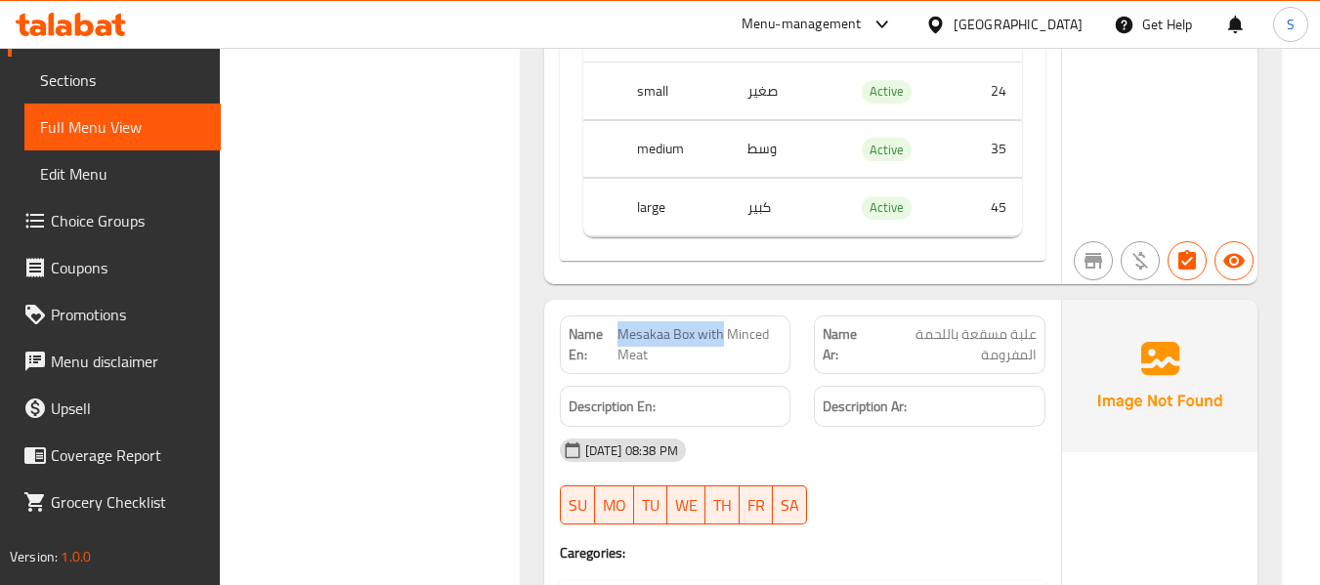
drag, startPoint x: 620, startPoint y: 106, endPoint x: 724, endPoint y: 107, distance: 103.6
click at [724, 324] on span "Mesakaa Box with Minced Meat" at bounding box center [699, 344] width 164 height 41
copy span "Mesakaa Box with"
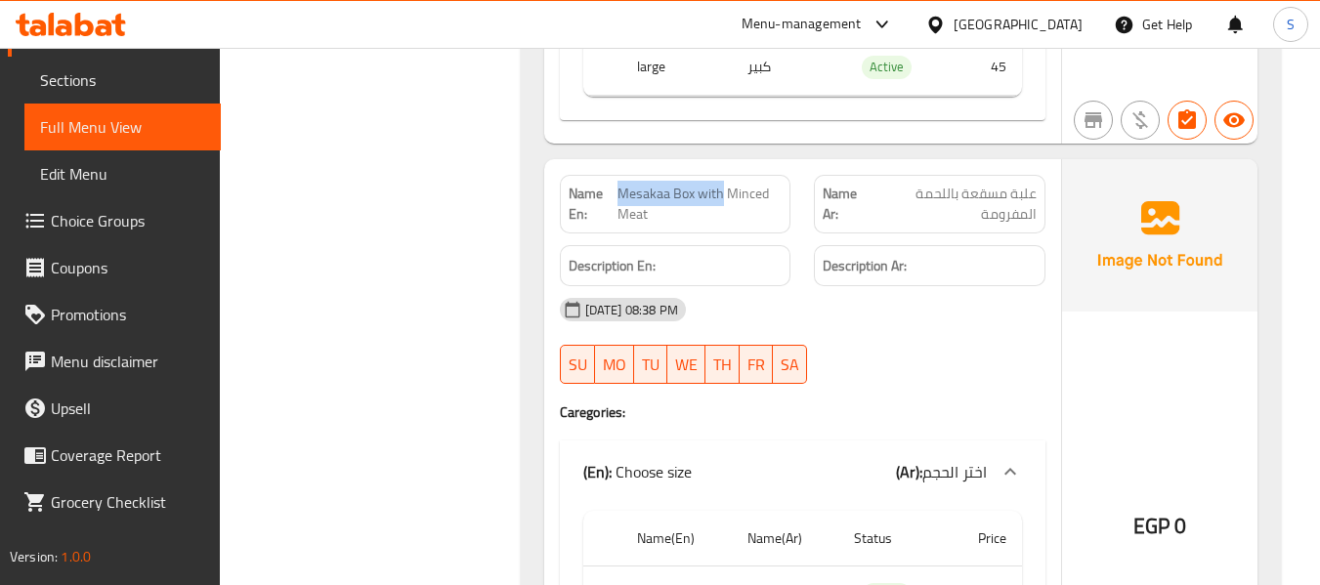
scroll to position [60485, 0]
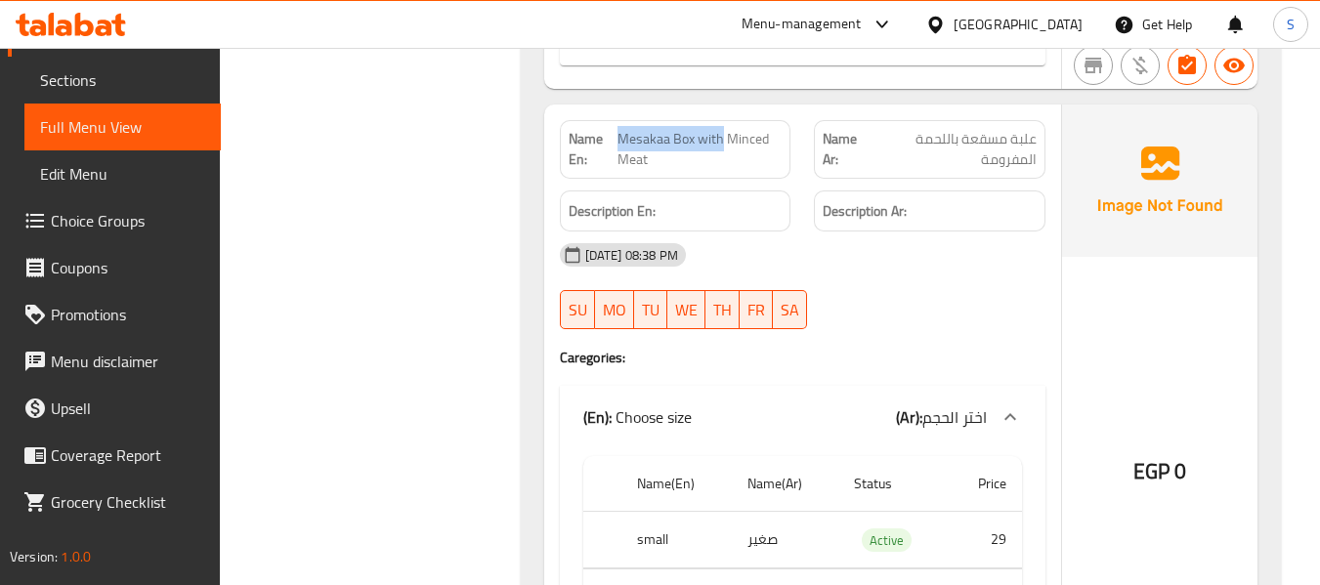
click at [651, 511] on th "small" at bounding box center [676, 540] width 110 height 58
copy th "small"
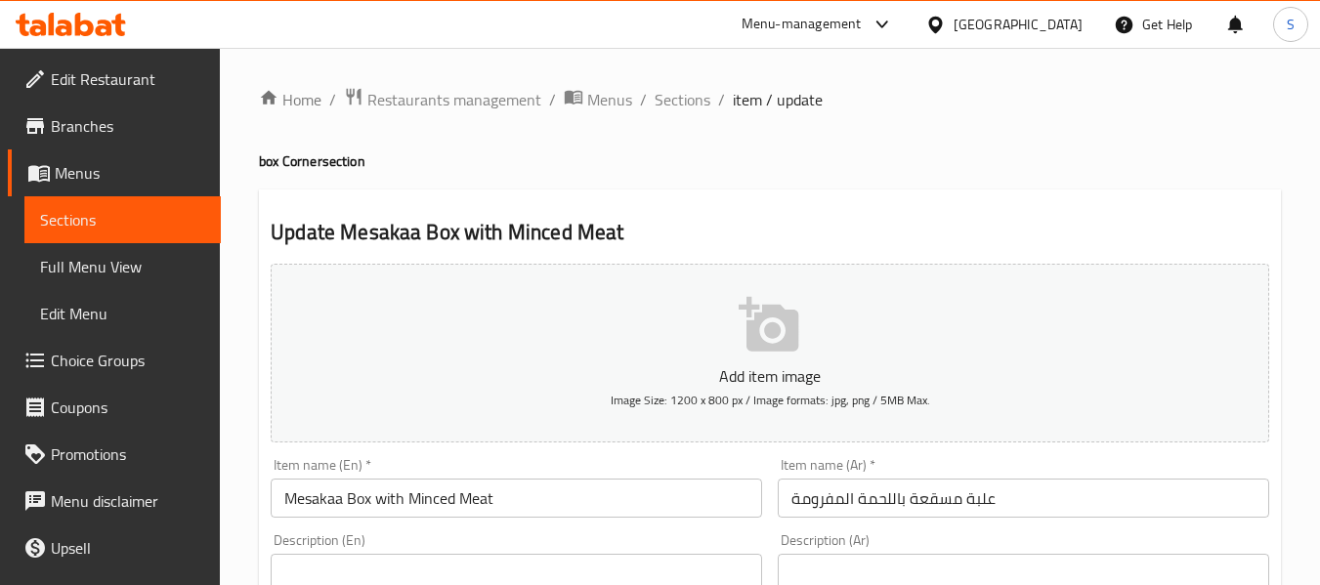
scroll to position [195, 0]
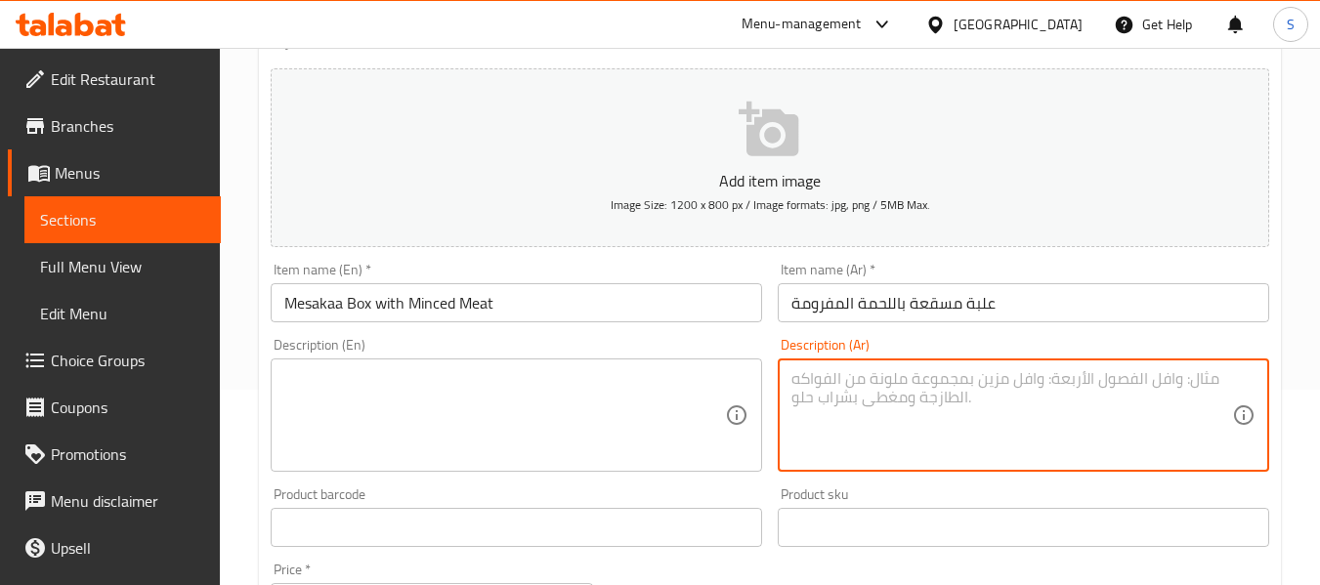
paste textarea "مسقعة مع لحمة معصجة."
type textarea "مسقعة مع لحمة معصجة."
click at [285, 305] on input "Mesakaa Box with Minced Meat" at bounding box center [516, 302] width 491 height 39
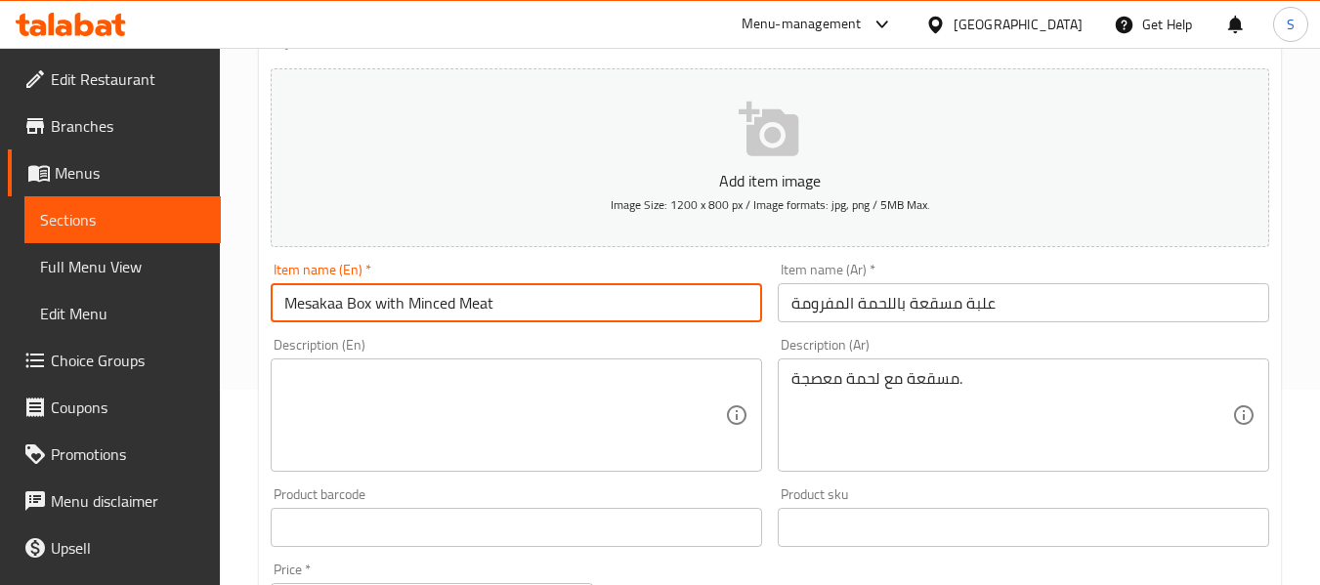
click at [285, 305] on input "Mesakaa Box with Minced Meat" at bounding box center [516, 302] width 491 height 39
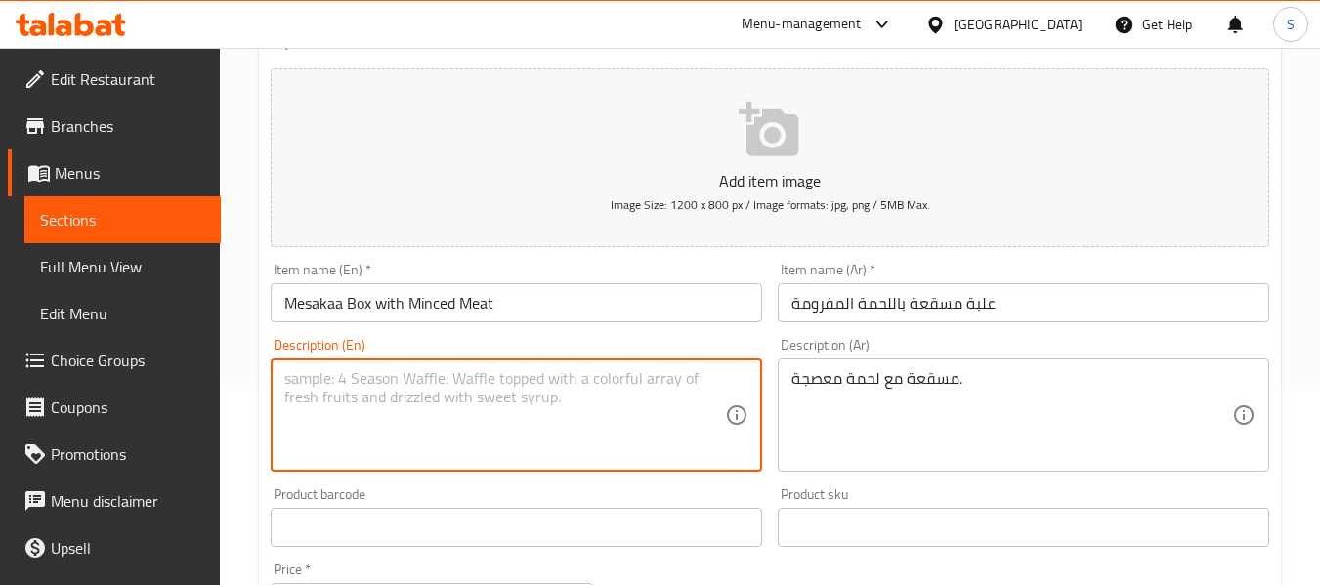
paste textarea "Mesakaa Box with Minced Meat"
click at [356, 379] on textarea "Mesakaa Box with Minced Meat" at bounding box center [504, 415] width 441 height 93
click at [385, 380] on textarea "Mesakaa with Minced Meat" at bounding box center [504, 415] width 441 height 93
type textarea "Mesakaa with cooked Minced Meat"
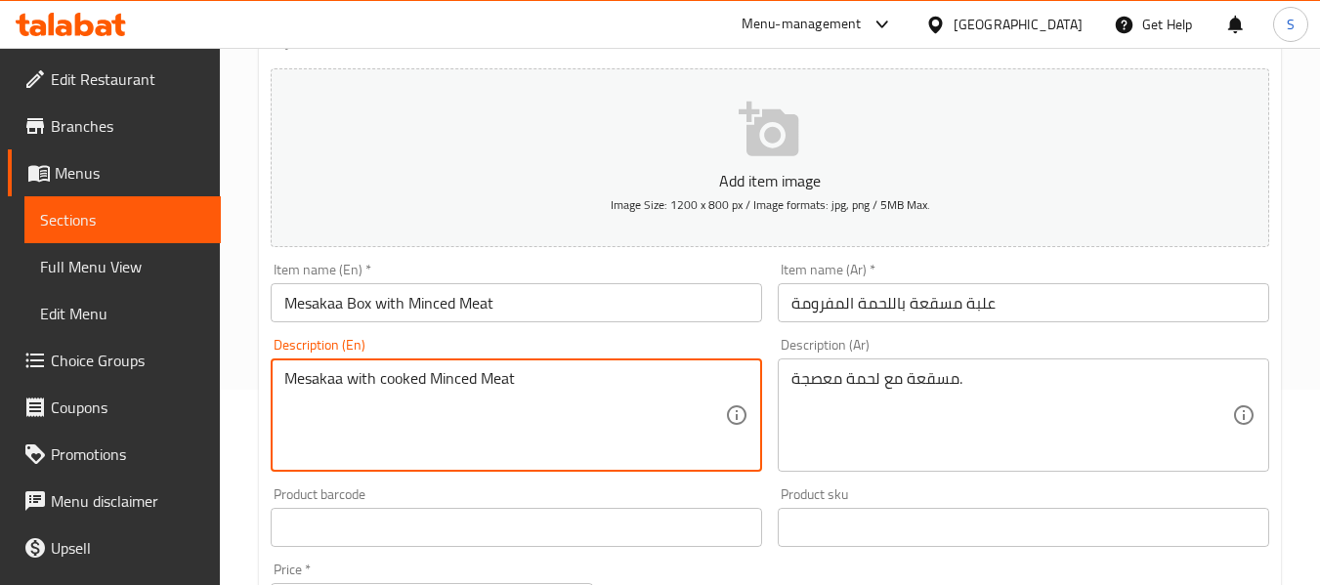
click at [655, 318] on input "Mesakaa Box with Minced Meat" at bounding box center [516, 302] width 491 height 39
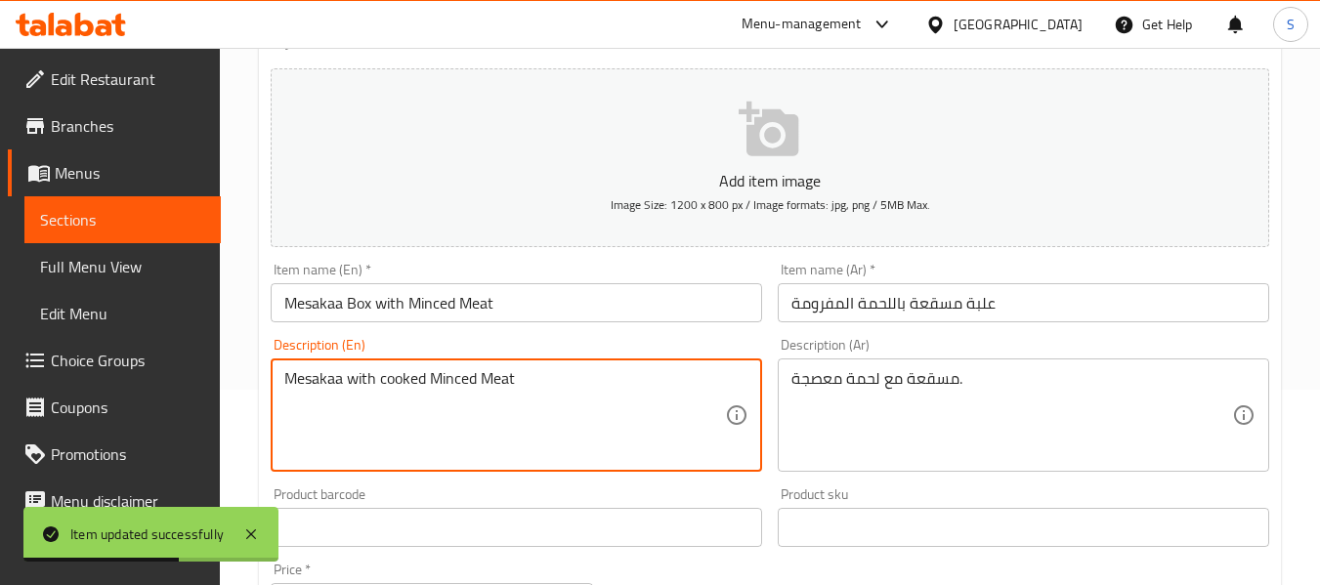
click at [678, 383] on textarea "Mesakaa with cooked Minced Meat" at bounding box center [504, 415] width 441 height 93
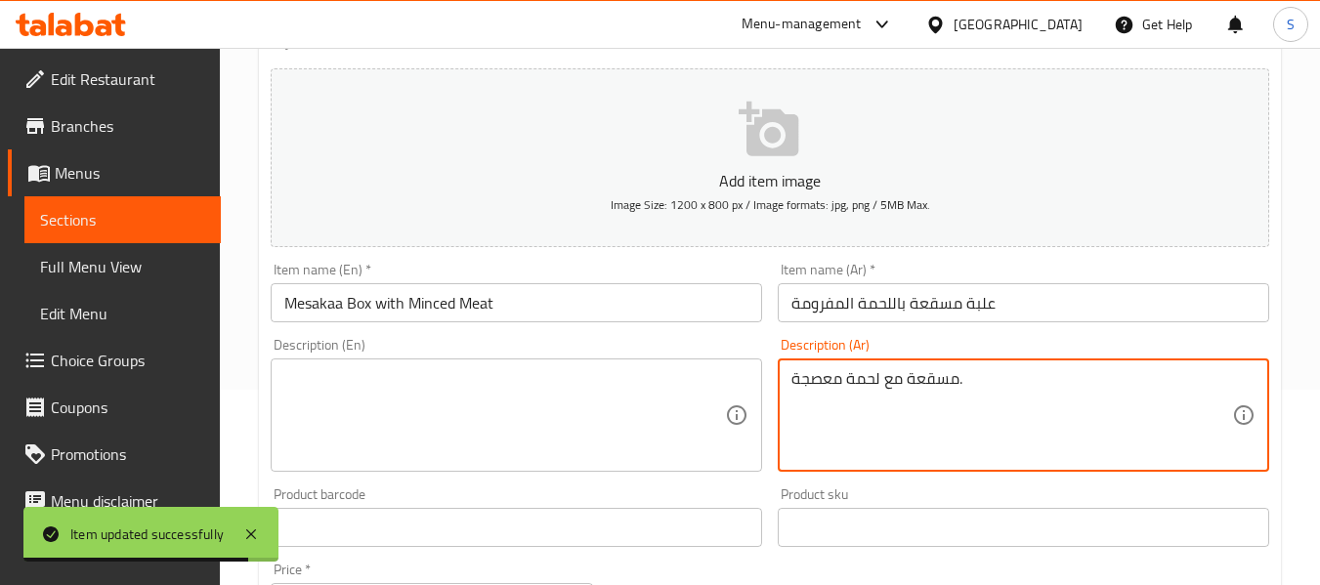
click at [865, 401] on textarea "مسقعة مع لحمة معصجة." at bounding box center [1011, 415] width 441 height 93
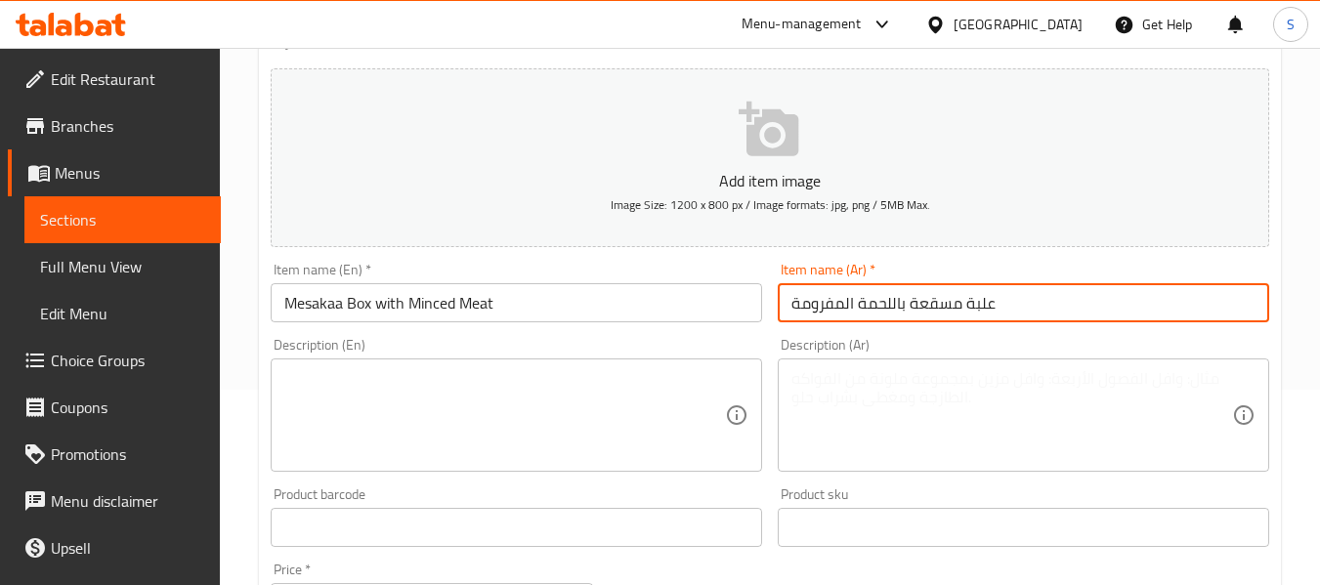
click at [866, 312] on input "علبة مسقعة باللحمة المفرومة" at bounding box center [1023, 302] width 491 height 39
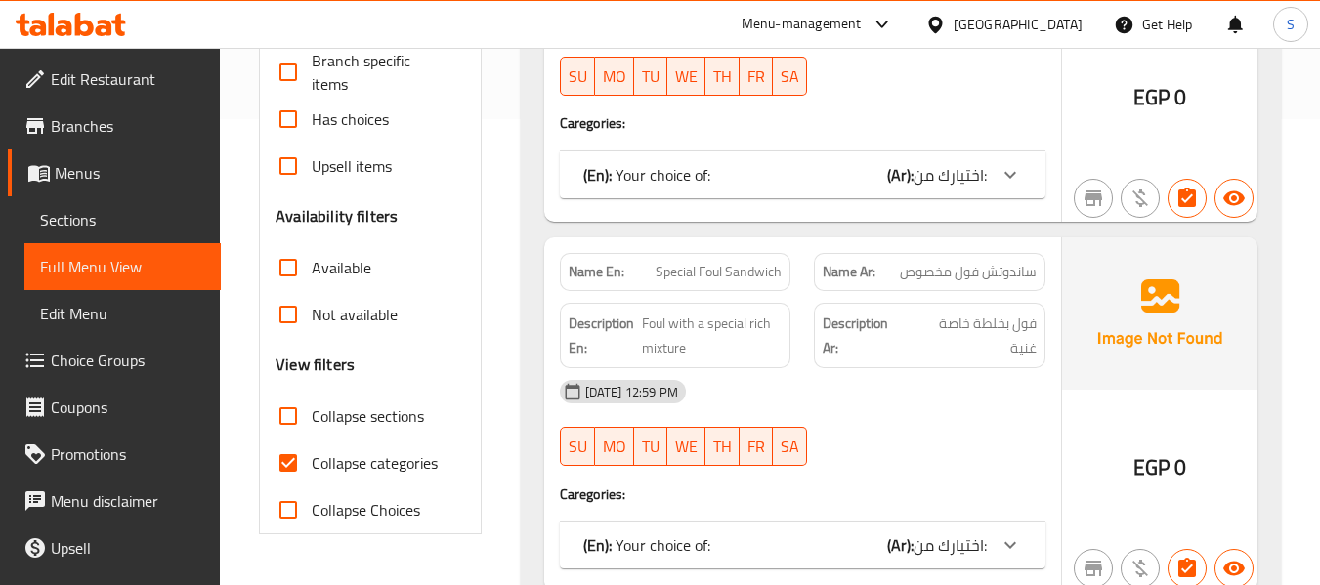
scroll to position [586, 0]
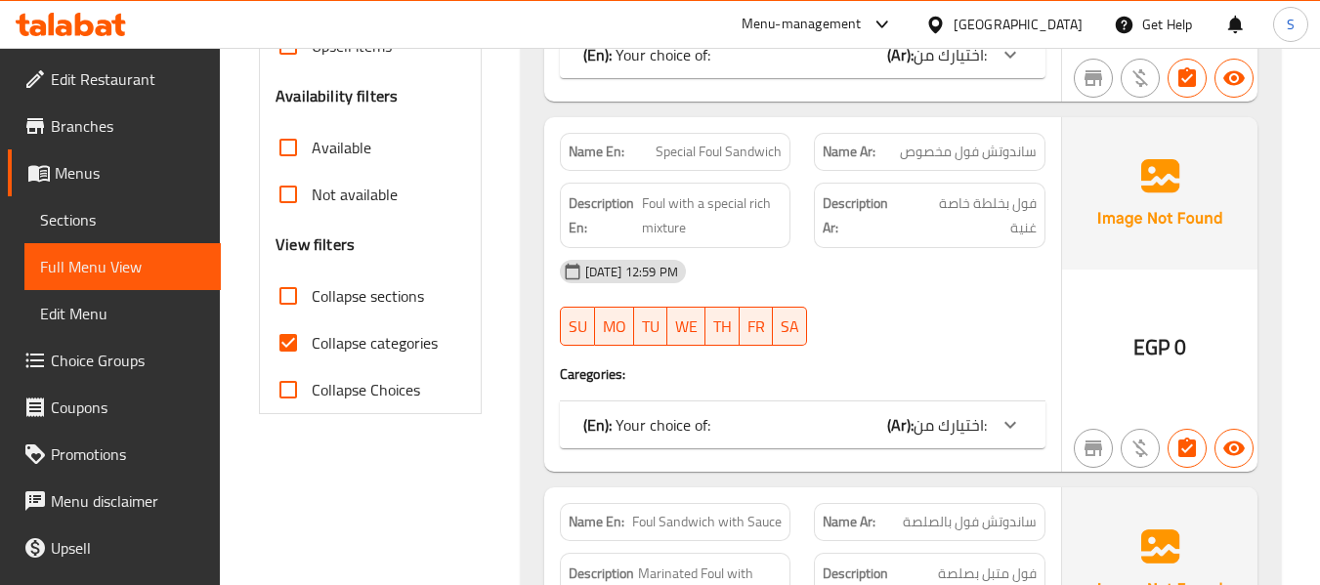
click at [354, 347] on span "Collapse categories" at bounding box center [375, 342] width 126 height 23
click at [312, 347] on input "Collapse categories" at bounding box center [288, 342] width 47 height 47
checkbox input "false"
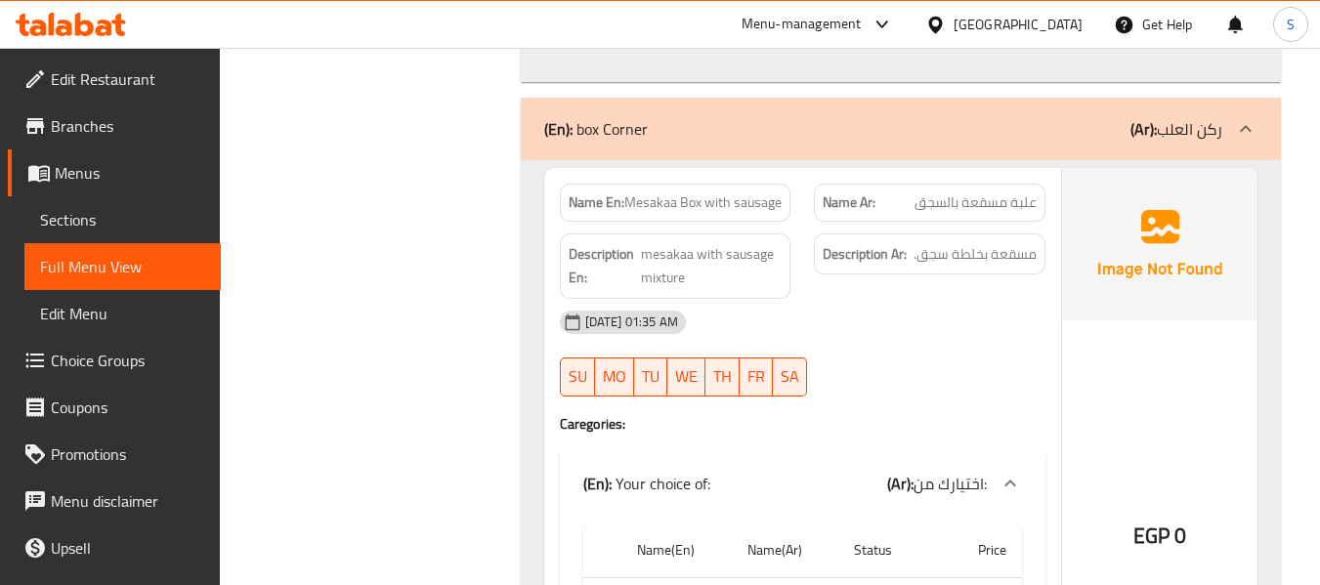
scroll to position [50214, 0]
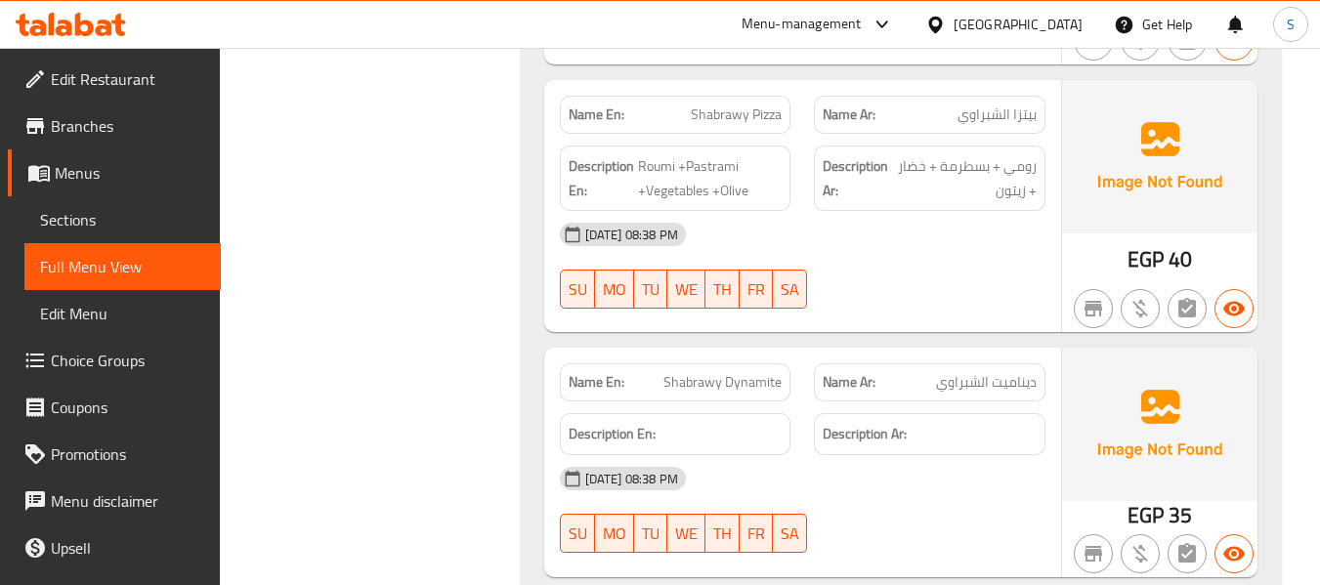
scroll to position [0, 0]
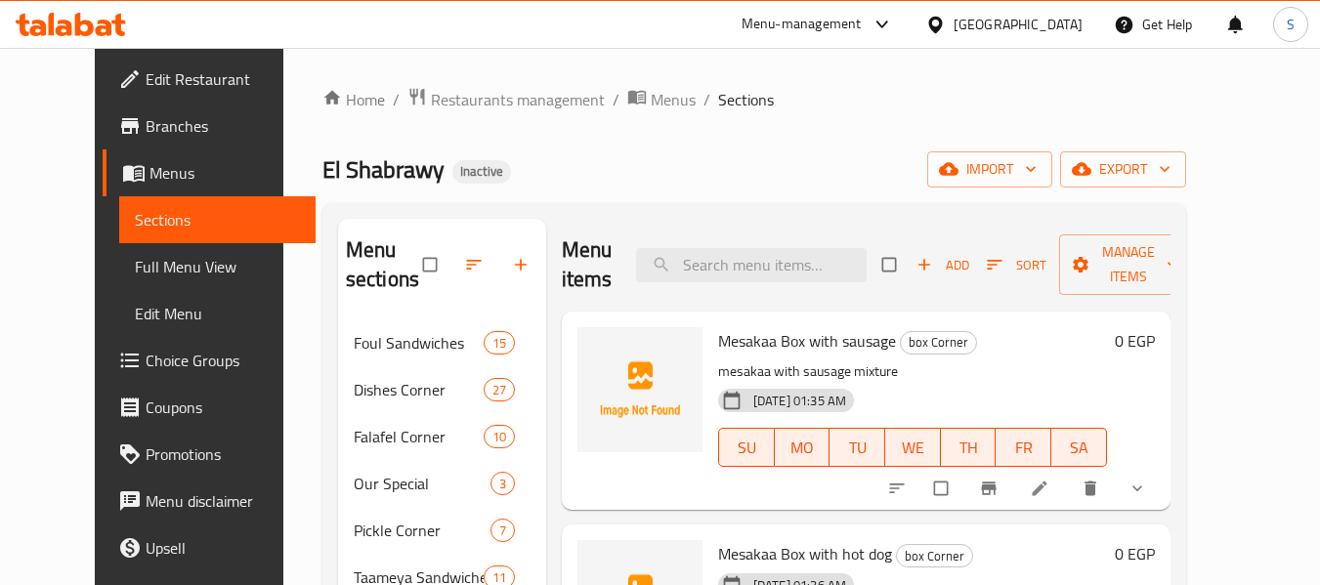
click at [734, 133] on div "Home / Restaurants management / Menus / Sections El Shabrawy Inactive import ex…" at bounding box center [754, 453] width 864 height 733
click at [1170, 167] on span "export" at bounding box center [1123, 169] width 95 height 24
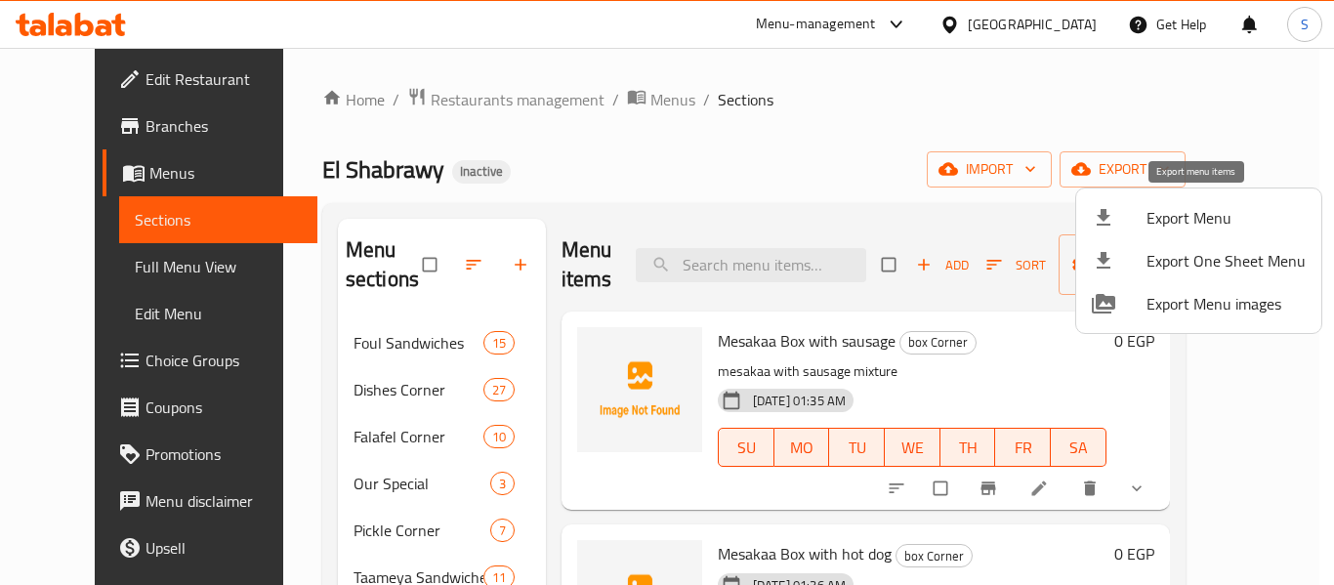
click at [1203, 206] on span "Export Menu" at bounding box center [1226, 217] width 159 height 23
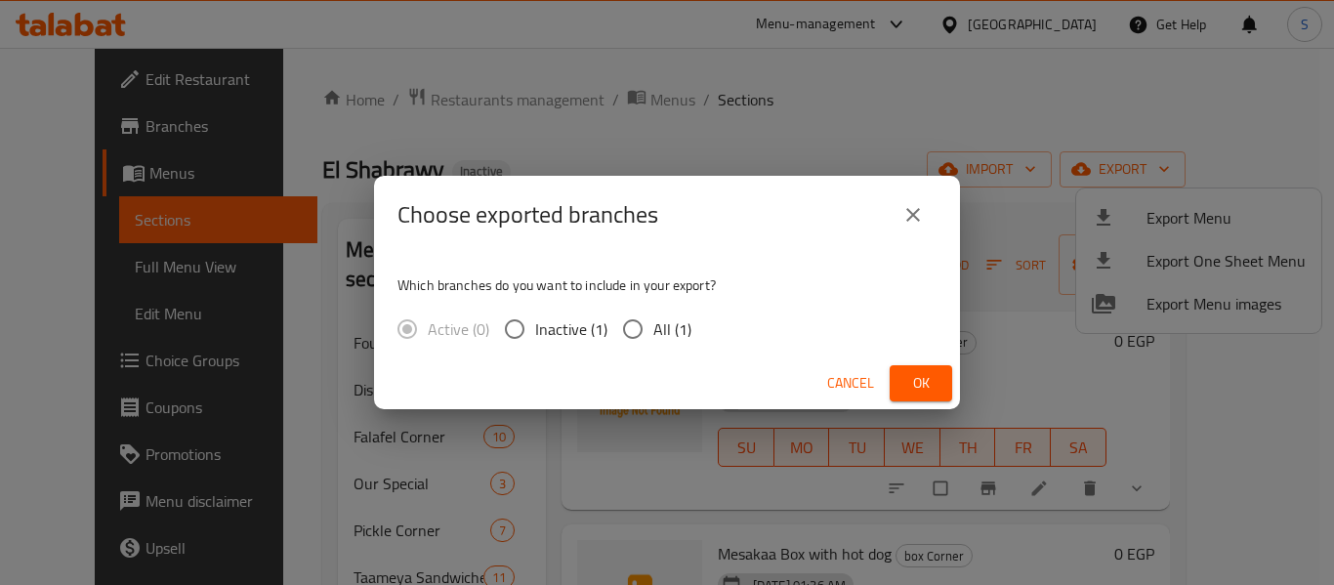
drag, startPoint x: 651, startPoint y: 329, endPoint x: 662, endPoint y: 321, distance: 14.1
click at [664, 321] on label "All (1)" at bounding box center [651, 329] width 79 height 41
click at [654, 321] on input "All (1)" at bounding box center [632, 329] width 41 height 41
radio input "true"
drag, startPoint x: 923, startPoint y: 386, endPoint x: 798, endPoint y: 257, distance: 179.6
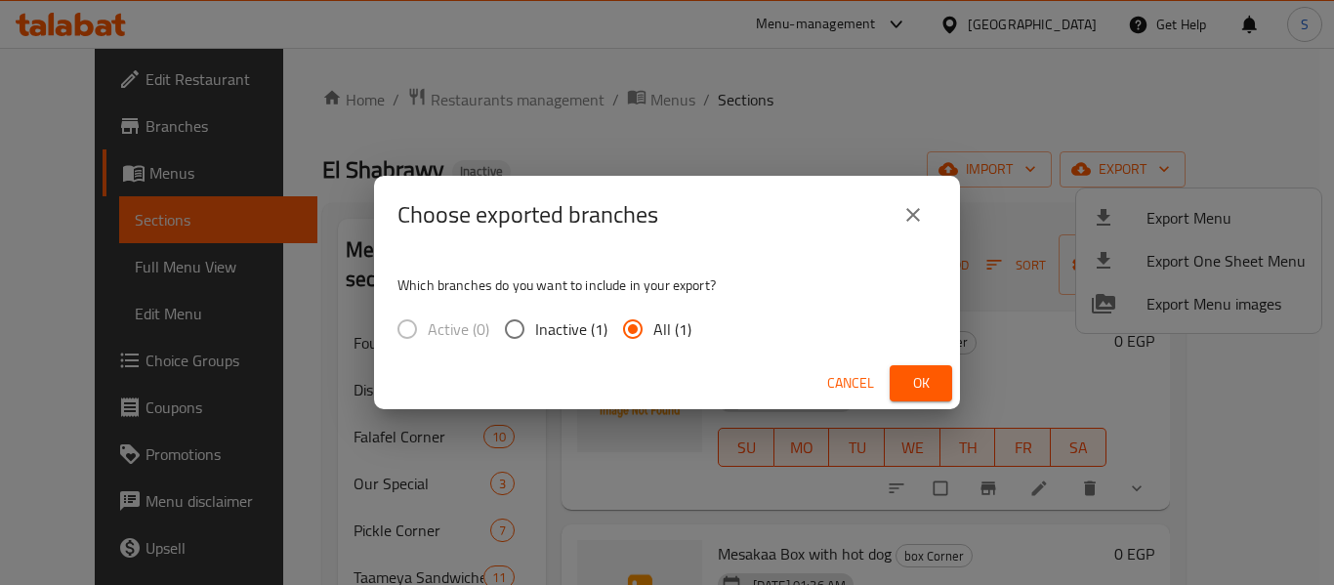
click at [922, 386] on span "Ok" at bounding box center [921, 383] width 31 height 24
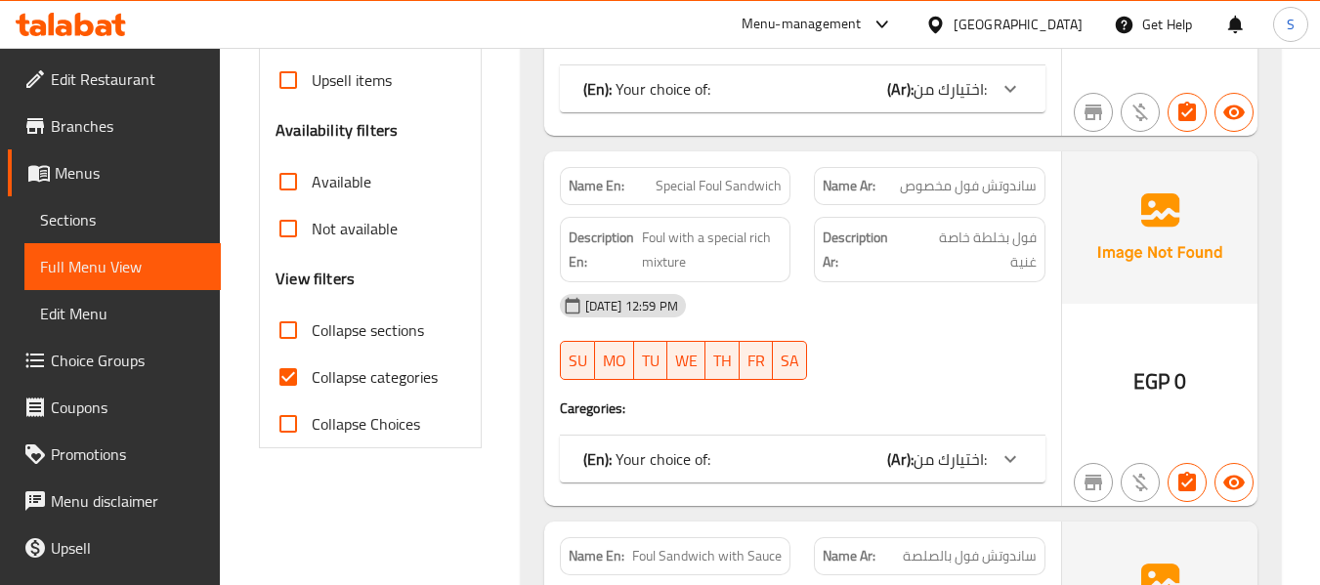
scroll to position [586, 0]
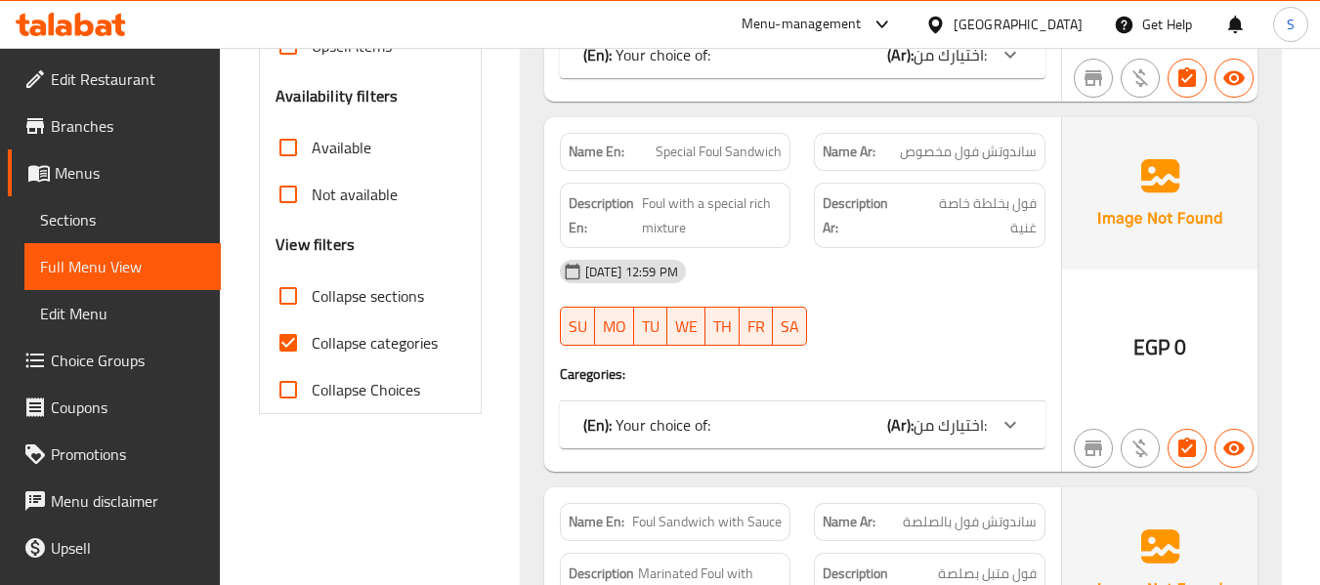
drag, startPoint x: 374, startPoint y: 345, endPoint x: 372, endPoint y: 294, distance: 50.8
click at [374, 344] on span "Collapse categories" at bounding box center [375, 342] width 126 height 23
click at [312, 344] on input "Collapse categories" at bounding box center [288, 342] width 47 height 47
checkbox input "false"
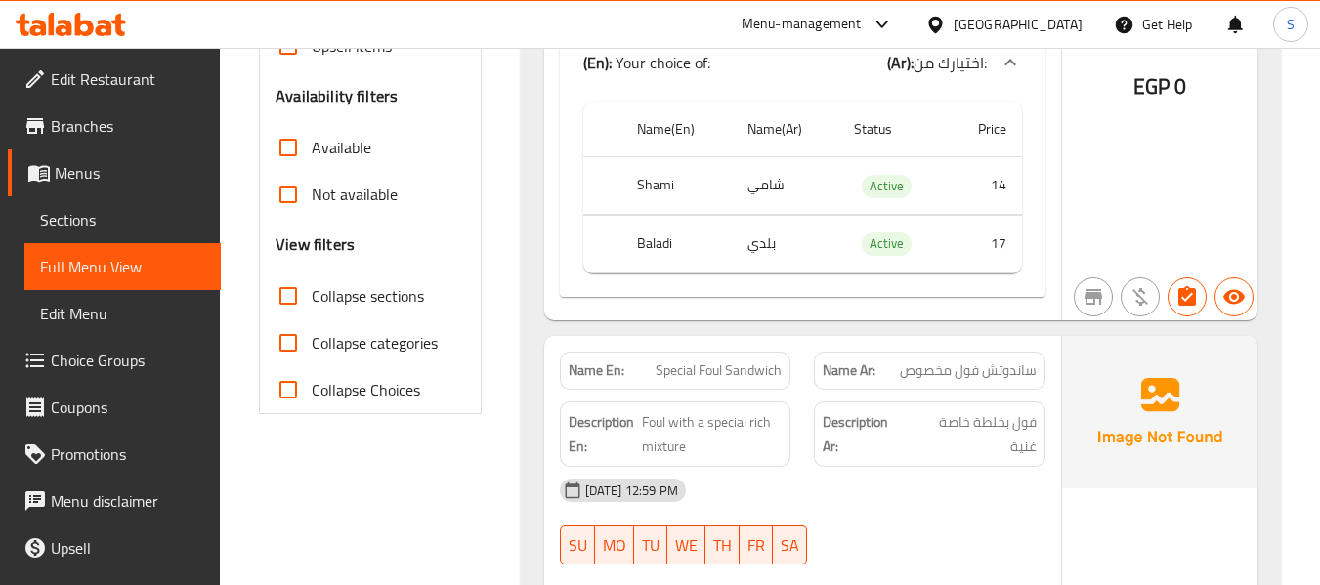
click at [372, 294] on span "Collapse sections" at bounding box center [368, 295] width 112 height 23
click at [312, 294] on input "Collapse sections" at bounding box center [288, 296] width 47 height 47
checkbox input "true"
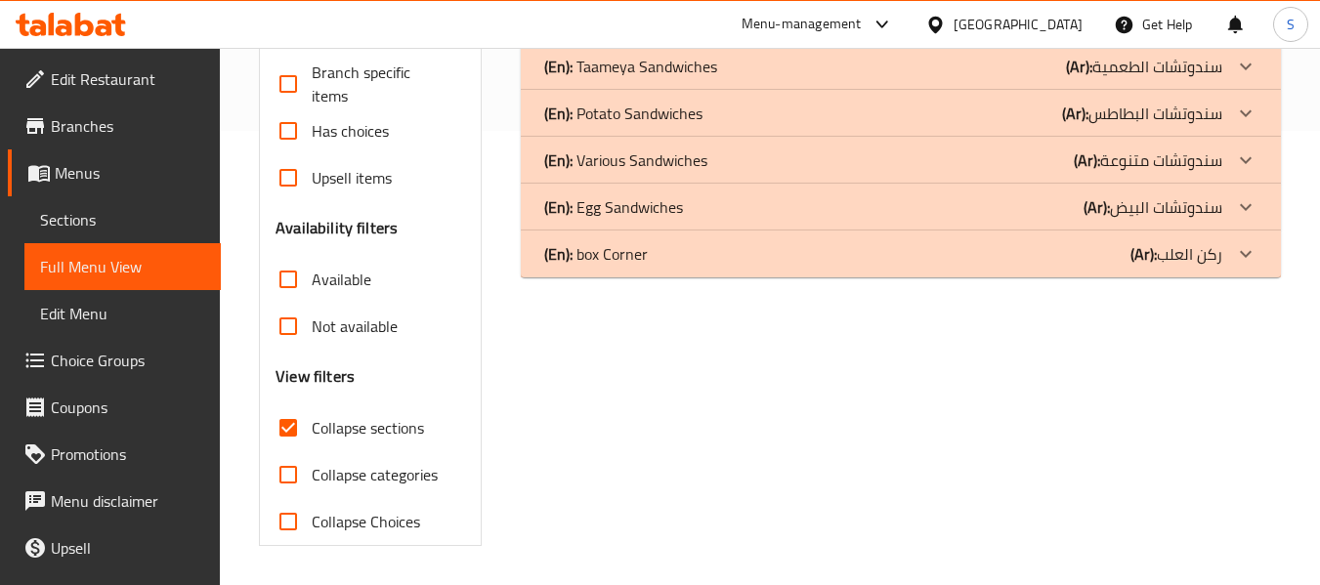
scroll to position [454, 0]
click at [609, 261] on p "(En): box Corner" at bounding box center [596, 253] width 104 height 23
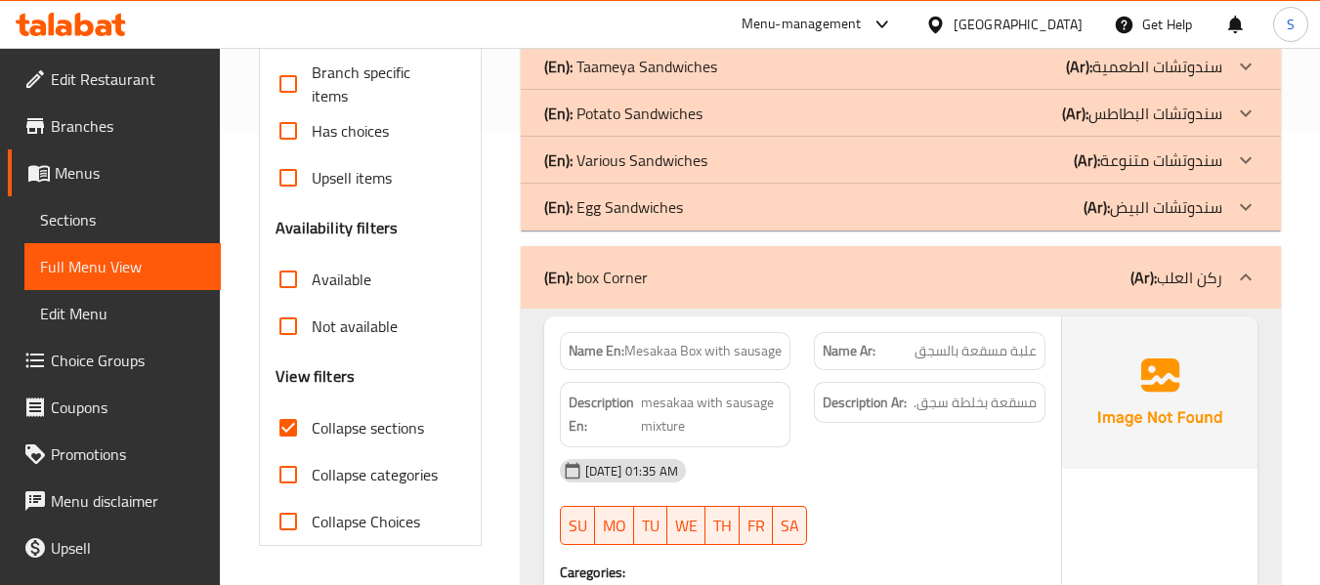
click at [610, 204] on p "(En): Egg Sandwiches" at bounding box center [613, 206] width 139 height 23
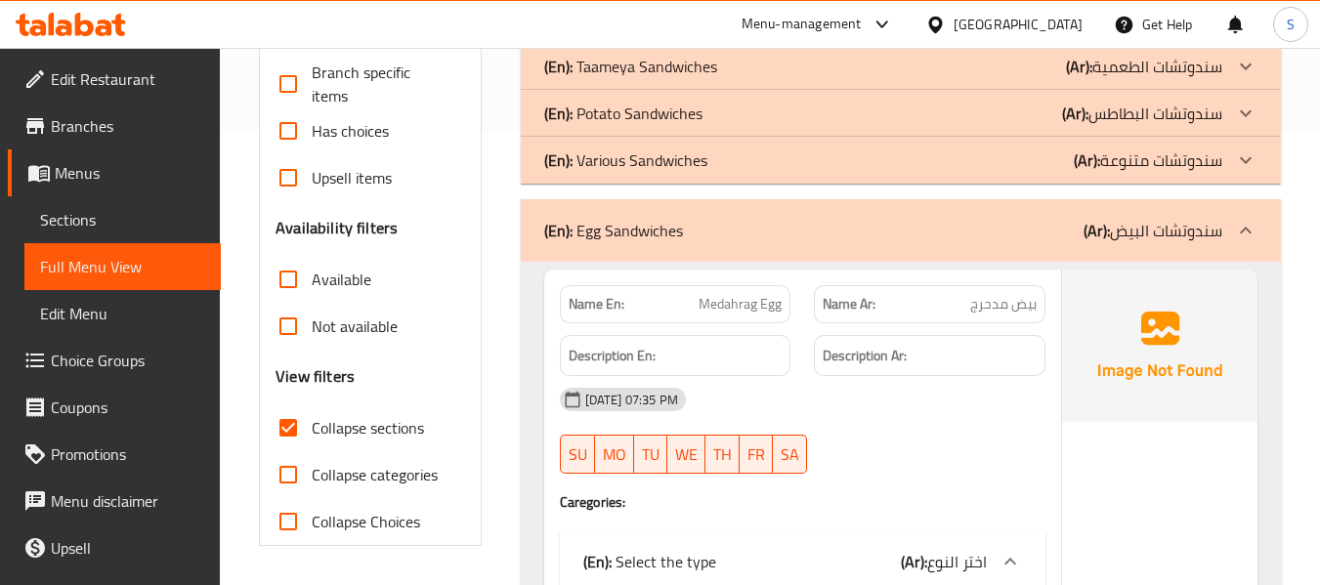
click at [762, 157] on div "(En): Various Sandwiches (Ar): سندوتشات متنوعة" at bounding box center [883, 159] width 678 height 23
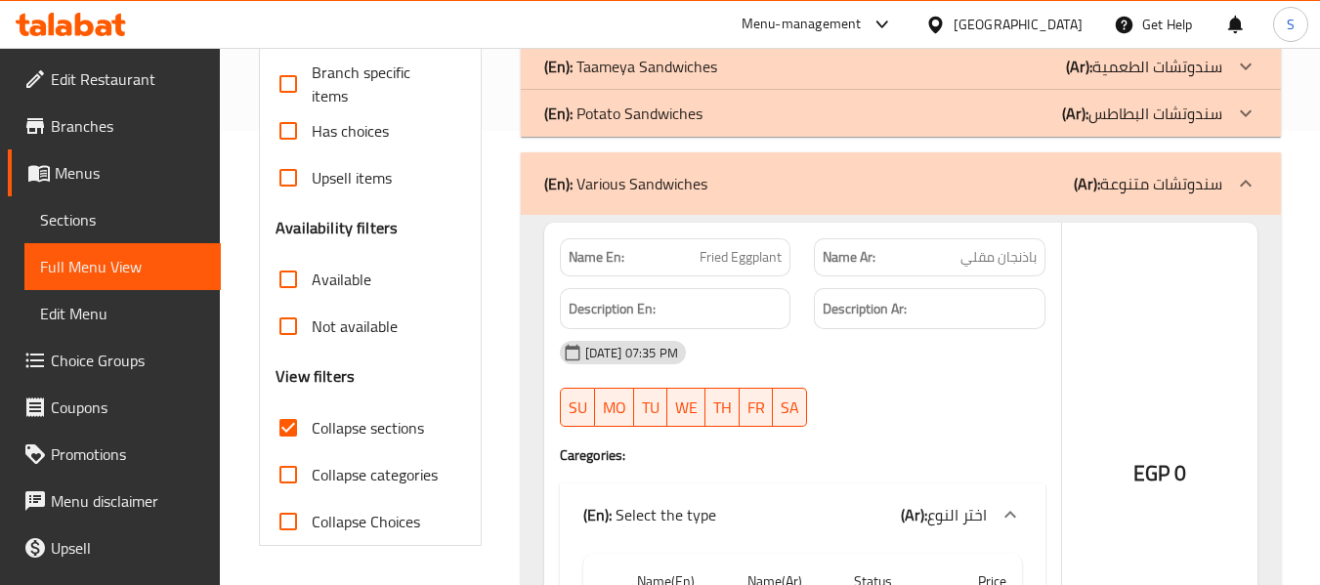
click at [757, 120] on div "(En): Potato Sandwiches (Ar): سندوتشات البطاطس" at bounding box center [883, 113] width 678 height 23
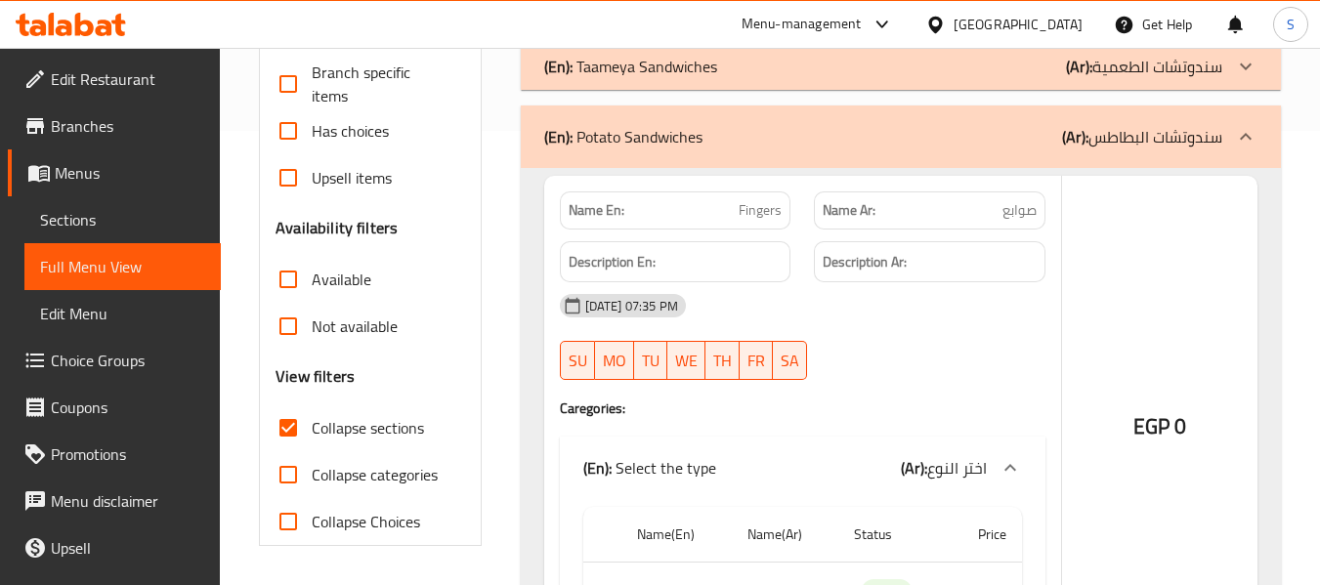
scroll to position [259, 0]
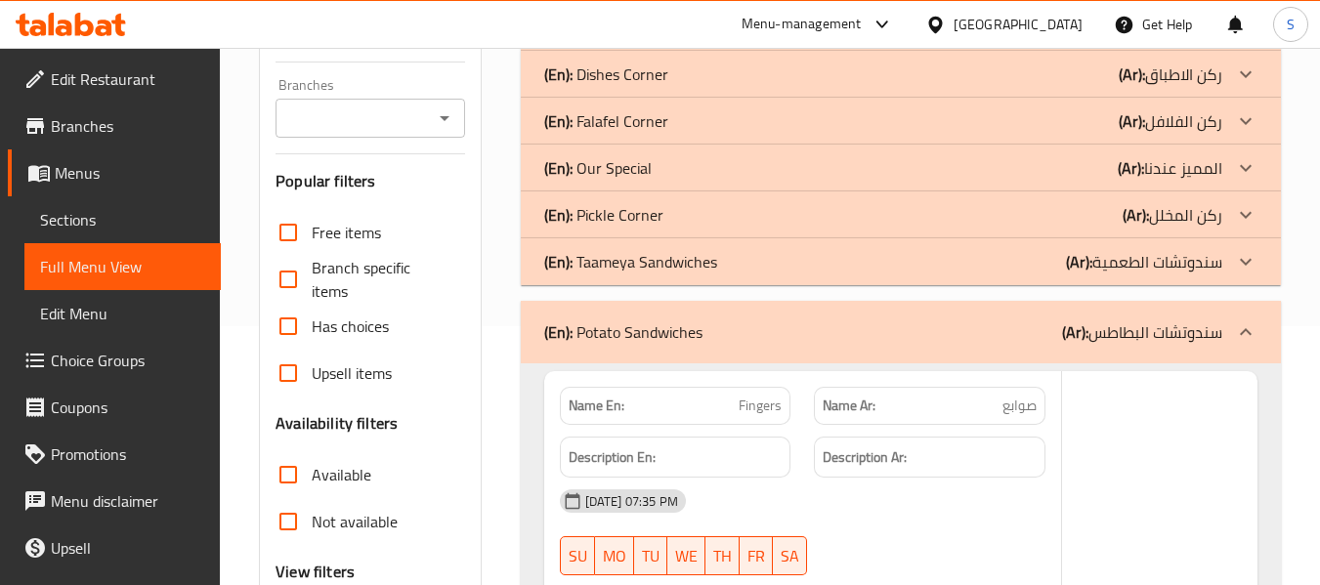
click at [697, 261] on p "(En): Taameya Sandwiches" at bounding box center [630, 261] width 173 height 23
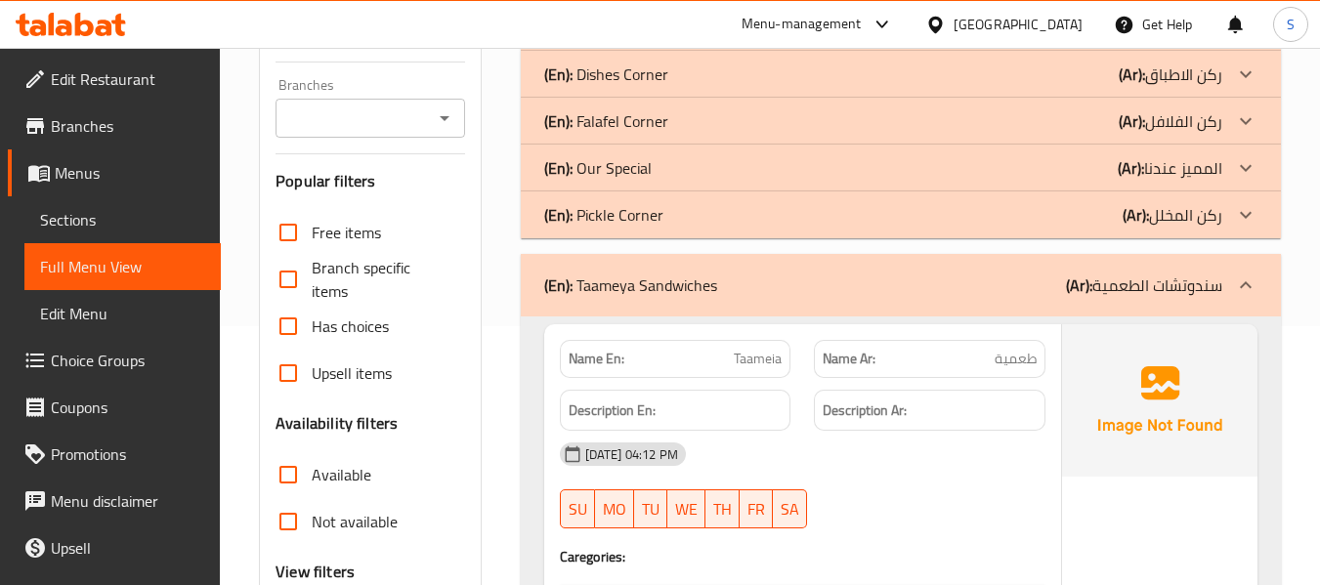
scroll to position [63, 0]
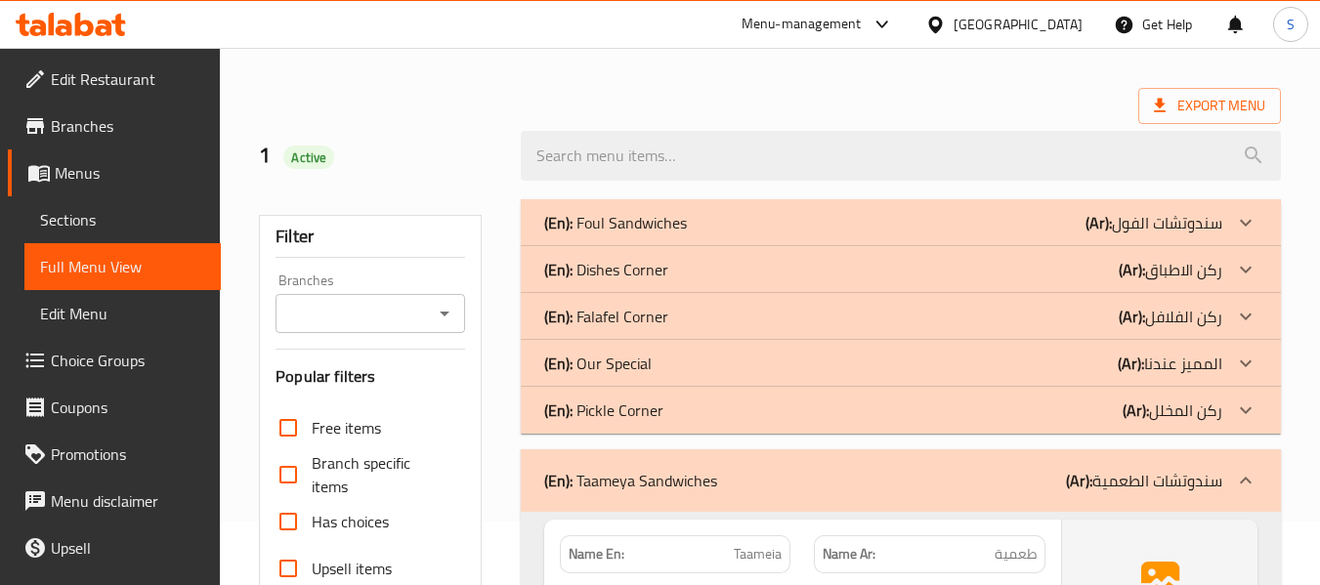
click at [678, 364] on div "(En): Our Special (Ar): المميز عندنا" at bounding box center [883, 363] width 678 height 23
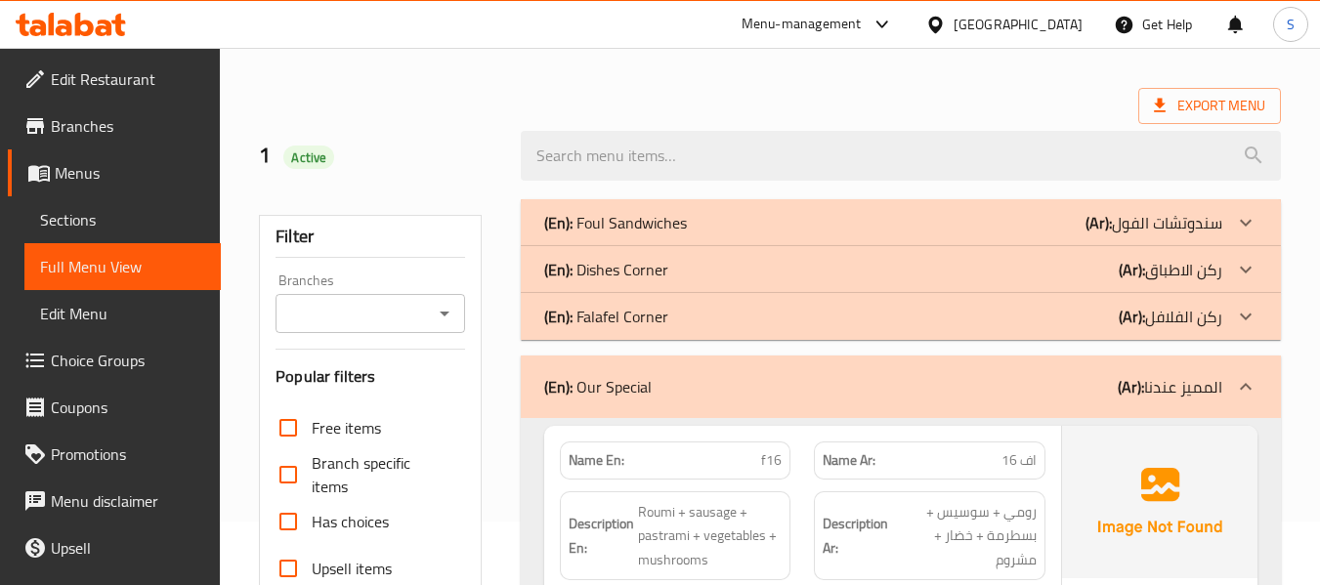
click at [678, 320] on div "(En): Falafel Corner (Ar): ركن الفلافل" at bounding box center [883, 316] width 678 height 23
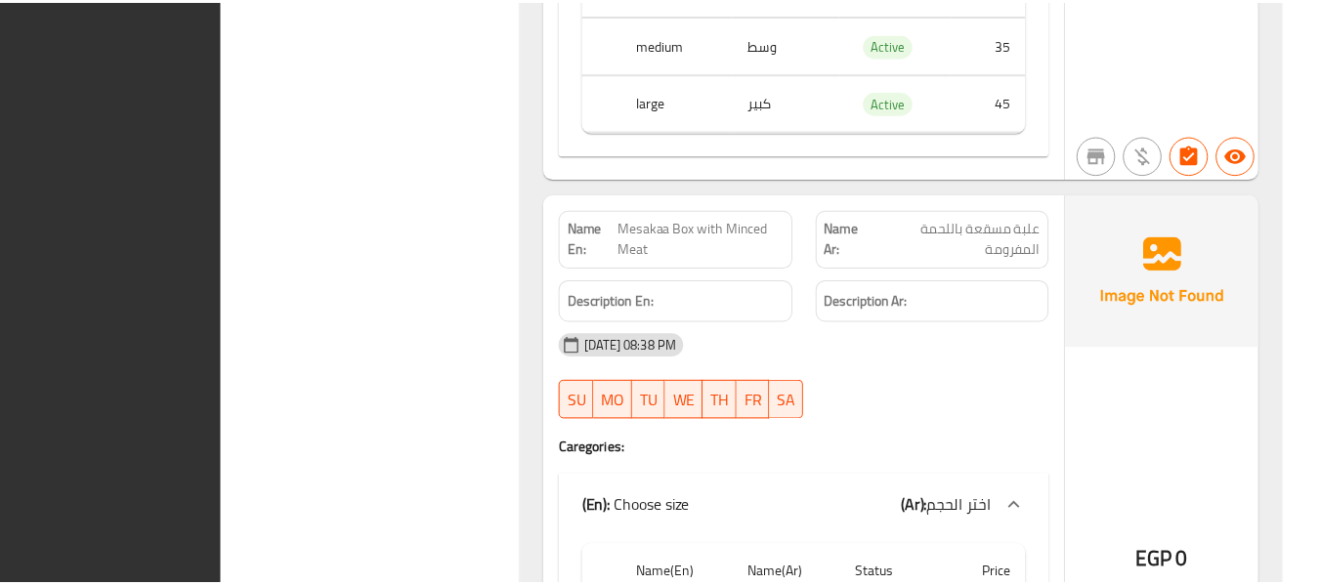
scroll to position [41122, 0]
